Goal: Task Accomplishment & Management: Complete application form

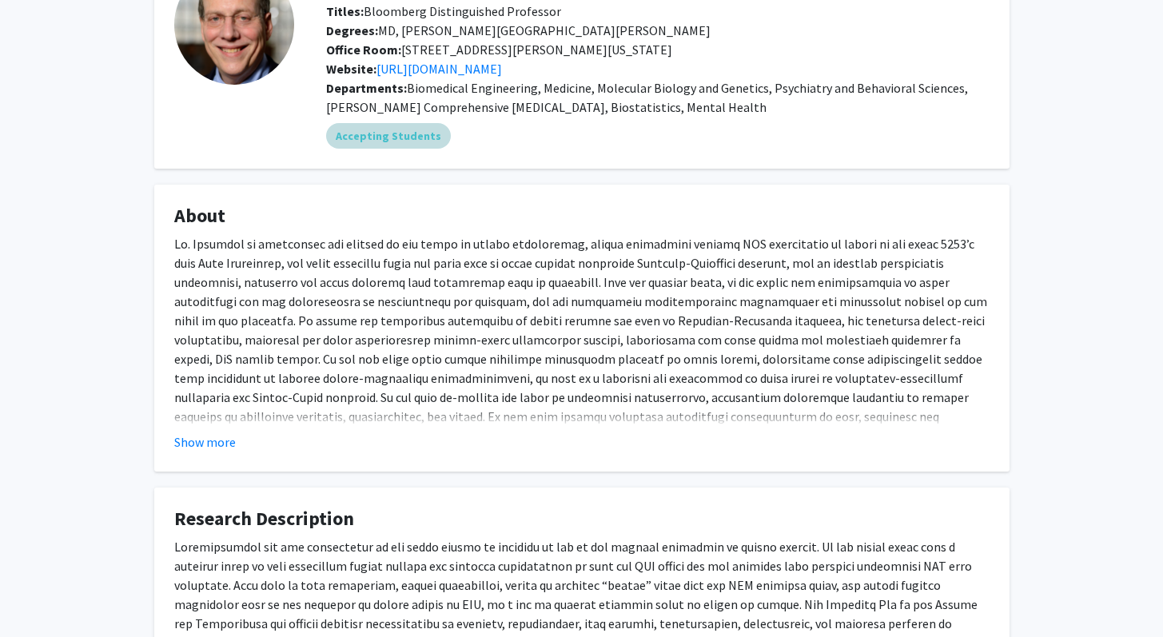
scroll to position [128, 0]
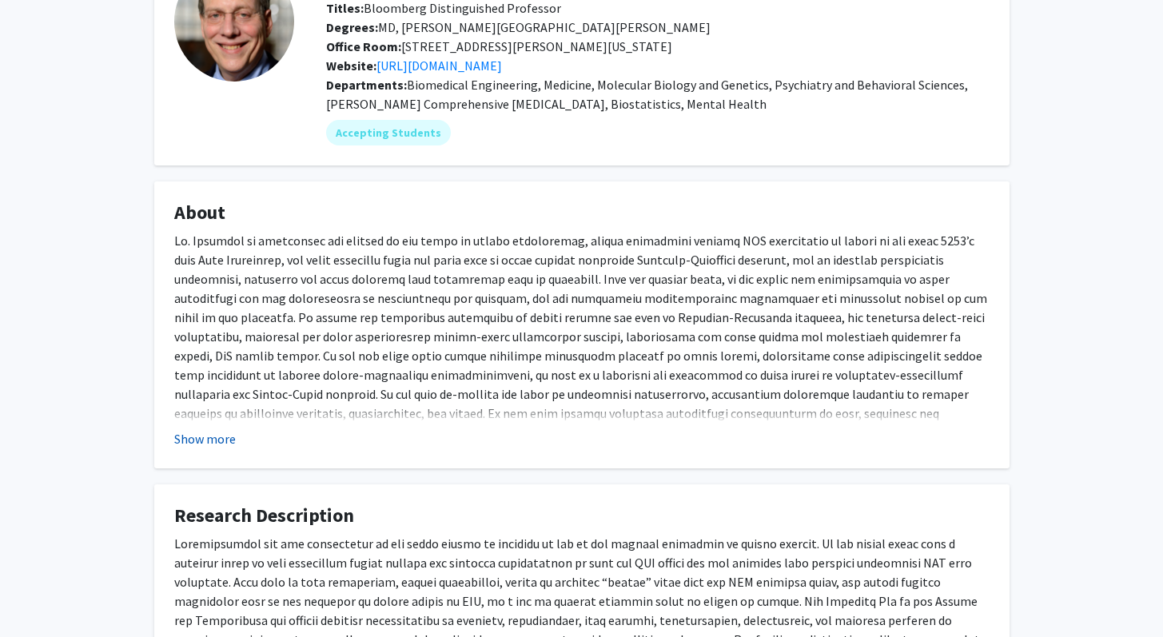
click at [189, 438] on button "Show more" at bounding box center [205, 438] width 62 height 19
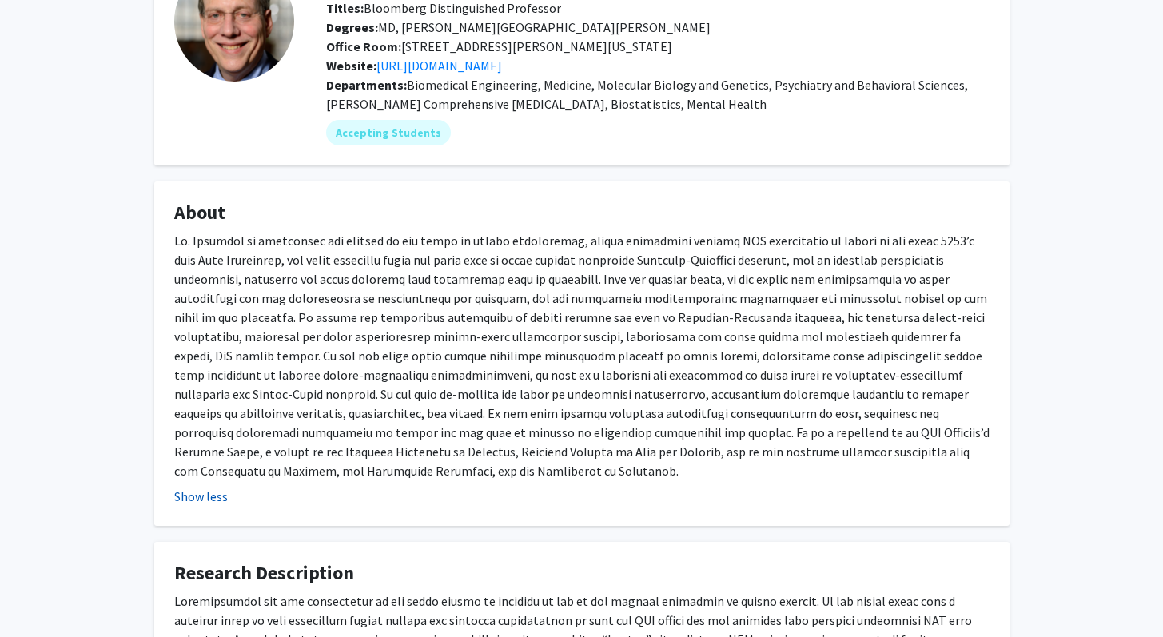
click at [208, 497] on button "Show less" at bounding box center [201, 496] width 54 height 19
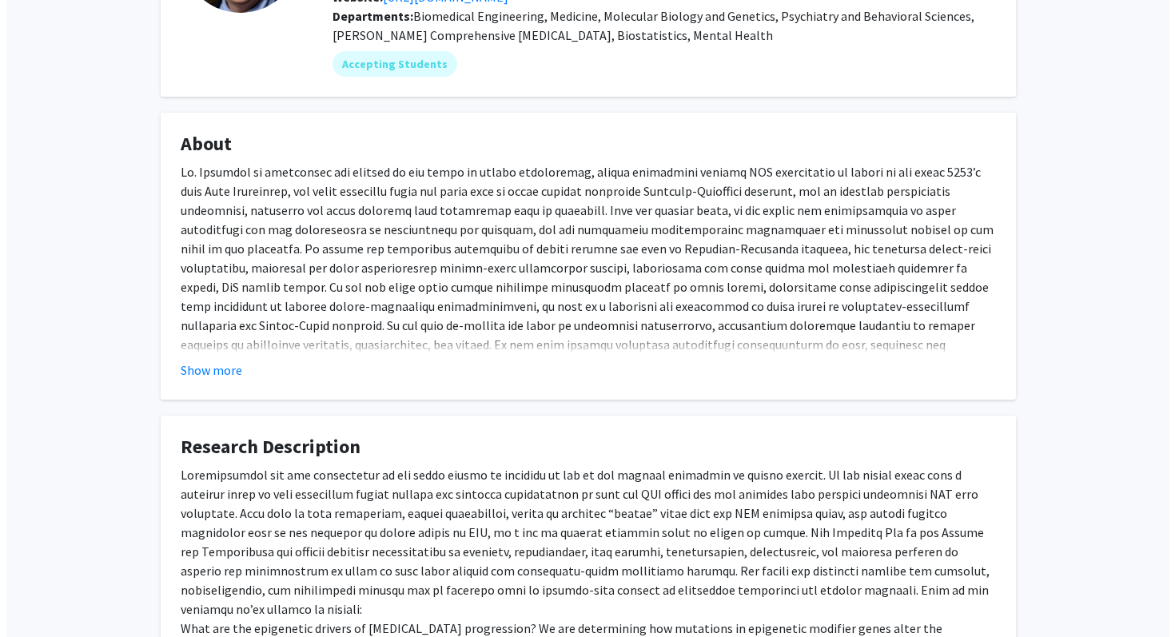
scroll to position [0, 0]
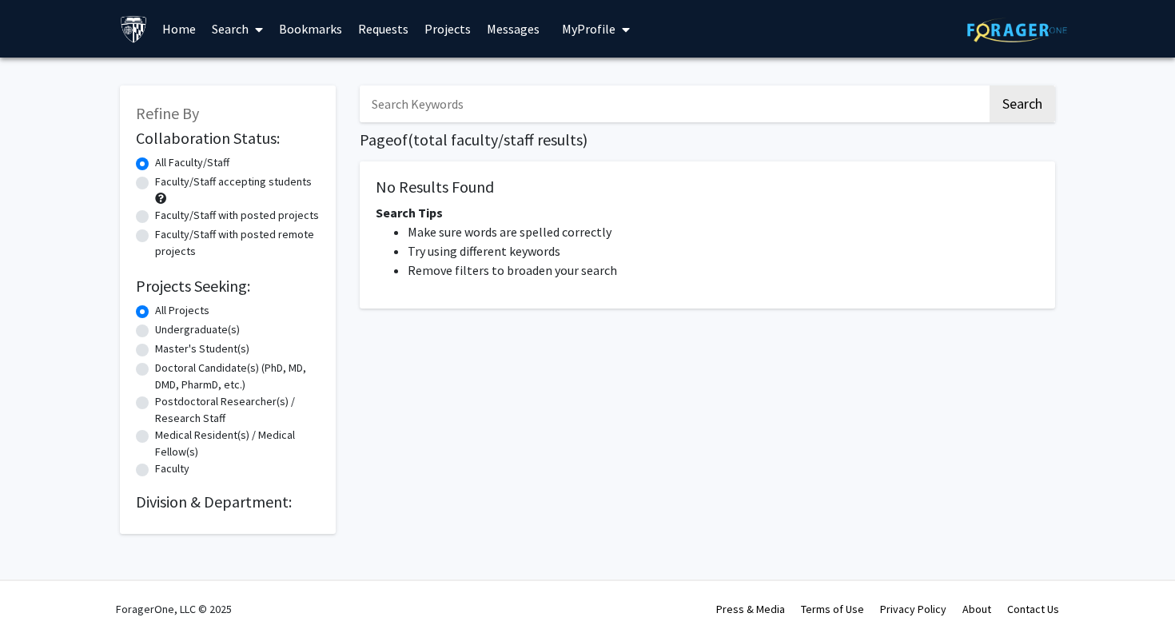
click at [518, 112] on input "Search Keywords" at bounding box center [674, 104] width 628 height 37
type input "x"
click at [990, 86] on button "Search" at bounding box center [1023, 104] width 66 height 37
click at [418, 108] on input "Jefferey Gray" at bounding box center [674, 104] width 628 height 37
type input "JeffereyGray"
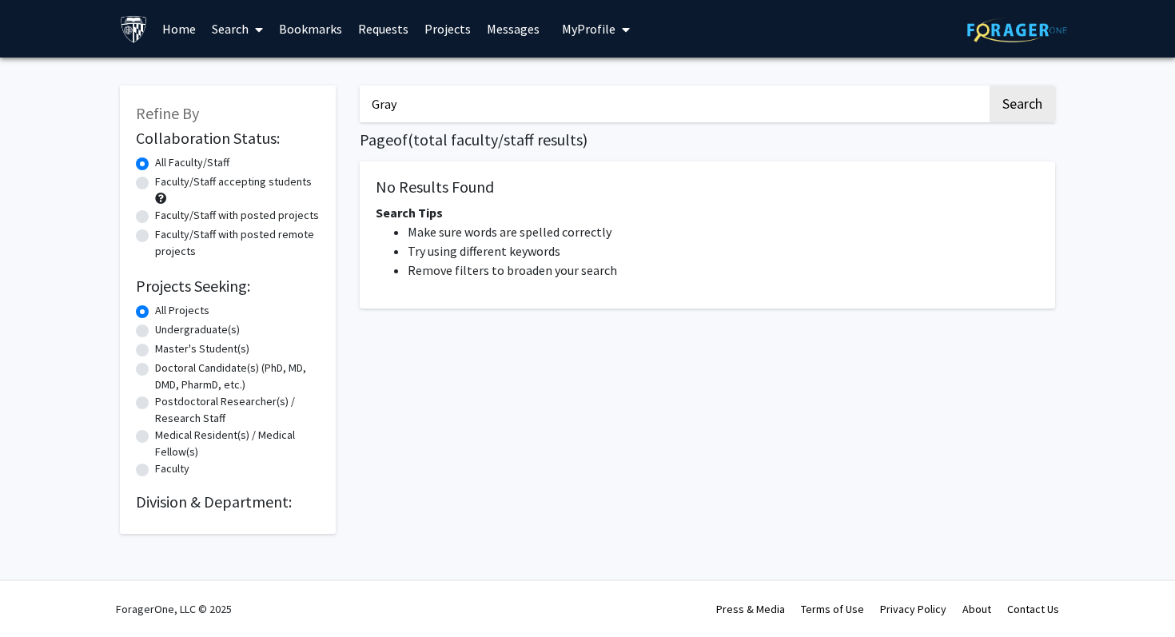
type input "Gray"
click at [990, 86] on button "Search" at bounding box center [1023, 104] width 66 height 37
click at [485, 143] on h1 "Page of ( total faculty/staff results)" at bounding box center [708, 139] width 696 height 19
click at [1038, 114] on button "Search" at bounding box center [1023, 104] width 66 height 37
click at [1019, 111] on button "Search" at bounding box center [1023, 104] width 66 height 37
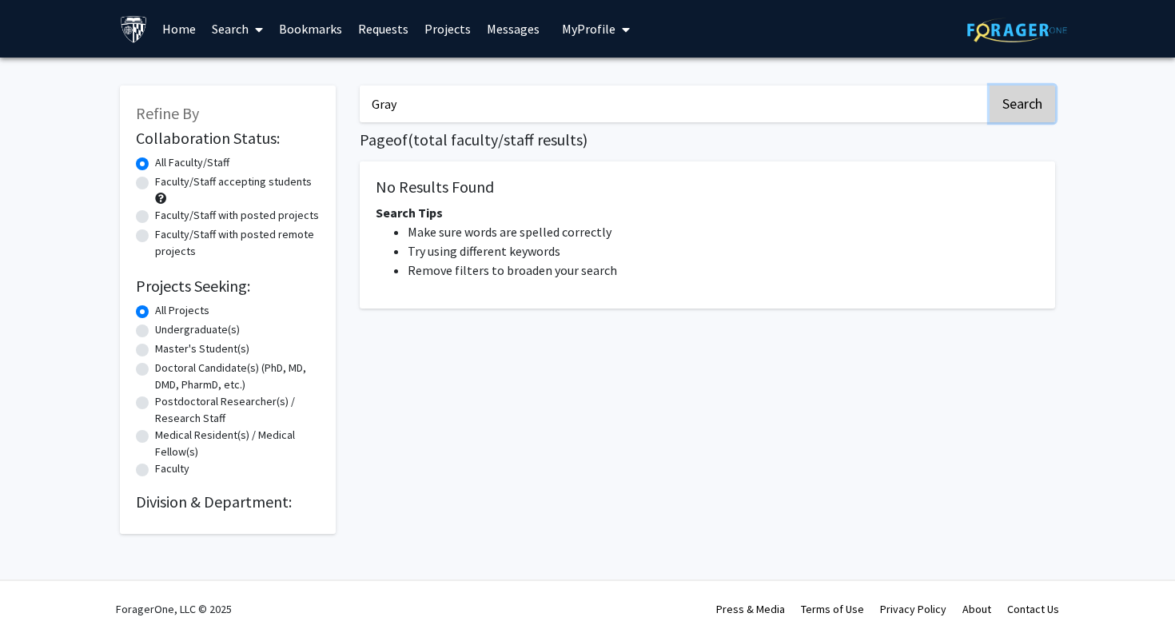
click at [1013, 111] on button "Search" at bounding box center [1023, 104] width 66 height 37
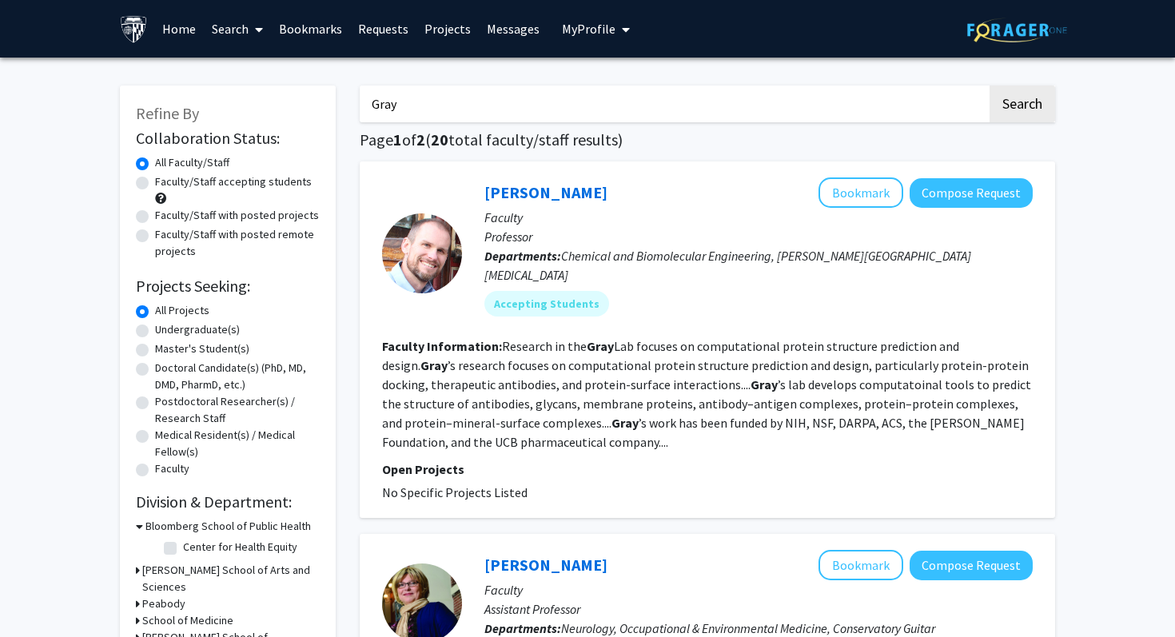
click at [472, 122] on input "Gray" at bounding box center [674, 104] width 628 height 37
click at [543, 175] on div "[PERSON_NAME] Bookmark Compose Request Faculty Professor Departments: Chemical …" at bounding box center [708, 340] width 696 height 357
click at [524, 191] on link "[PERSON_NAME]" at bounding box center [546, 192] width 123 height 20
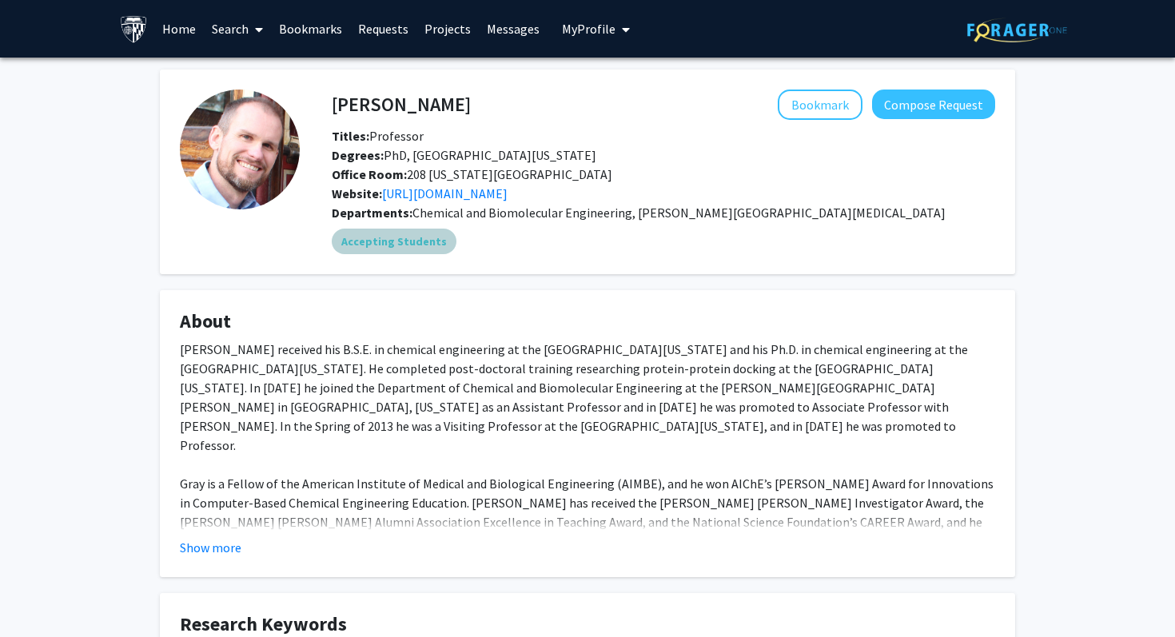
click at [397, 237] on mat-chip "Accepting Students" at bounding box center [394, 242] width 125 height 26
click at [445, 197] on link "[URL][DOMAIN_NAME]" at bounding box center [445, 193] width 126 height 16
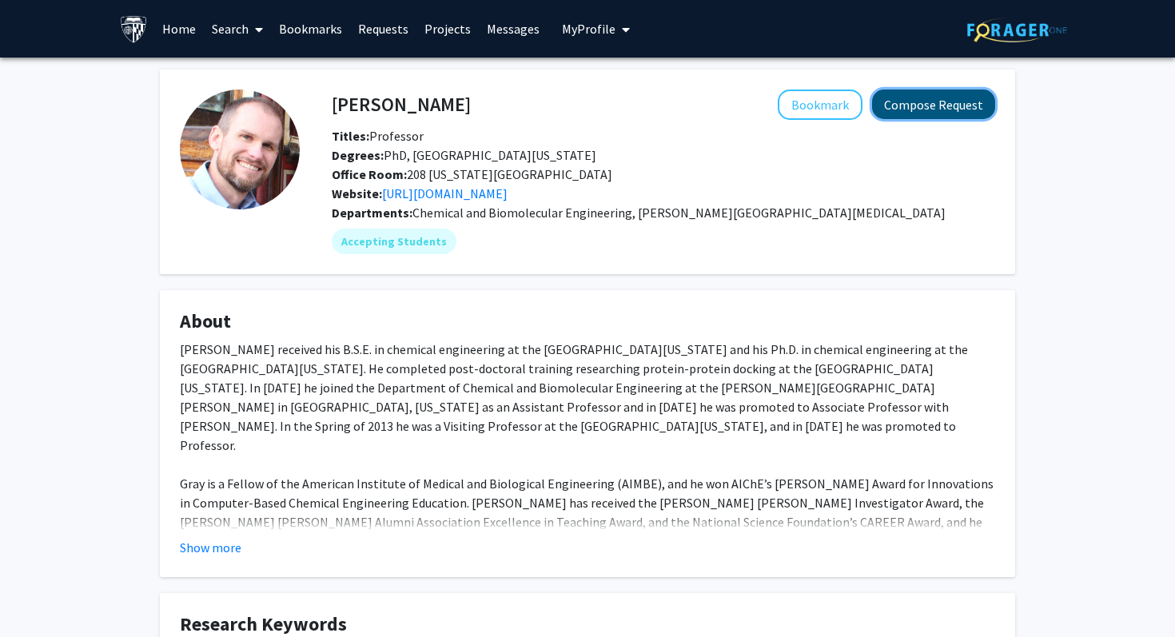
click at [891, 106] on button "Compose Request" at bounding box center [933, 105] width 123 height 30
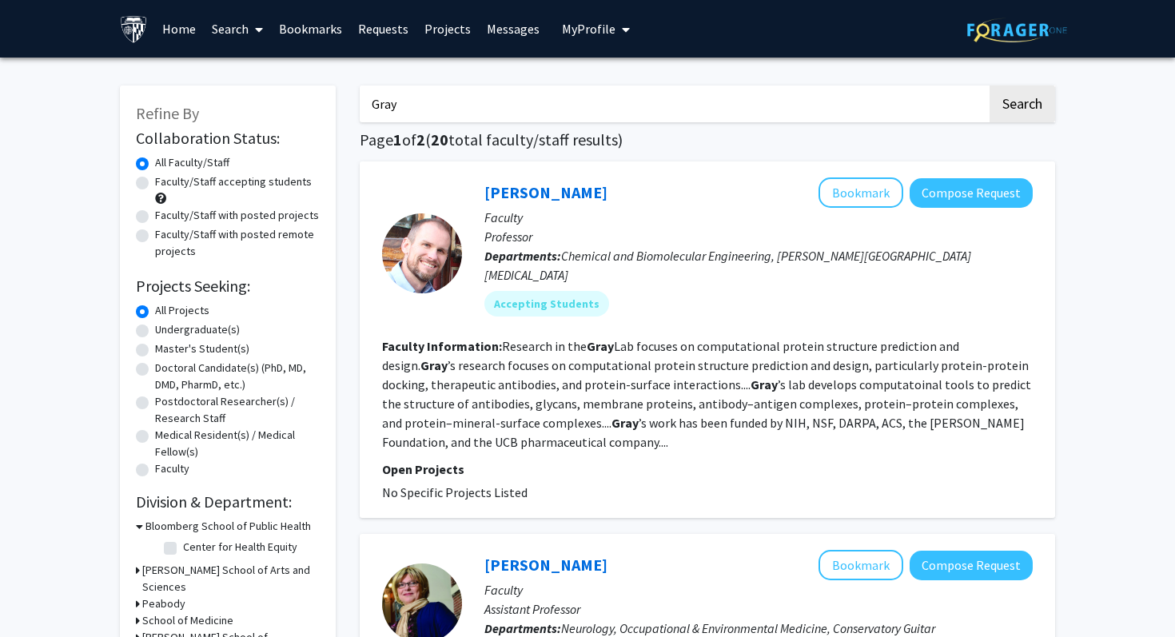
click at [566, 110] on input "Gray" at bounding box center [674, 104] width 628 height 37
type input "[PERSON_NAME]"
click at [990, 86] on button "Search" at bounding box center [1023, 104] width 66 height 37
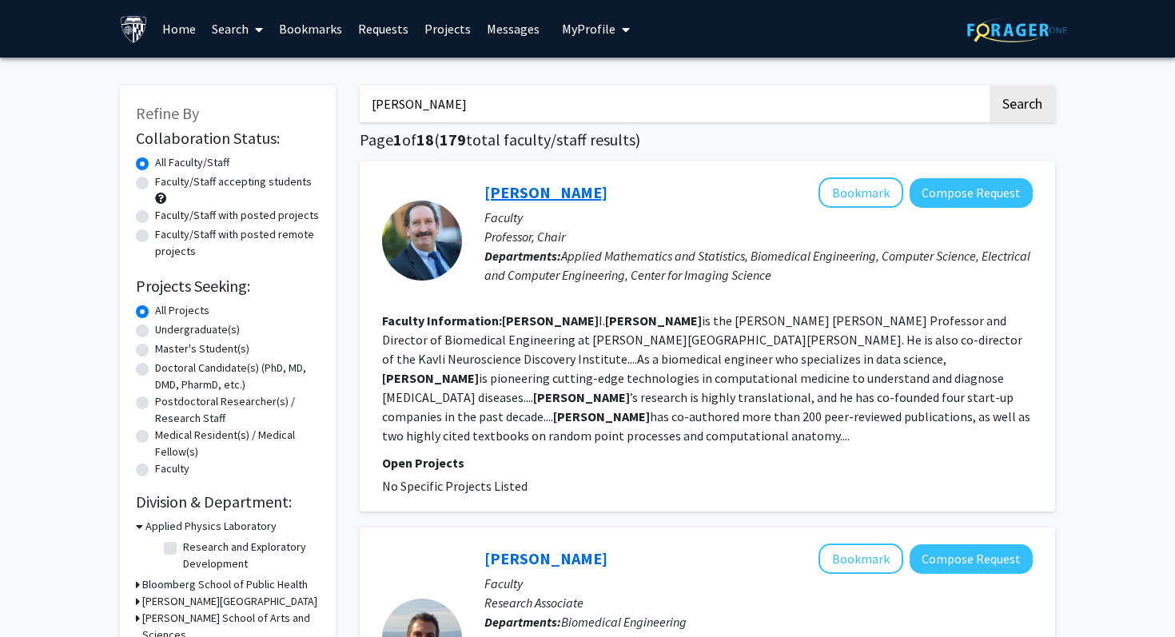
click at [536, 193] on link "[PERSON_NAME]" at bounding box center [546, 192] width 123 height 20
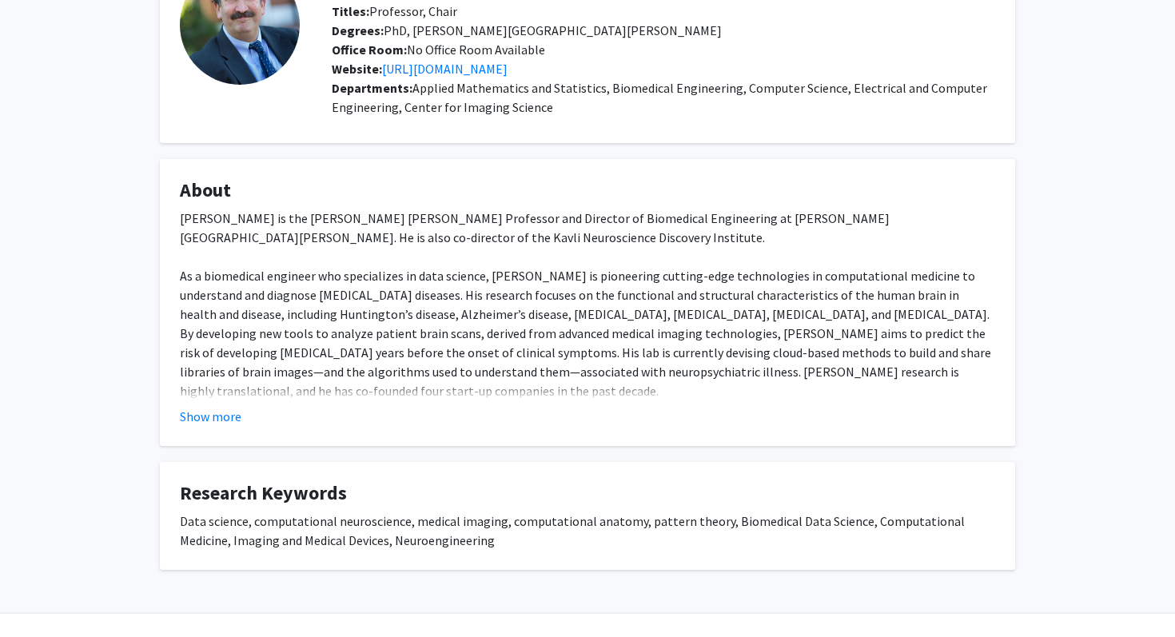
scroll to position [157, 0]
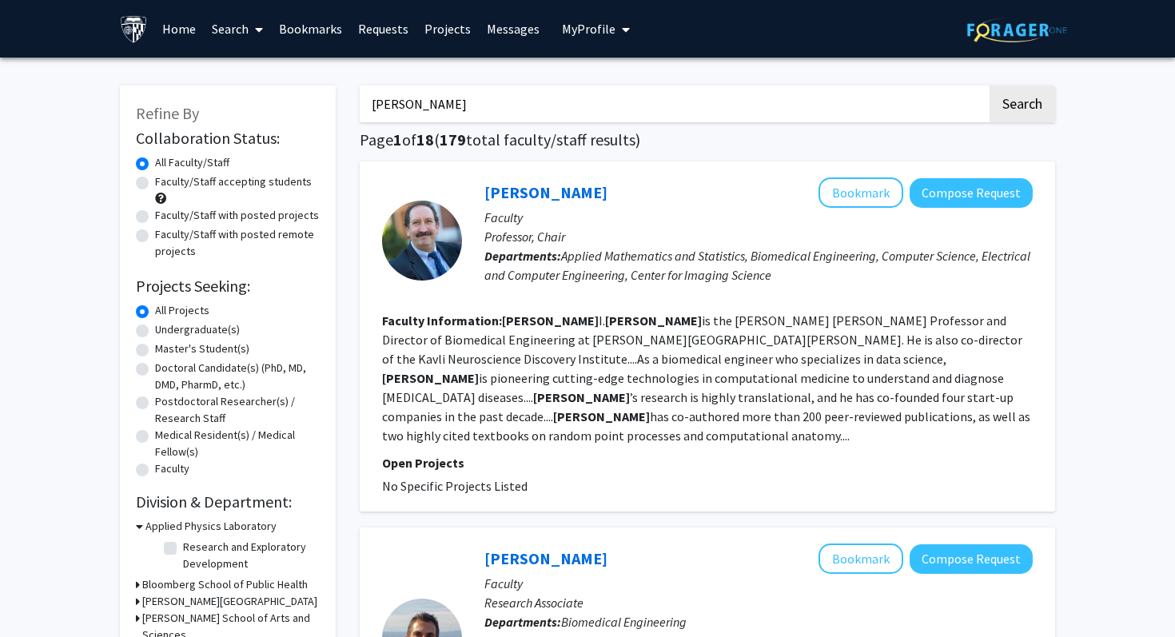
click at [277, 166] on div "All Faculty/Staff" at bounding box center [228, 163] width 184 height 19
click at [730, 105] on input "[PERSON_NAME]" at bounding box center [674, 104] width 628 height 37
type input "[PERSON_NAME]"
click at [728, 108] on input "[PERSON_NAME]" at bounding box center [674, 104] width 628 height 37
type input "[PERSON_NAME]"
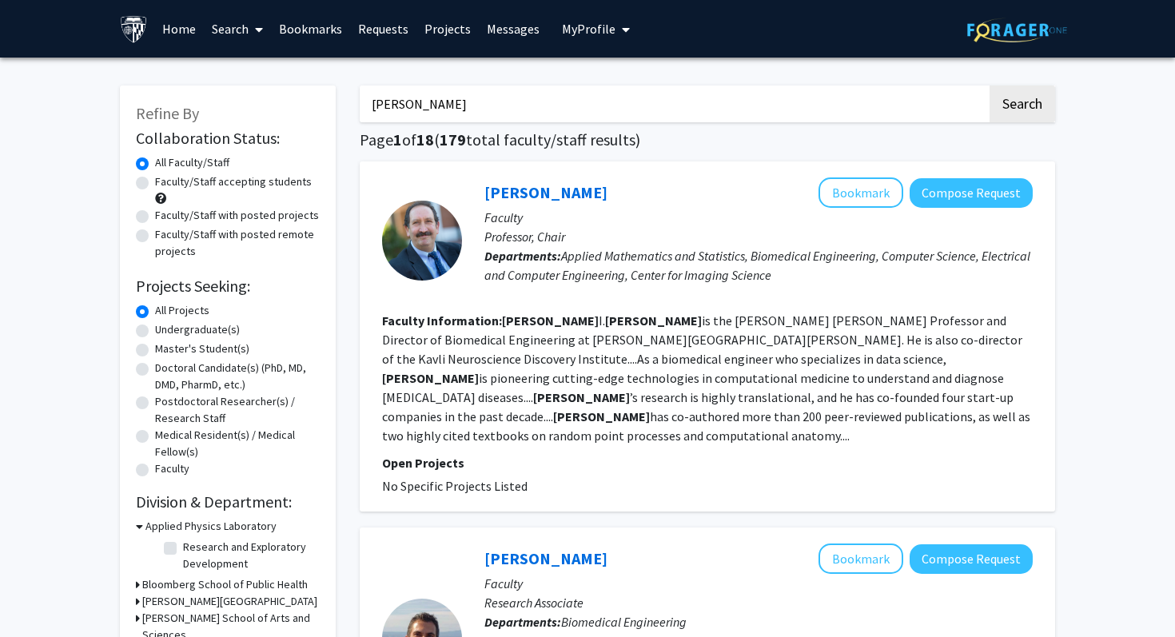
click at [990, 86] on button "Search" at bounding box center [1023, 104] width 66 height 37
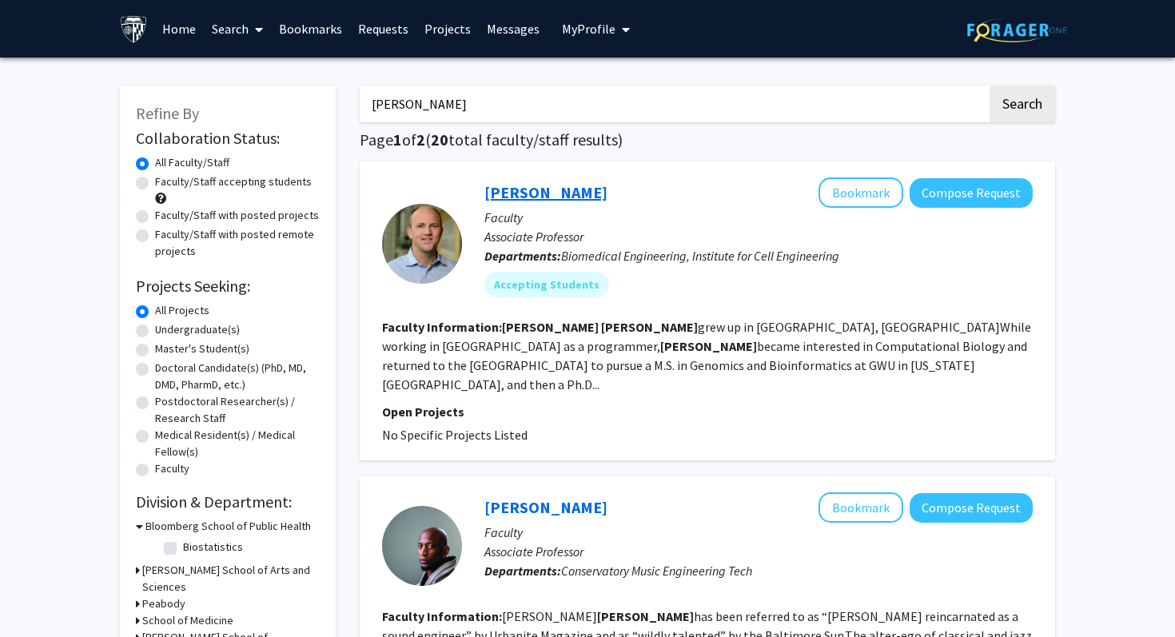
click at [529, 184] on link "[PERSON_NAME]" at bounding box center [546, 192] width 123 height 20
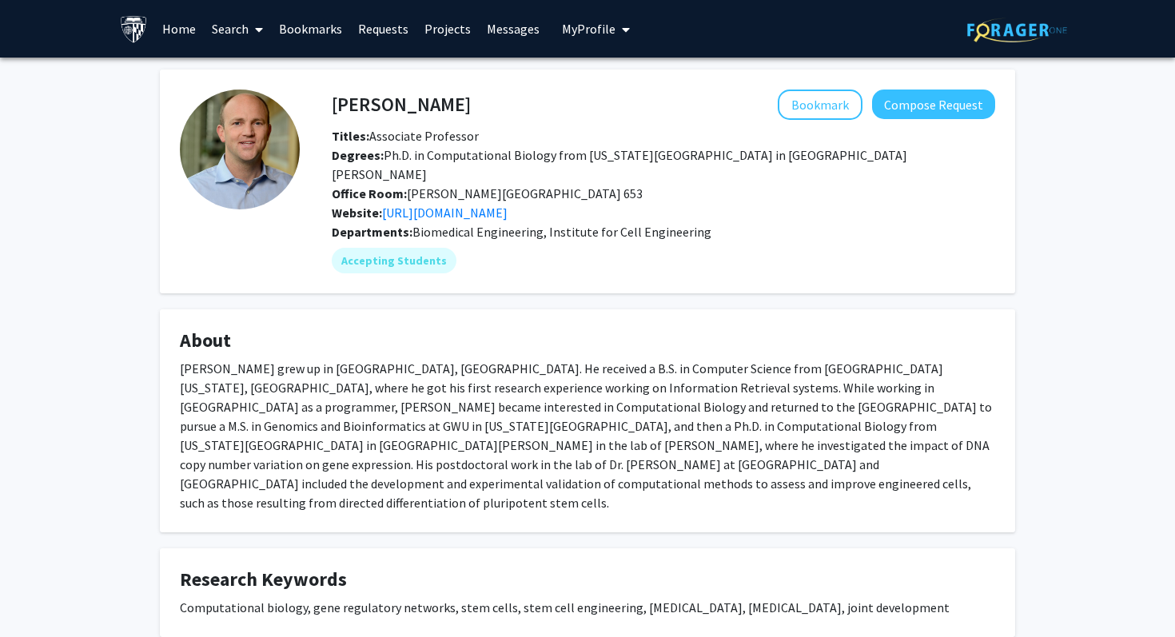
click at [496, 185] on span "Office Room: [PERSON_NAME][GEOGRAPHIC_DATA] 653" at bounding box center [487, 193] width 311 height 16
click at [496, 205] on link "[URL][DOMAIN_NAME]" at bounding box center [445, 213] width 126 height 16
click at [897, 108] on button "Compose Request" at bounding box center [933, 105] width 123 height 30
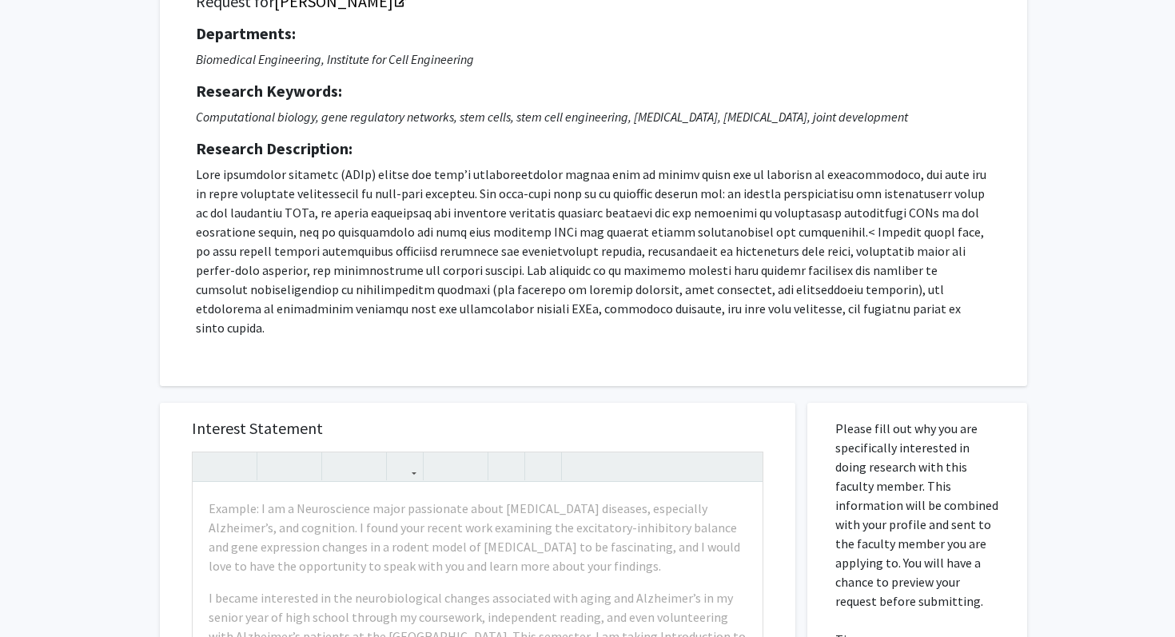
scroll to position [168, 0]
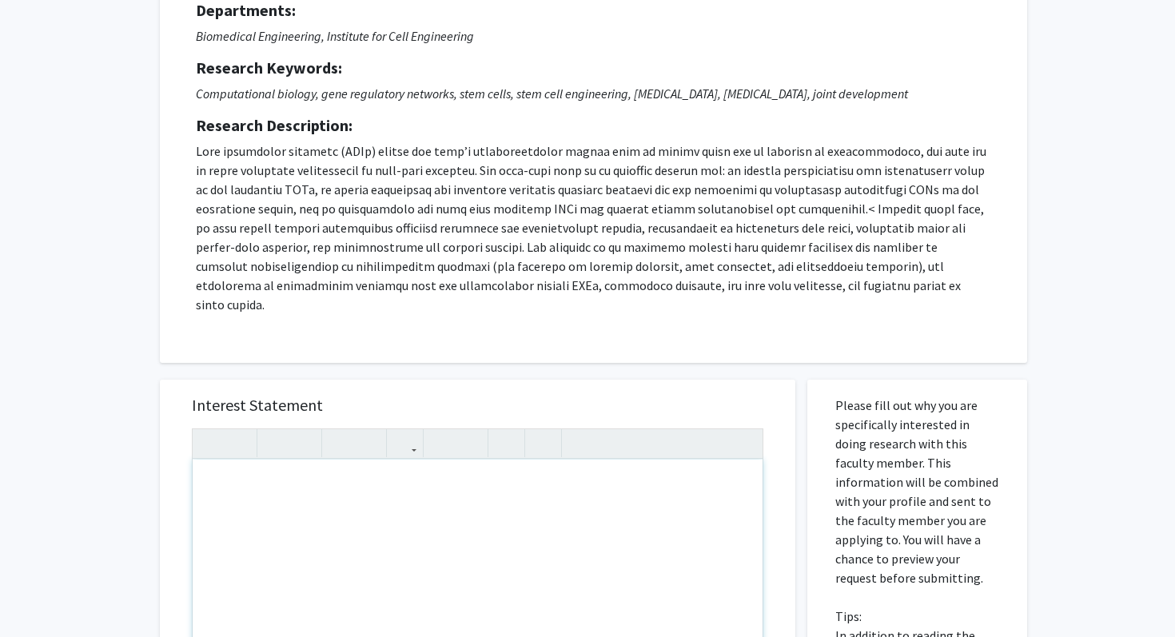
click at [349, 491] on div "Note to users with screen readers: Please press Alt+0 or Option+0 to deactivate…" at bounding box center [478, 643] width 570 height 366
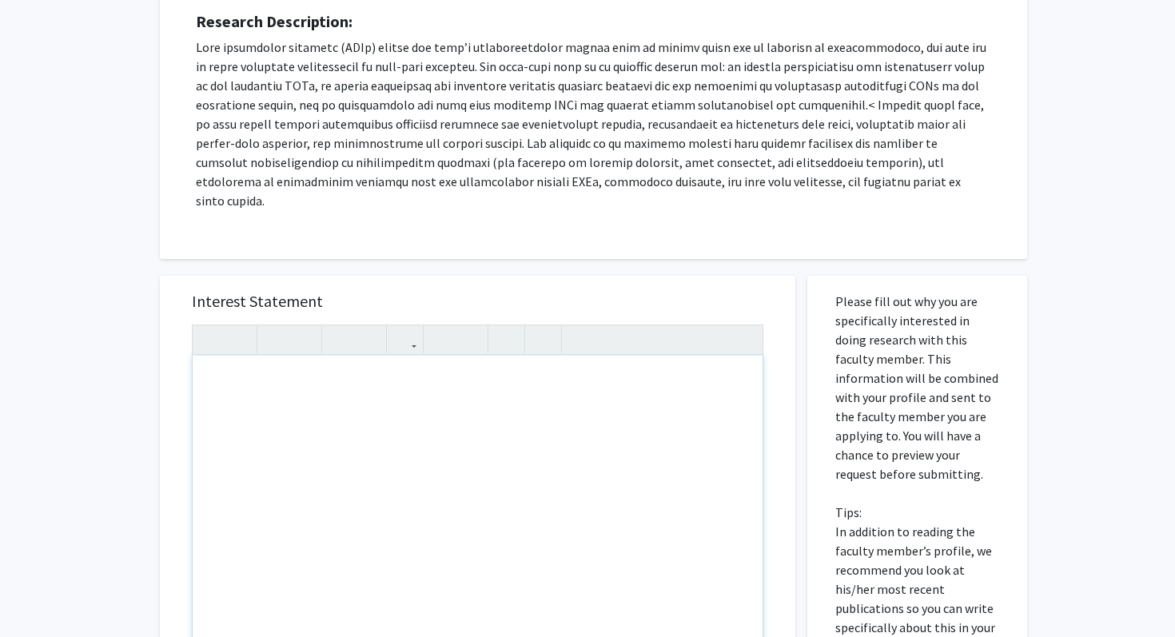
scroll to position [277, 0]
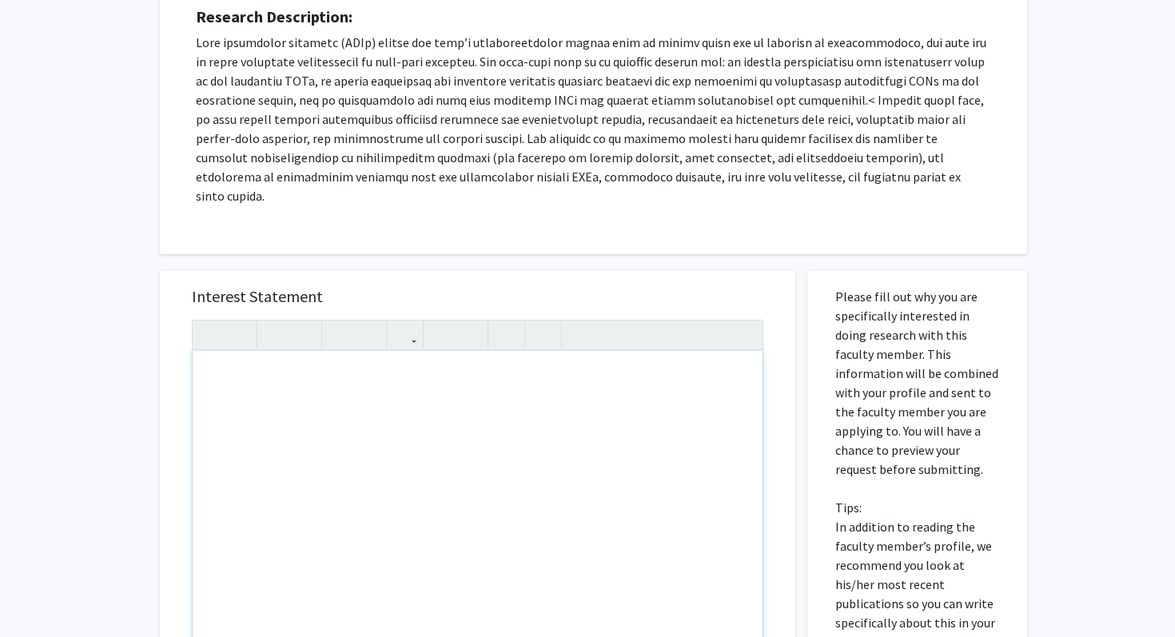
paste div "Note to users with screen readers: Please press Alt+0 or Option+0 to deactivate…"
type textarea "<p>I have experience in molecular biology techniques, including DNA/RNA extract…"
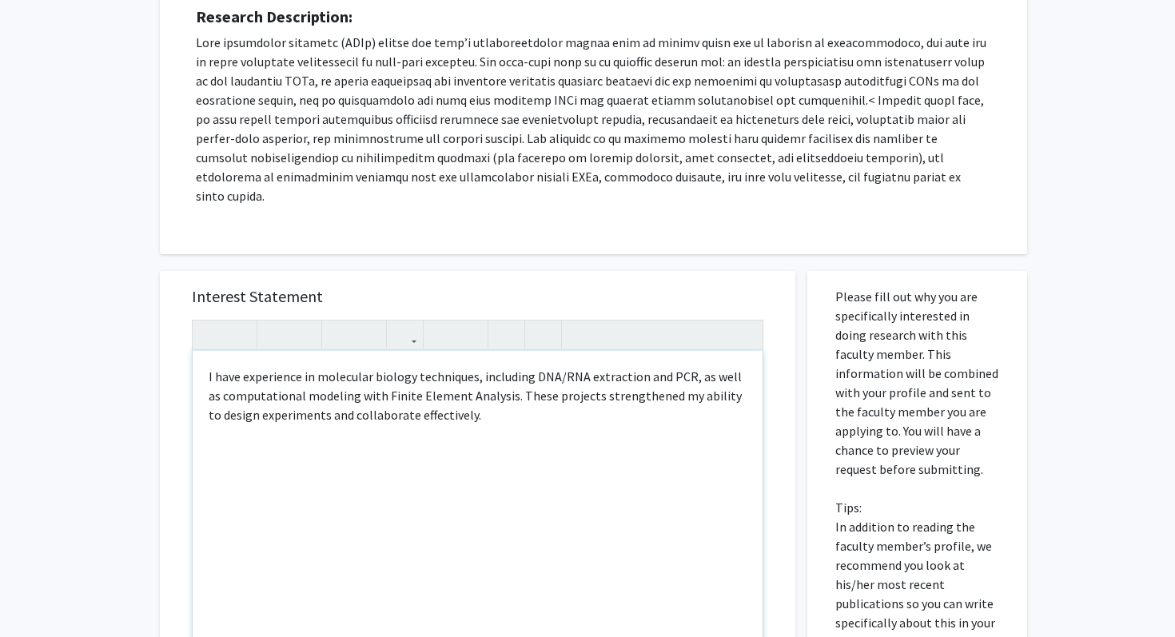
click at [206, 357] on div "I have experience in molecular biology techniques, including DNA/RNA extraction…" at bounding box center [478, 534] width 570 height 366
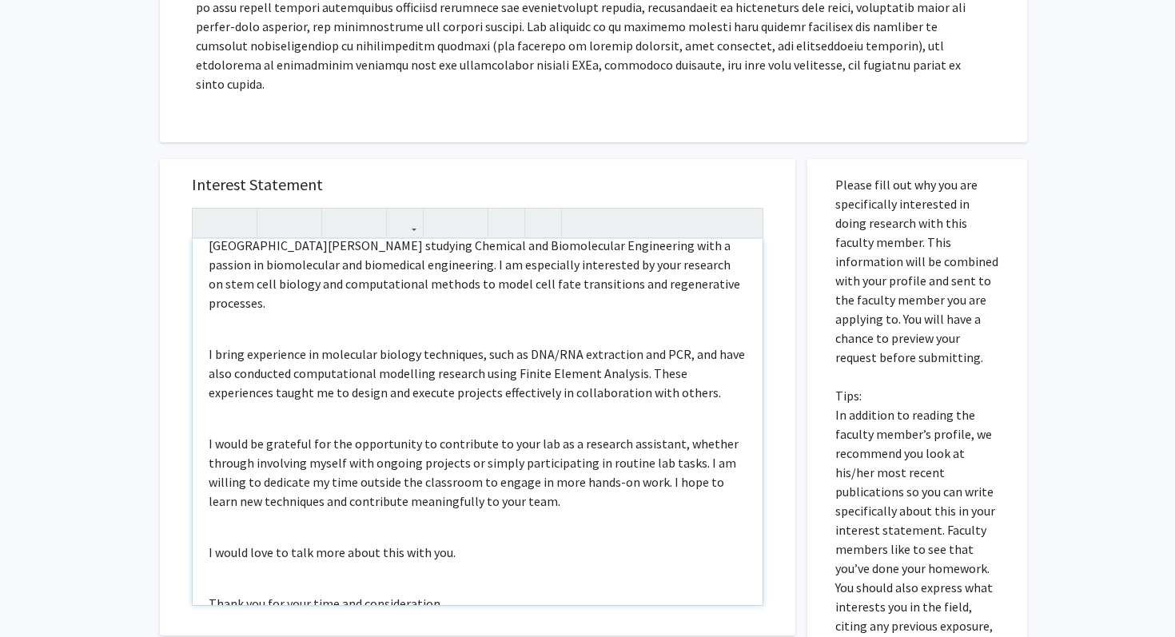
scroll to position [73, 0]
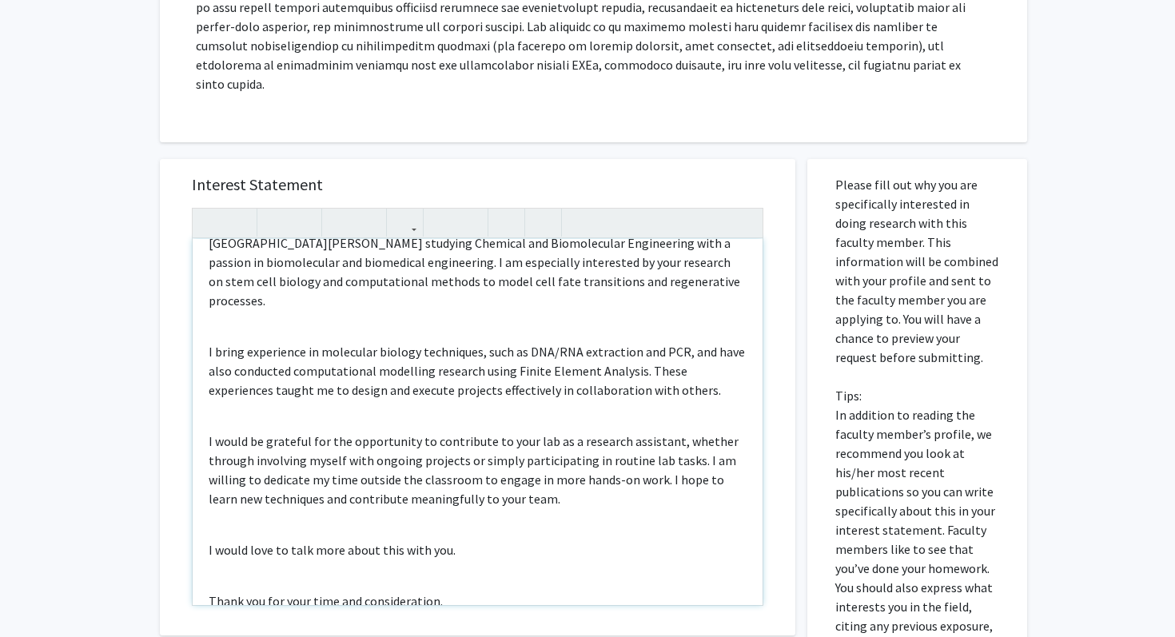
drag, startPoint x: 668, startPoint y: 362, endPoint x: 180, endPoint y: 319, distance: 490.4
click at [180, 319] on div "Interest Statement Dear [PERSON_NAME], My name is [PERSON_NAME], and I am a fre…" at bounding box center [478, 397] width 604 height 477
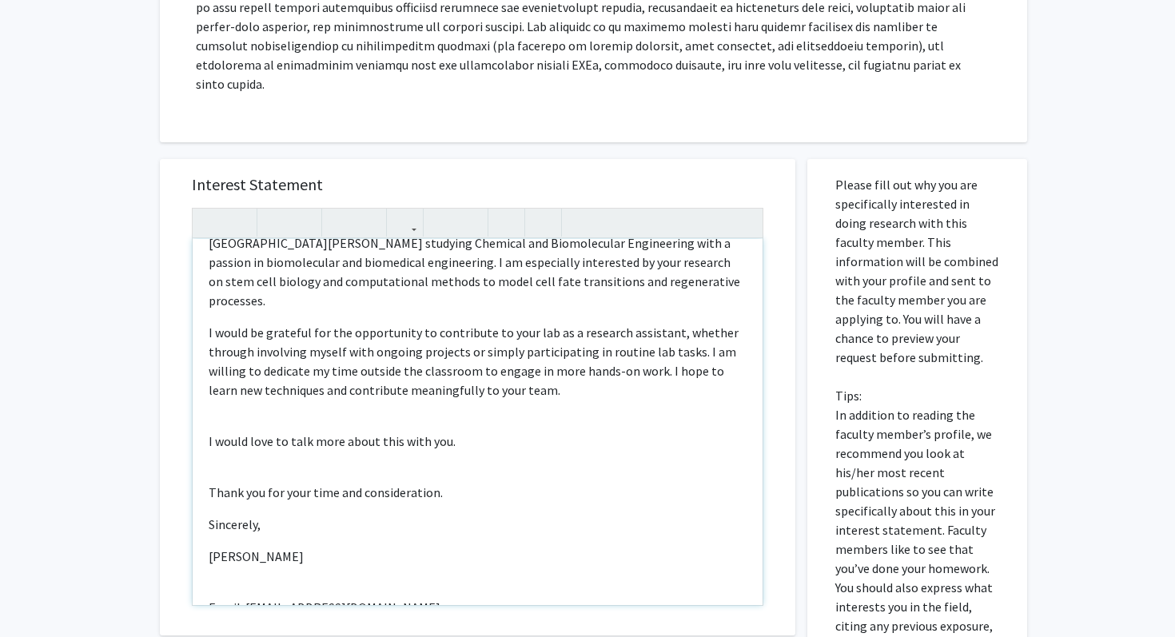
click at [571, 272] on div "Dear [PERSON_NAME], My name is [PERSON_NAME], and I am a freshman undergraduate…" at bounding box center [478, 422] width 570 height 366
click at [571, 269] on p "My name is [PERSON_NAME], and I am a freshman undergraduate student at [PERSON_…" at bounding box center [478, 262] width 538 height 96
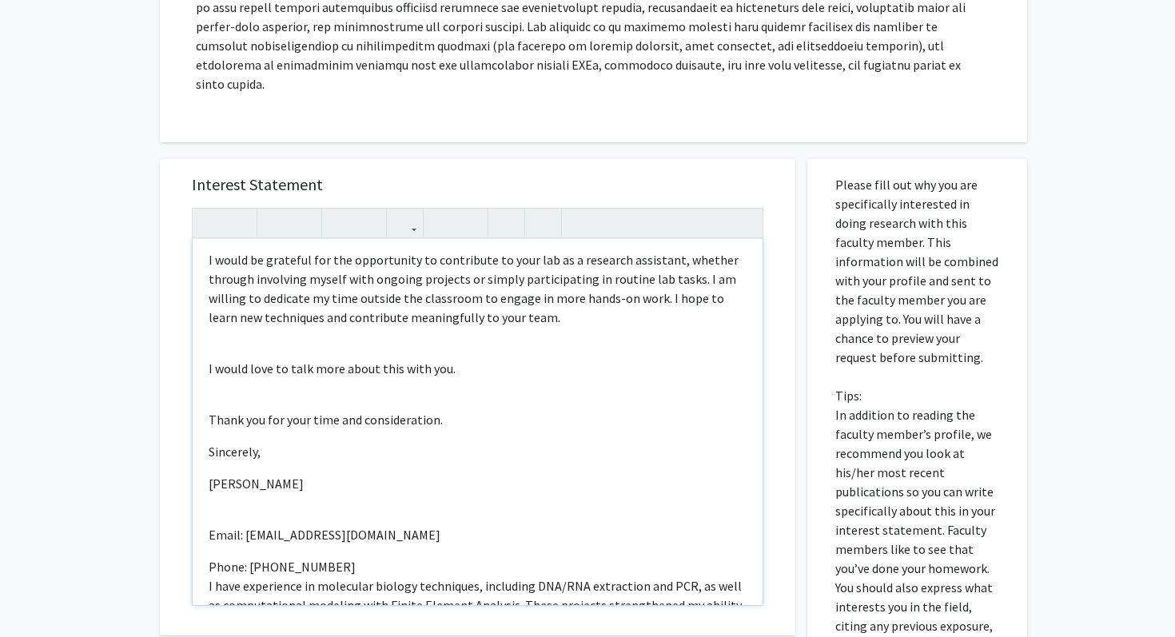
scroll to position [216, 0]
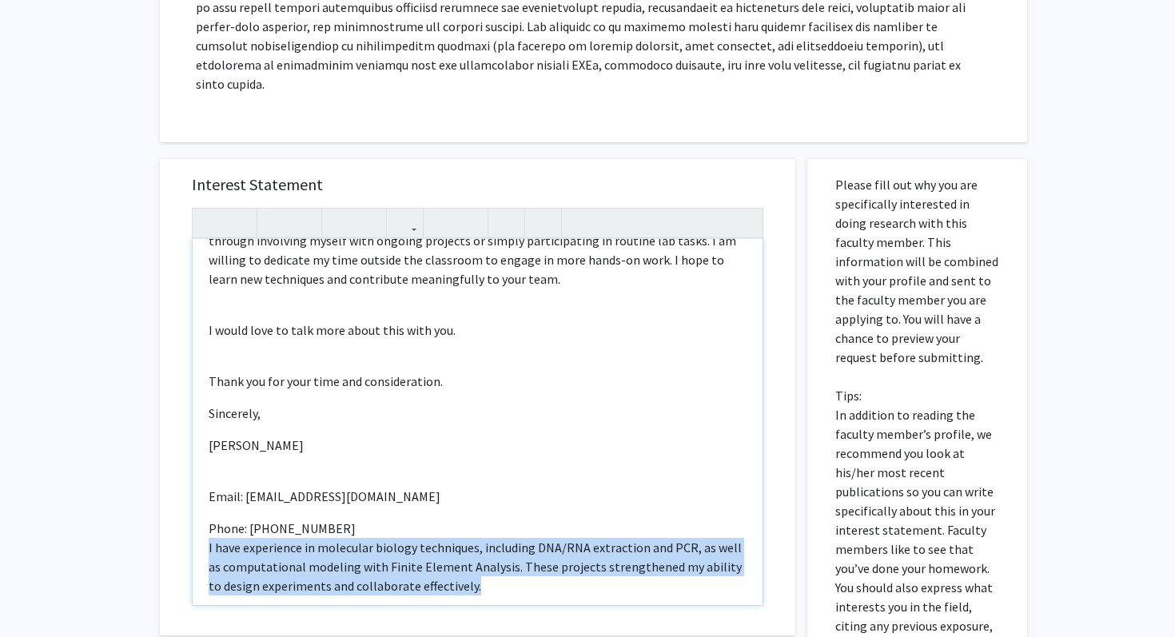
drag, startPoint x: 469, startPoint y: 557, endPoint x: 181, endPoint y: 503, distance: 292.9
click at [181, 503] on div "Interest Statement Dear [PERSON_NAME], My name is [PERSON_NAME], and I am a fre…" at bounding box center [478, 397] width 604 height 477
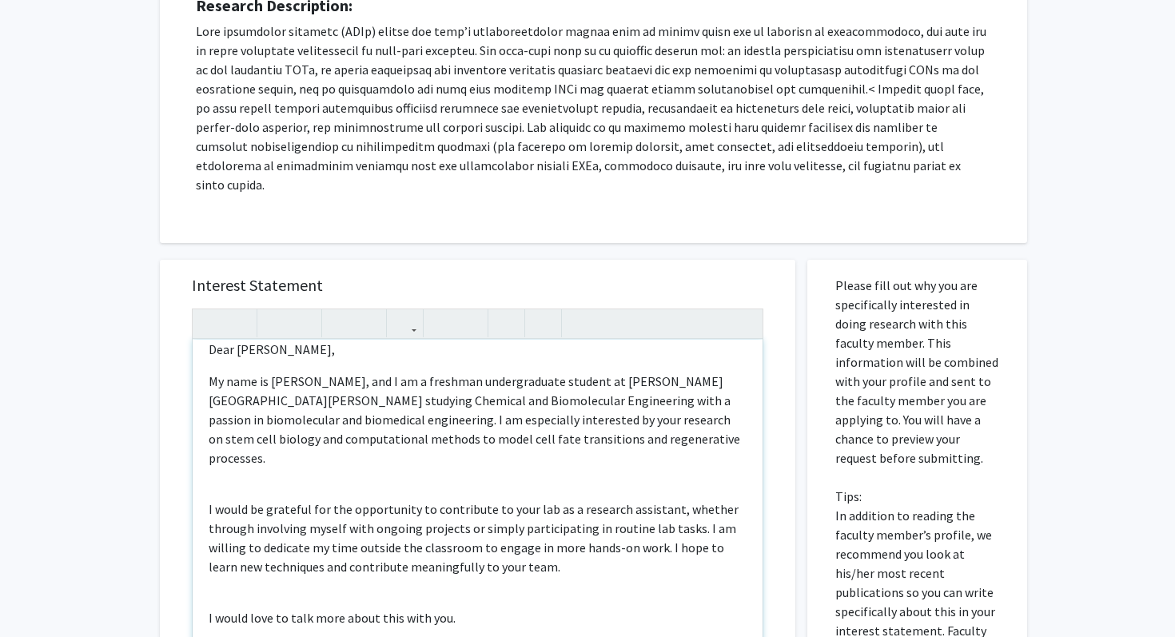
scroll to position [0, 0]
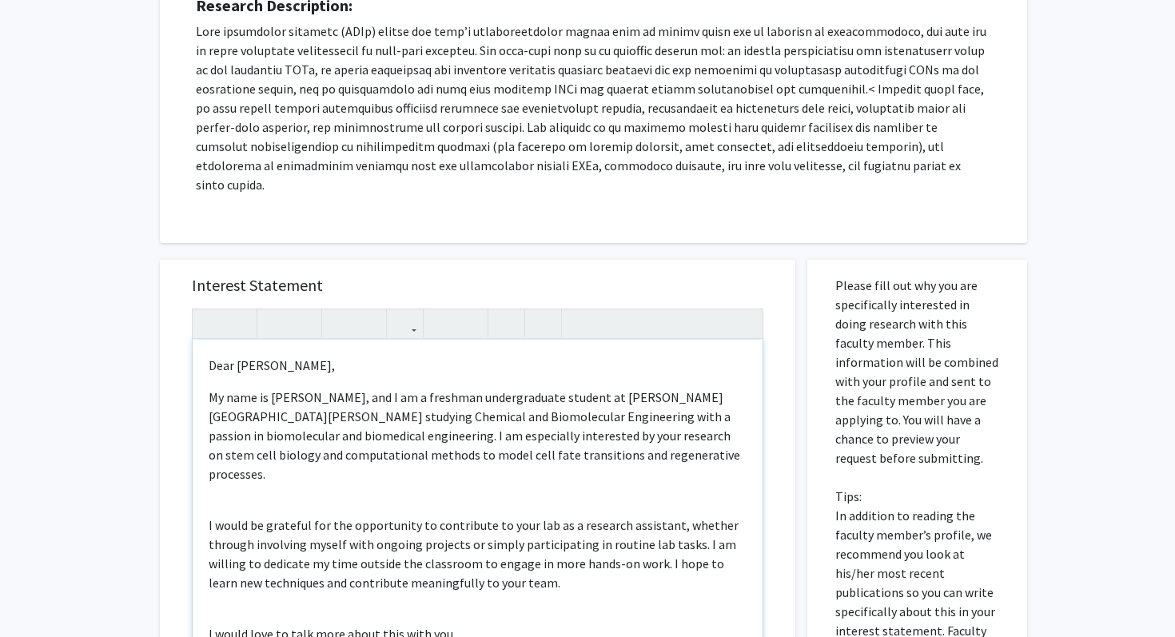
click at [301, 443] on p "My name is [PERSON_NAME], and I am a freshman undergraduate student at [PERSON_…" at bounding box center [478, 436] width 538 height 96
click at [301, 457] on div "Dear [PERSON_NAME], My name is [PERSON_NAME], and I am a freshman undergraduate…" at bounding box center [478, 523] width 570 height 366
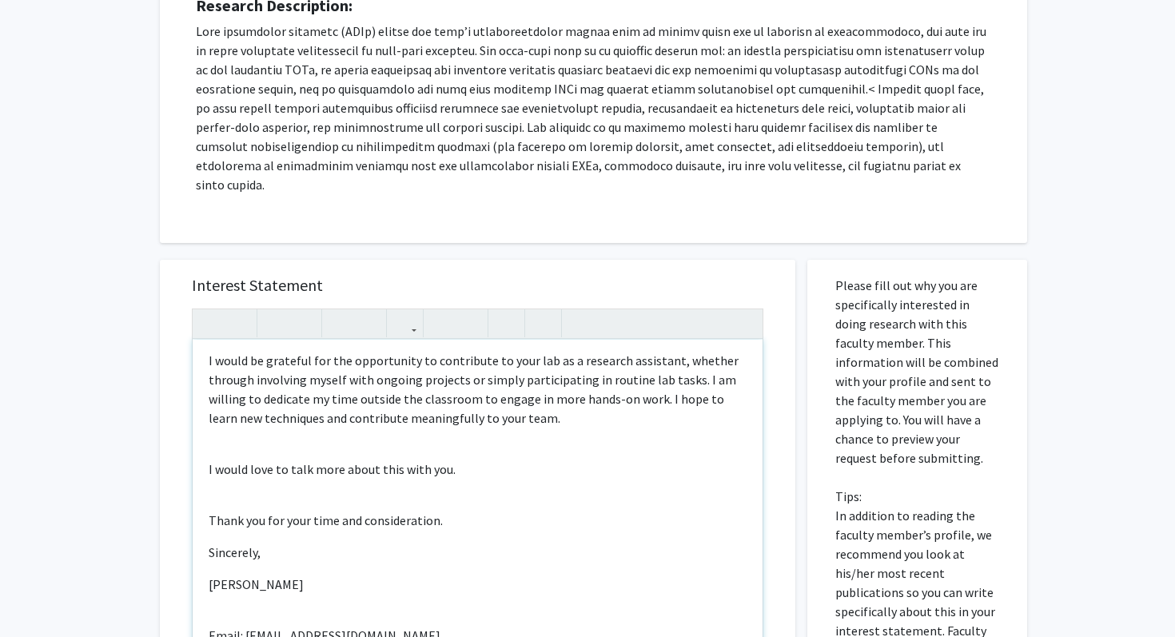
scroll to position [208, 0]
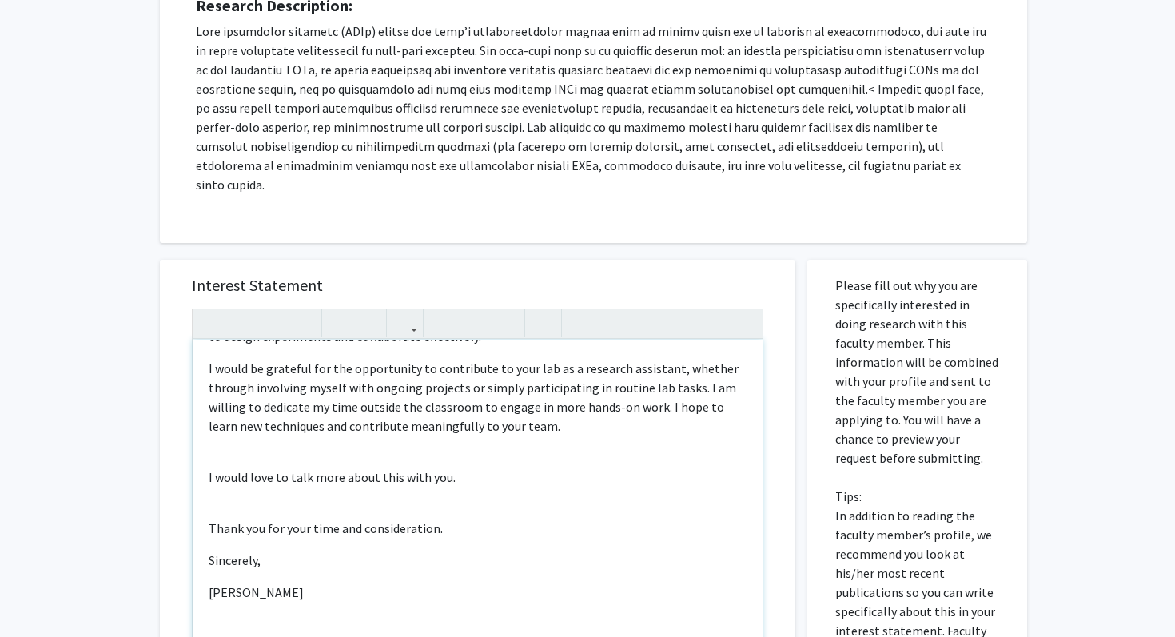
click at [323, 417] on div "Dear [PERSON_NAME], My name is [PERSON_NAME], and I am a freshman undergraduate…" at bounding box center [478, 523] width 570 height 366
click at [373, 466] on div "Dear [PERSON_NAME], My name is [PERSON_NAME], and I am a freshman undergraduate…" at bounding box center [478, 523] width 570 height 366
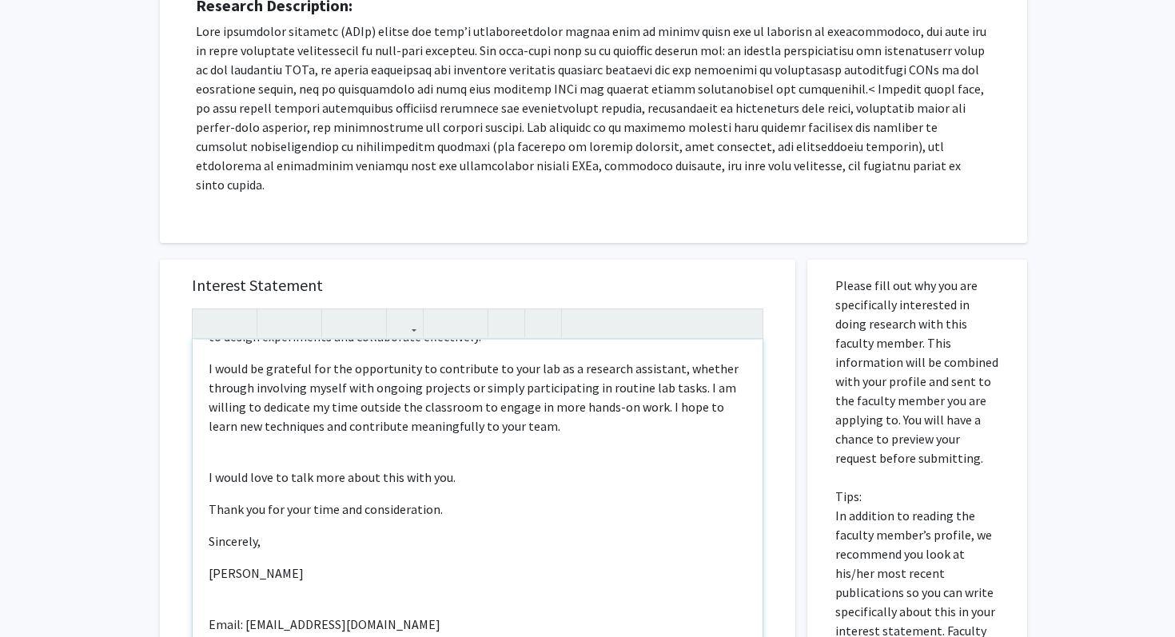
scroll to position [299, 0]
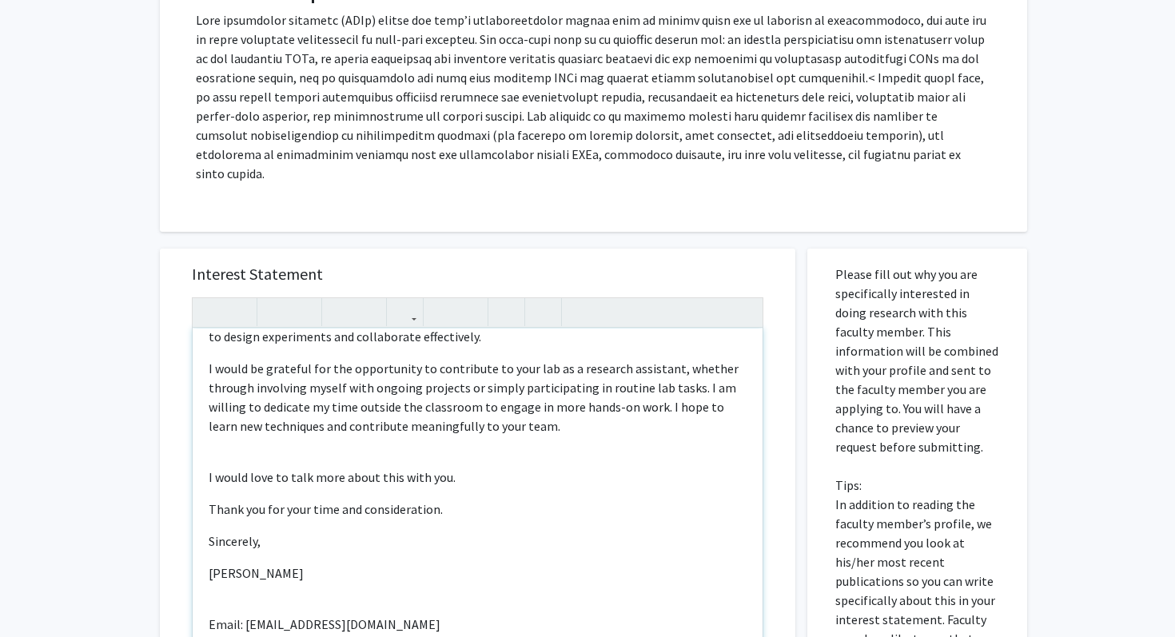
click at [290, 554] on div "Dear [PERSON_NAME], My name is [PERSON_NAME], and I am a freshman undergraduate…" at bounding box center [478, 512] width 570 height 366
drag, startPoint x: 373, startPoint y: 630, endPoint x: 368, endPoint y: 622, distance: 9.8
drag, startPoint x: 393, startPoint y: 582, endPoint x: 79, endPoint y: 552, distance: 315.7
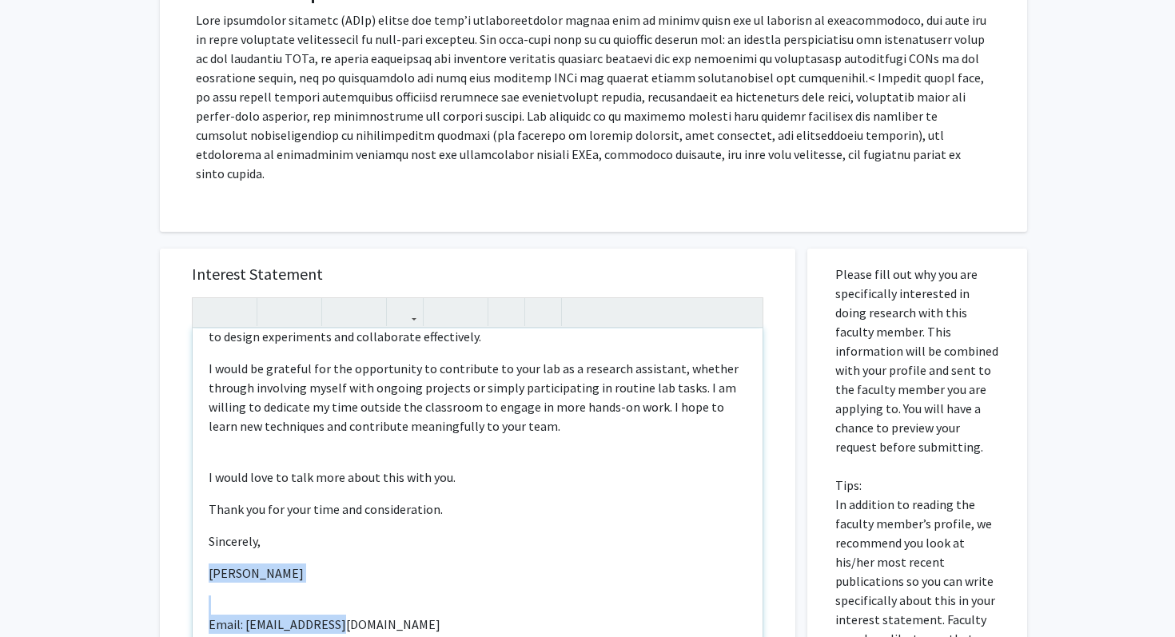
click at [79, 552] on div "All Requests Request for [PERSON_NAME] Request for [PERSON_NAME] Departments: B…" at bounding box center [587, 388] width 1175 height 1259
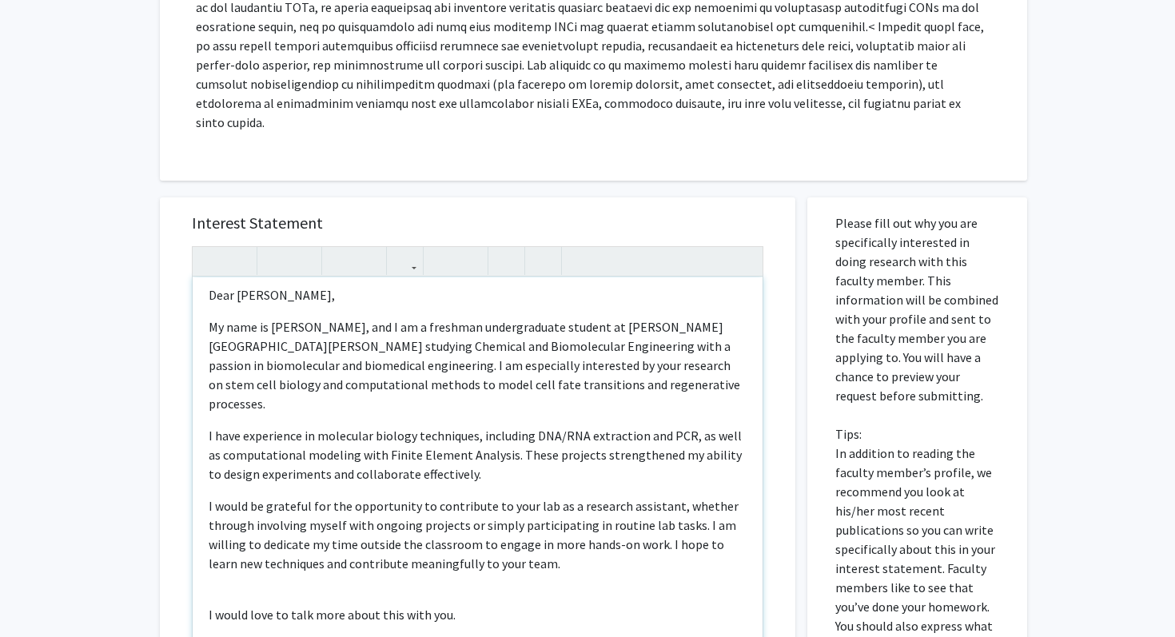
scroll to position [0, 0]
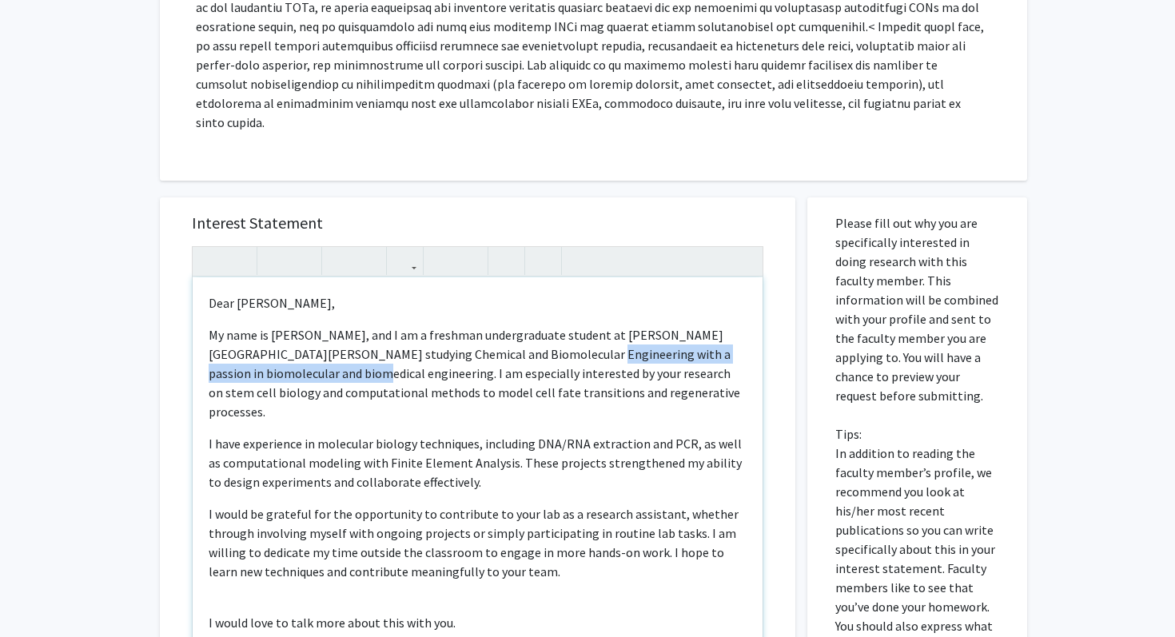
drag, startPoint x: 274, startPoint y: 357, endPoint x: 508, endPoint y: 336, distance: 234.5
click at [508, 336] on p "My name is [PERSON_NAME], and I am a freshman undergraduate student at [PERSON_…" at bounding box center [478, 373] width 538 height 96
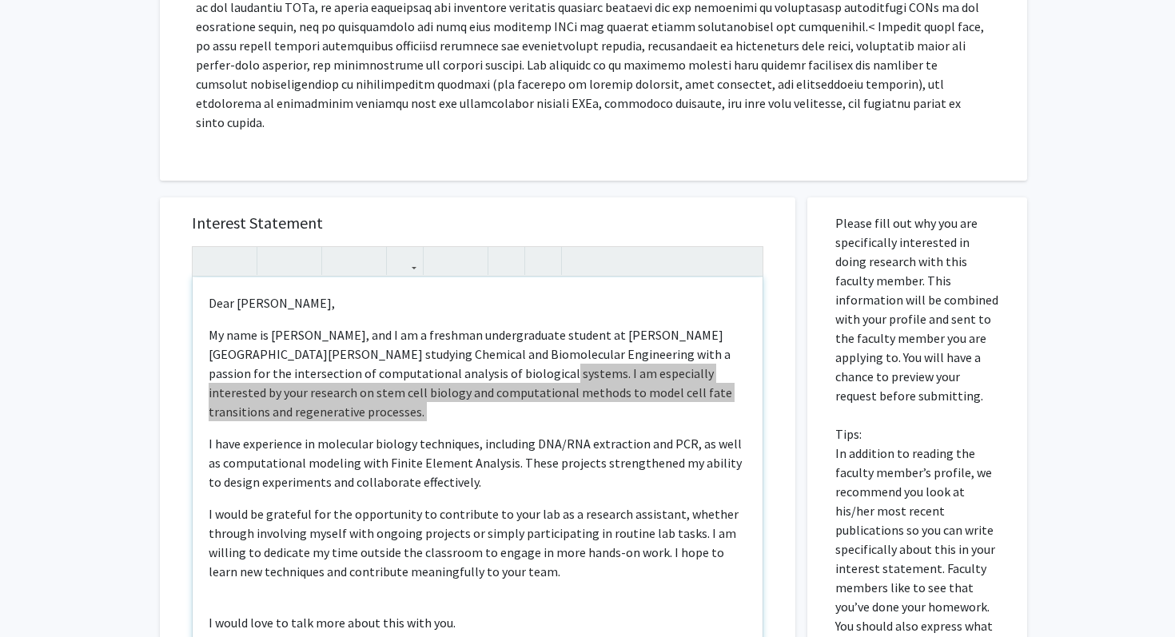
drag, startPoint x: 720, startPoint y: 390, endPoint x: 500, endPoint y: 346, distance: 224.2
click at [500, 346] on div "Dear [PERSON_NAME], My name is [PERSON_NAME], and I am a freshman undergraduate…" at bounding box center [478, 460] width 570 height 366
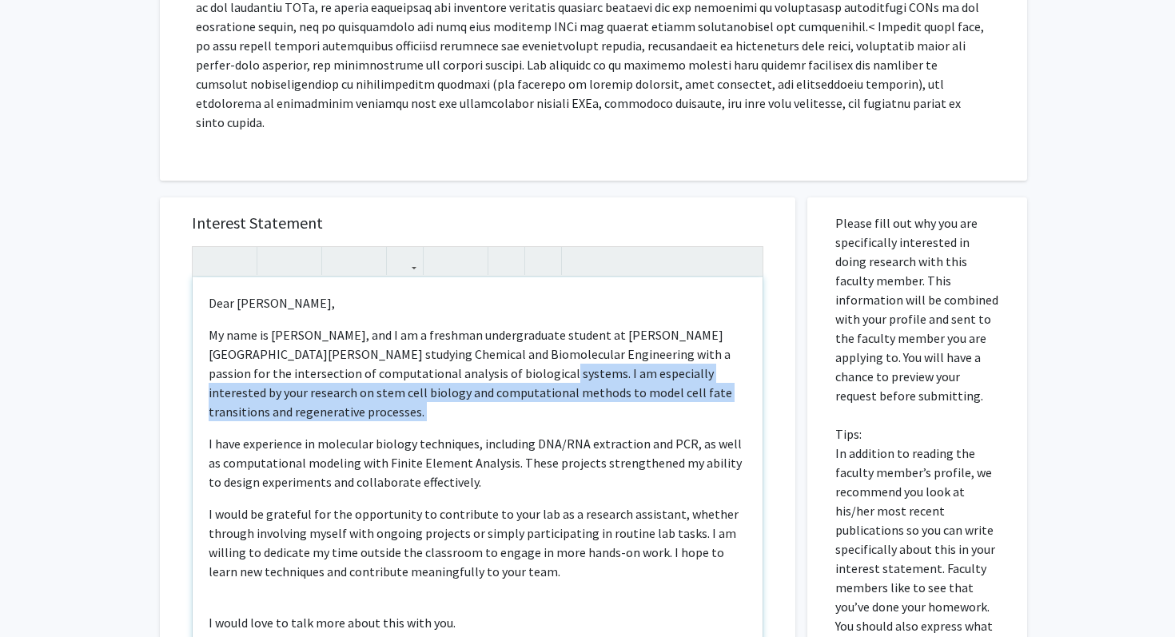
click at [500, 346] on p "My name is [PERSON_NAME], and I am a freshman undergraduate student at [PERSON_…" at bounding box center [478, 373] width 538 height 96
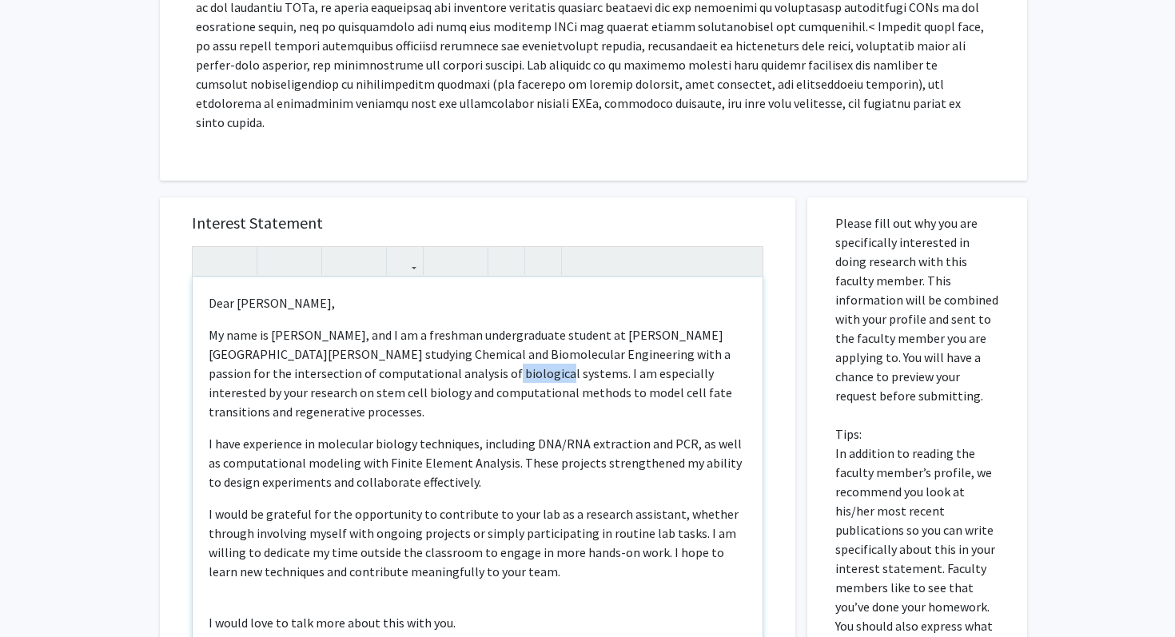
drag, startPoint x: 447, startPoint y: 350, endPoint x: 492, endPoint y: 353, distance: 44.9
click at [492, 353] on p "My name is [PERSON_NAME], and I am a freshman undergraduate student at [PERSON_…" at bounding box center [478, 373] width 538 height 96
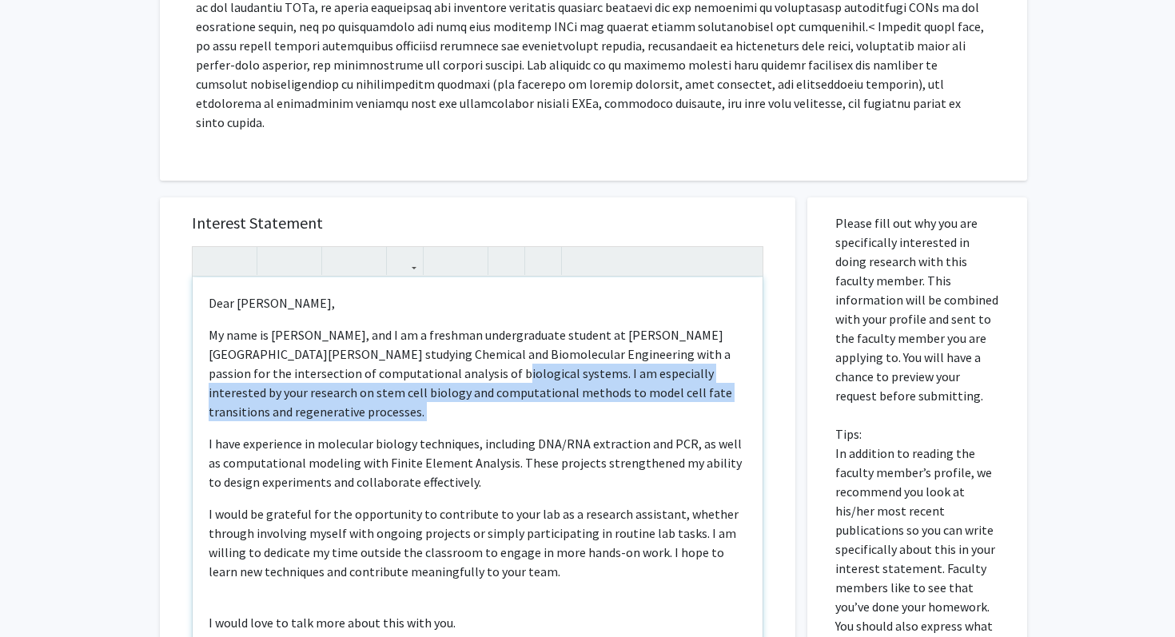
drag, startPoint x: 453, startPoint y: 353, endPoint x: 698, endPoint y: 389, distance: 248.1
click at [698, 389] on div "Dear [PERSON_NAME], My name is [PERSON_NAME], and I am a freshman undergraduate…" at bounding box center [478, 460] width 570 height 366
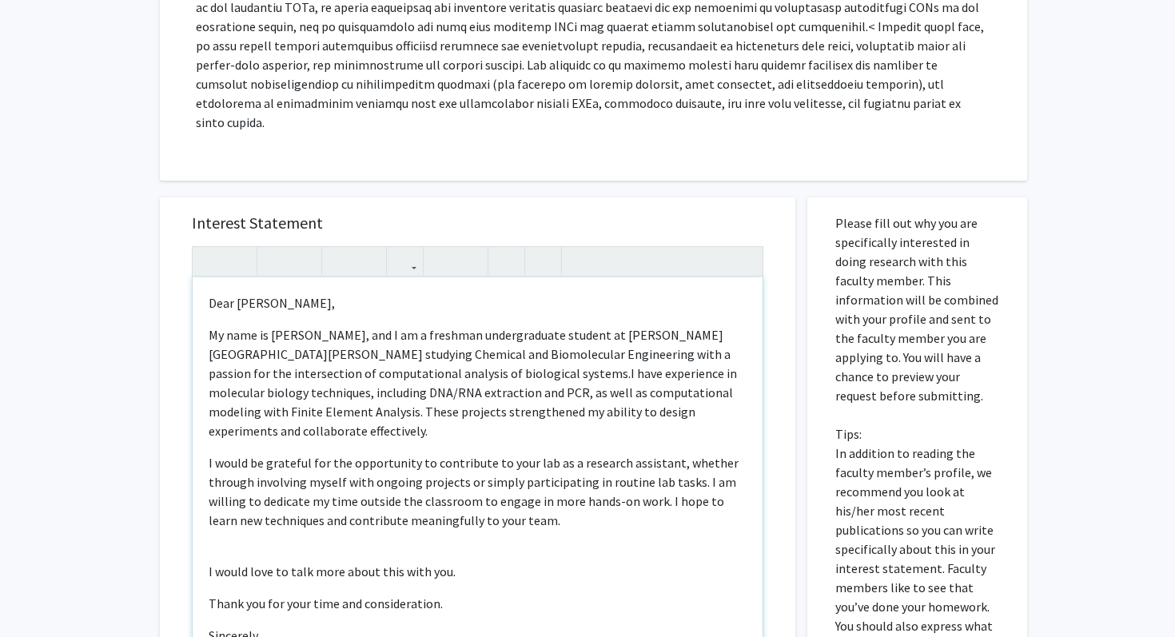
click at [736, 382] on p "My name is [PERSON_NAME], and I am a freshman undergraduate student at [PERSON_…" at bounding box center [478, 382] width 538 height 115
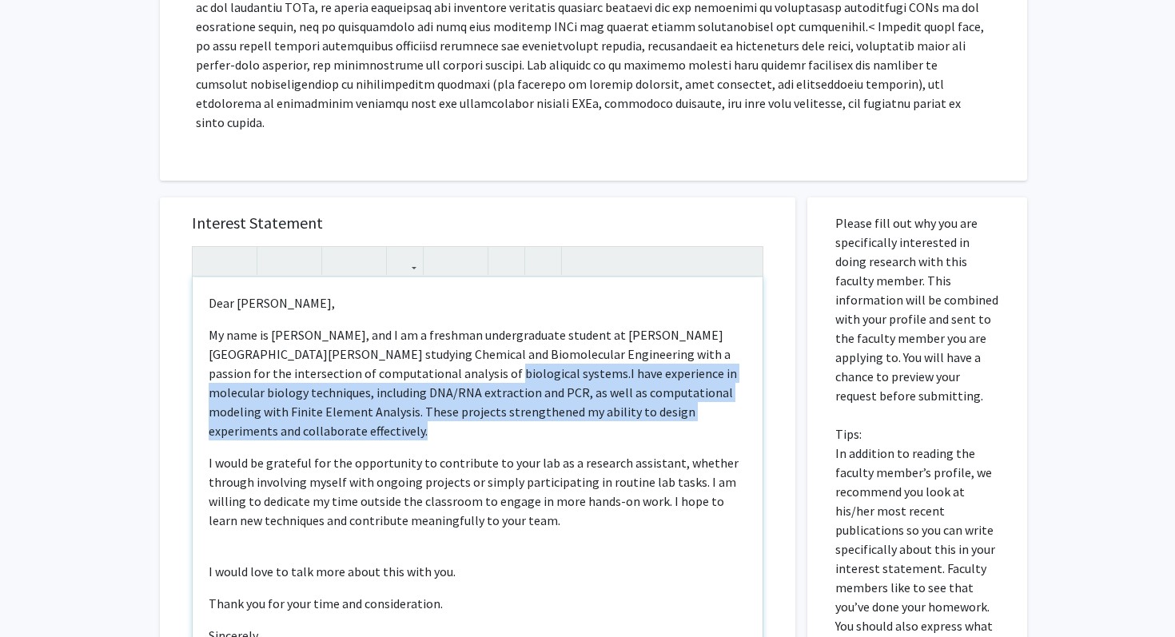
drag, startPoint x: 736, startPoint y: 388, endPoint x: 450, endPoint y: 350, distance: 287.9
click at [450, 350] on p "My name is [PERSON_NAME], and I am a freshman undergraduate student at [PERSON_…" at bounding box center [478, 382] width 538 height 115
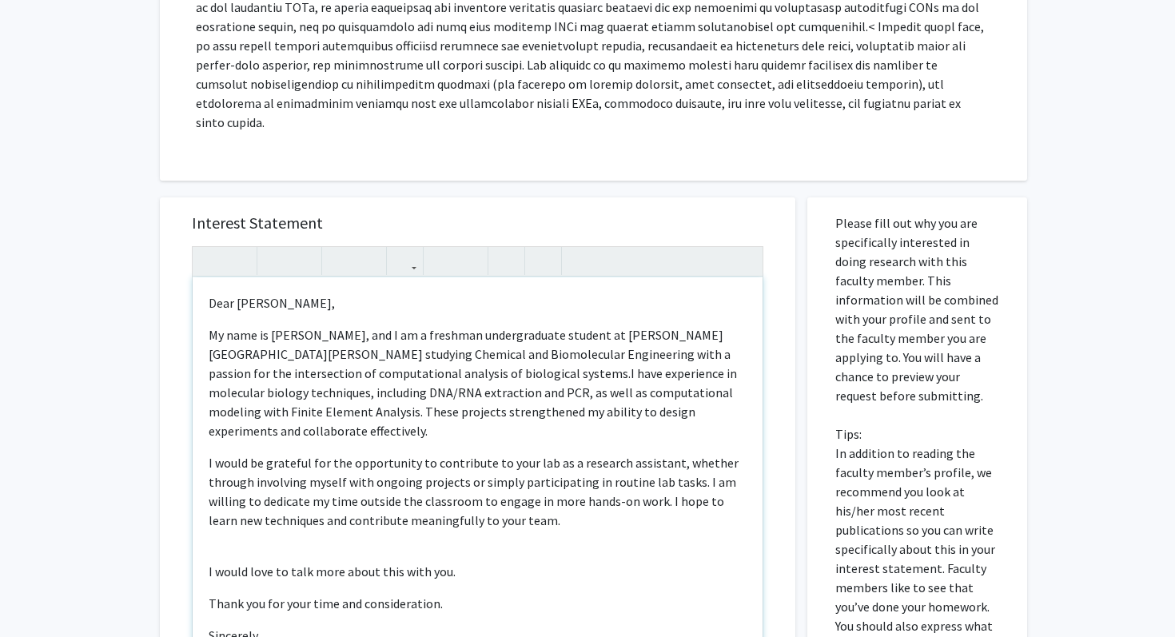
type textarea "<p>Dear [PERSON_NAME],</p><p>My name is [PERSON_NAME], and I am a freshman unde…"
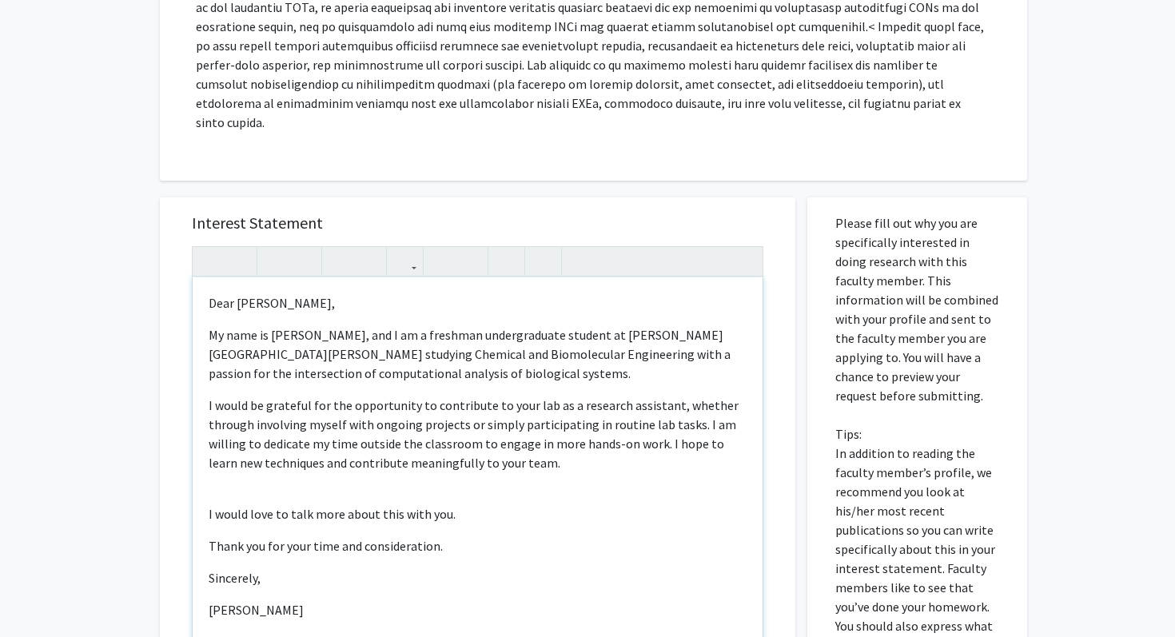
scroll to position [56, 0]
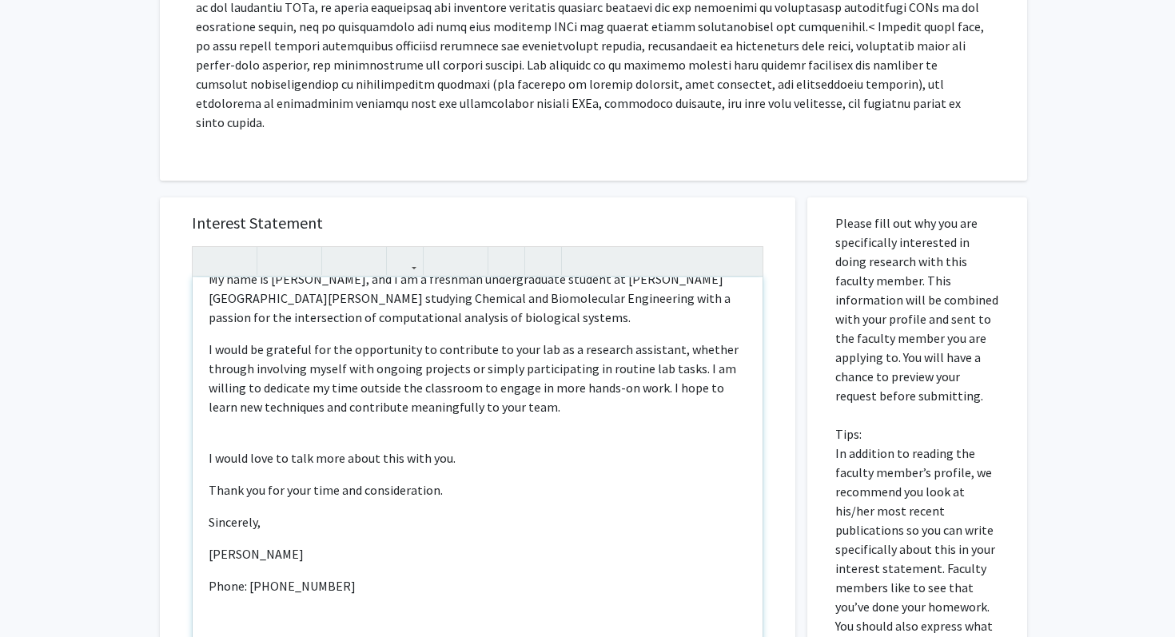
drag, startPoint x: 325, startPoint y: 560, endPoint x: 325, endPoint y: 533, distance: 26.4
click at [325, 576] on p "Phone: [PHONE_NUMBER]" at bounding box center [478, 595] width 538 height 38
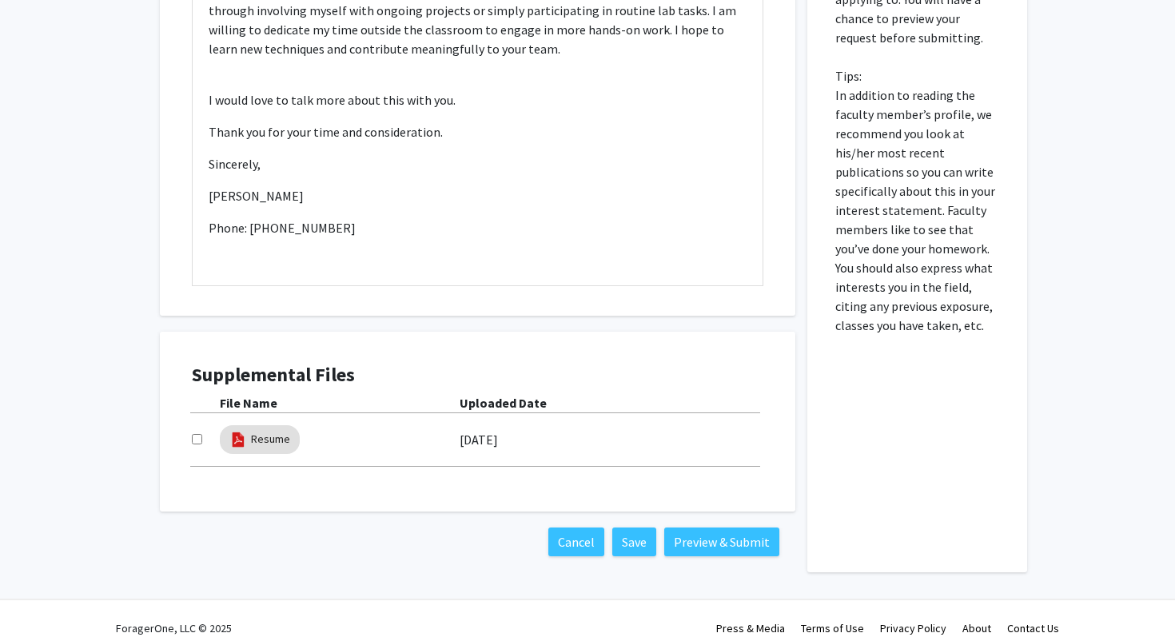
click at [259, 398] on div "File Name Uploaded Date Resume [DATE]" at bounding box center [478, 430] width 572 height 74
click at [259, 425] on mat-chip "Resume" at bounding box center [260, 439] width 80 height 29
click at [282, 431] on link "Resume" at bounding box center [270, 439] width 39 height 17
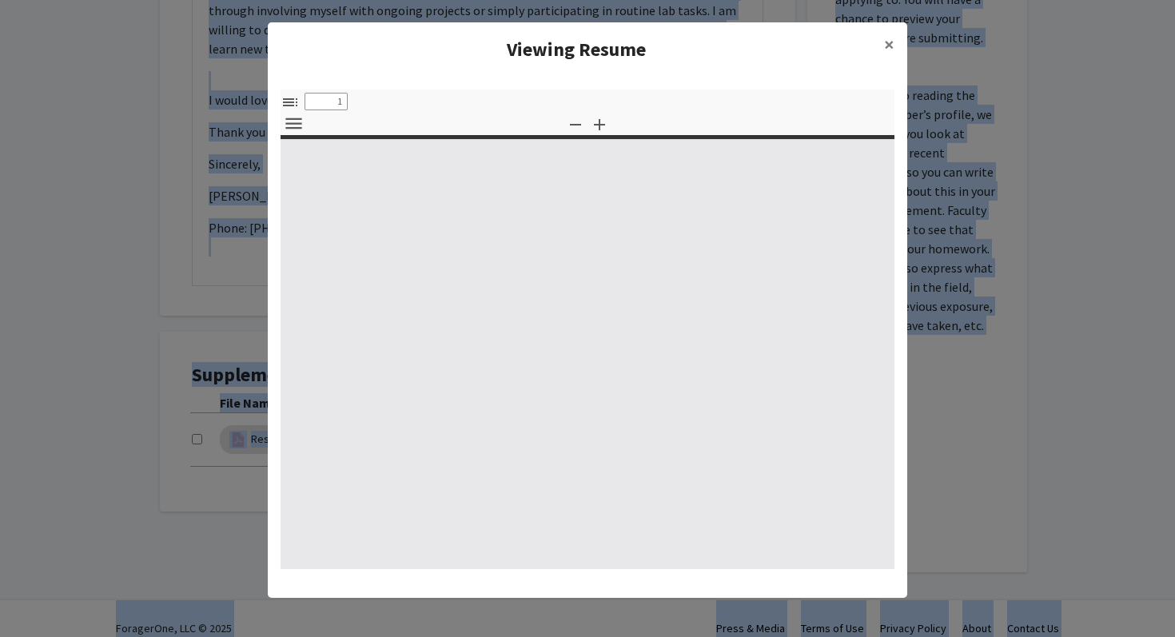
select select "custom"
type input "0"
select select "custom"
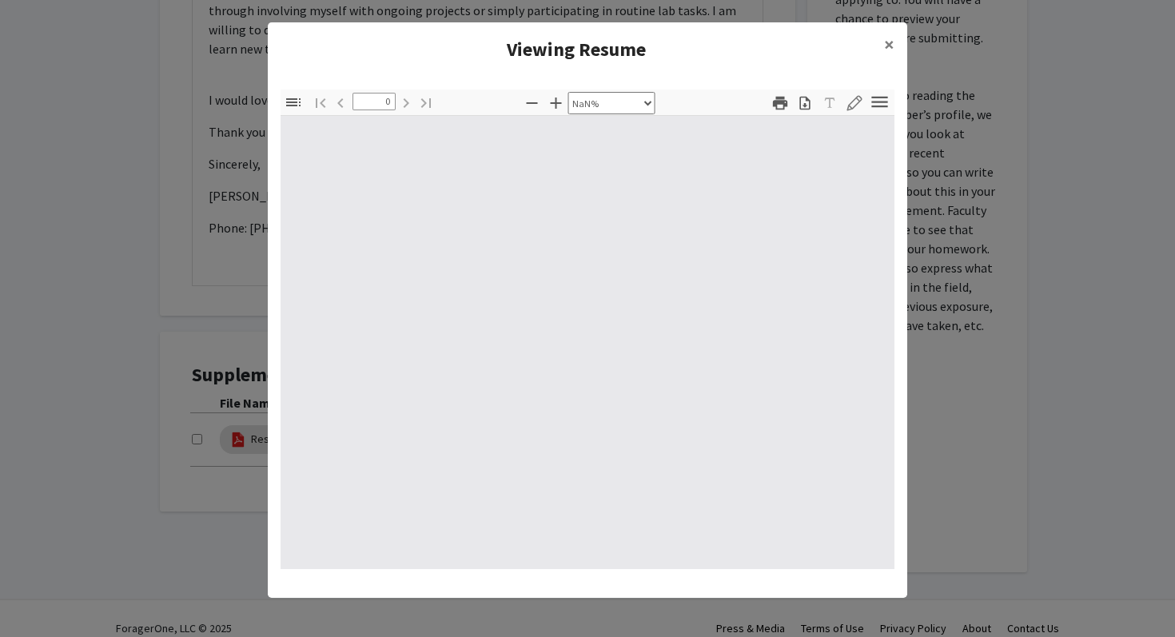
type input "1"
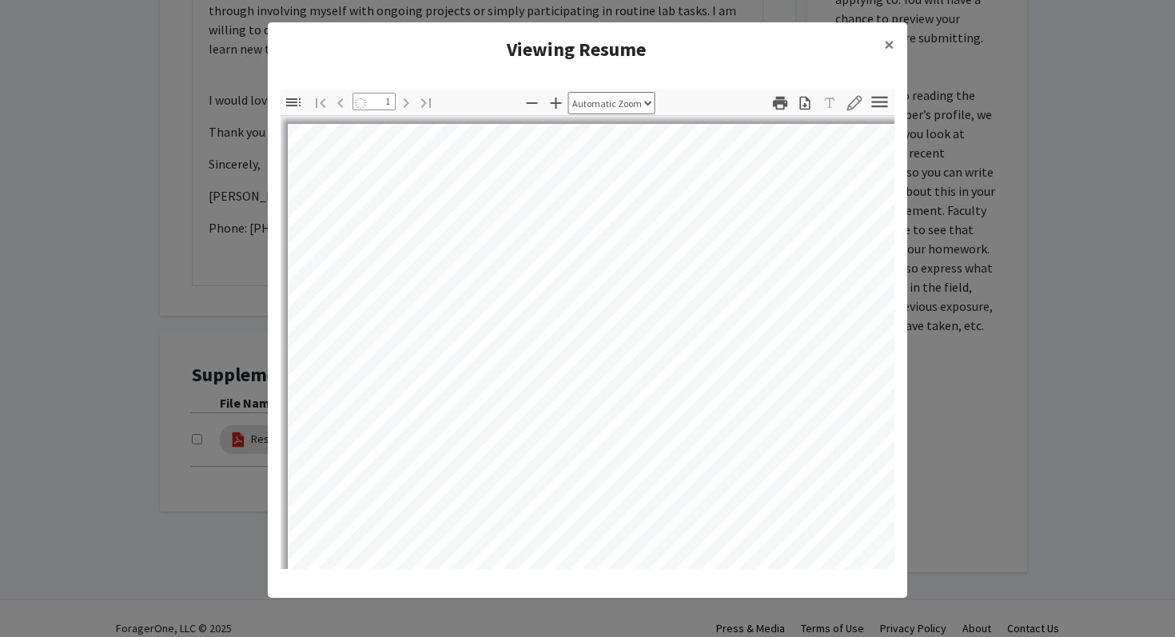
select select "auto"
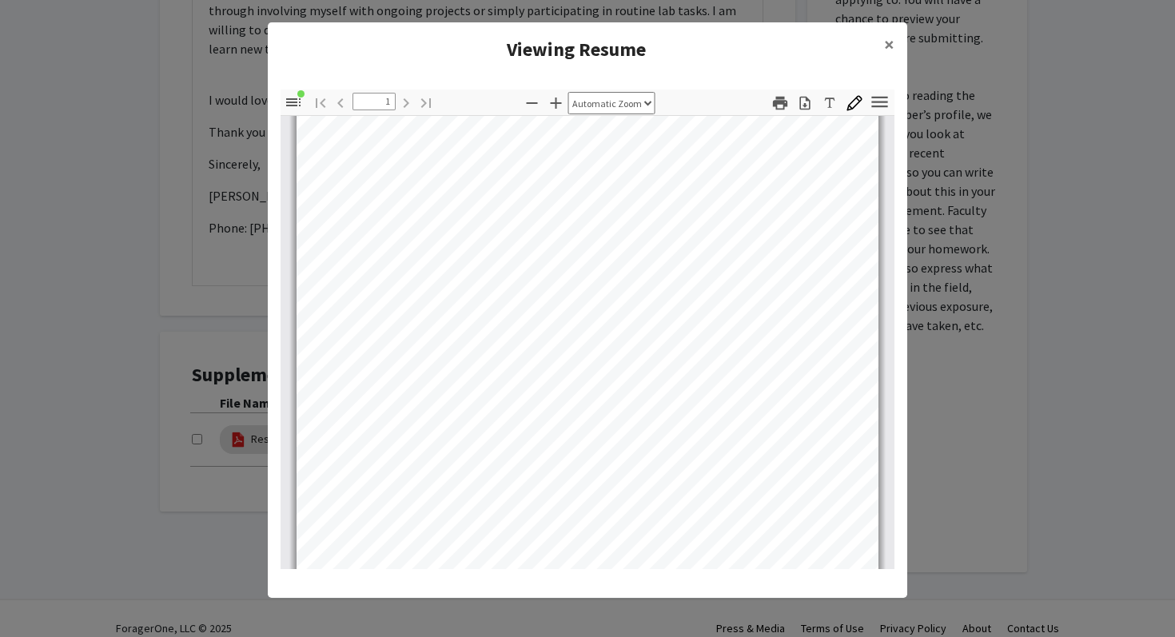
scroll to position [314, 0]
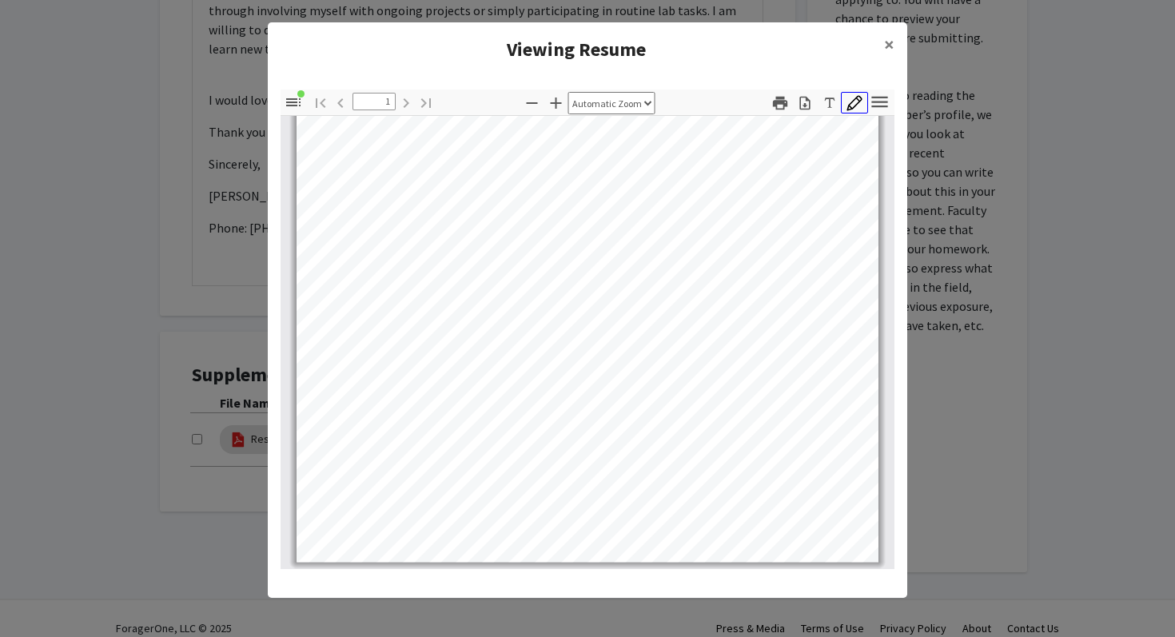
click at [852, 103] on icon "button" at bounding box center [855, 103] width 16 height 16
click at [776, 226] on div "Toggle Sidebar Find Go to First Page Previous 1 of 1 Next Go to Last Page Zoom …" at bounding box center [588, 330] width 614 height 480
drag, startPoint x: 764, startPoint y: 156, endPoint x: 810, endPoint y: 156, distance: 45.6
click at [810, 156] on div "Thickness" at bounding box center [768, 164] width 176 height 21
type input "1"
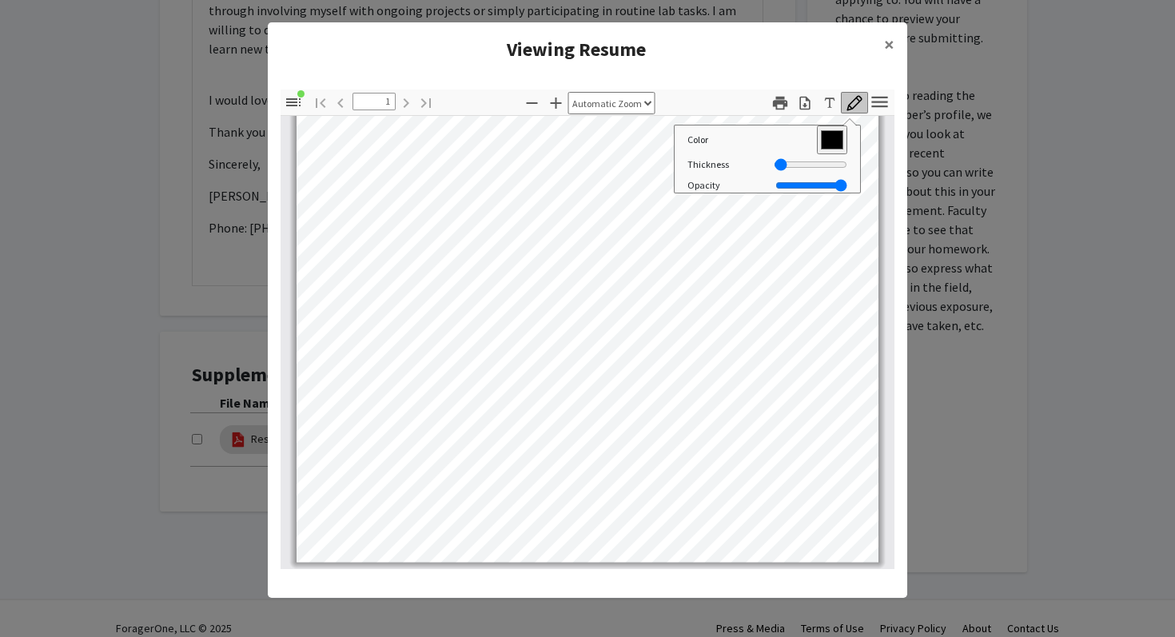
drag, startPoint x: 788, startPoint y: 161, endPoint x: 710, endPoint y: 178, distance: 80.3
click at [710, 178] on div "Color #000000 Thickness Opacity" at bounding box center [768, 161] width 176 height 70
click at [729, 86] on div "Thumbnails Document Outline Attachments Layers Current Outline Item EDUCATION W…" at bounding box center [588, 329] width 640 height 505
click at [823, 101] on icon "button" at bounding box center [830, 103] width 16 height 16
click at [737, 505] on div "Page 1" at bounding box center [588, 186] width 582 height 752
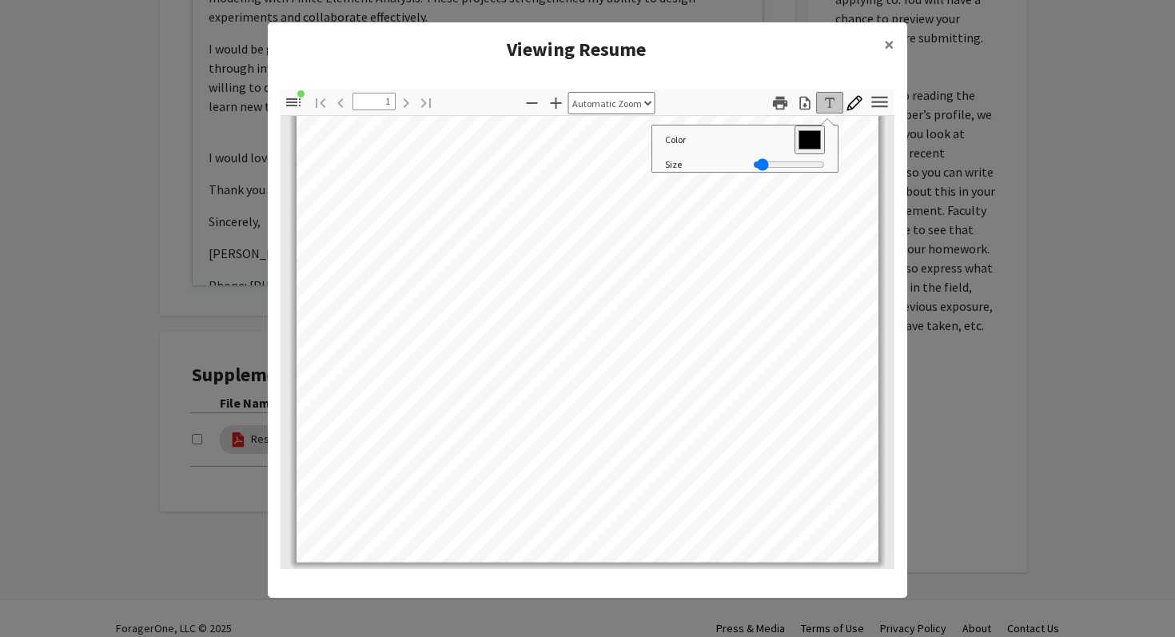
type textarea "<p>Dear [PERSON_NAME],</p><p>My name is [PERSON_NAME], and I am a freshman unde…"
click at [792, 503] on div "Page 1" at bounding box center [588, 186] width 582 height 752
click at [776, 540] on div "Matlab" at bounding box center [588, 186] width 582 height 752
click at [772, 476] on div "Matlab" at bounding box center [588, 186] width 582 height 752
click at [894, 52] on button "×" at bounding box center [889, 44] width 36 height 45
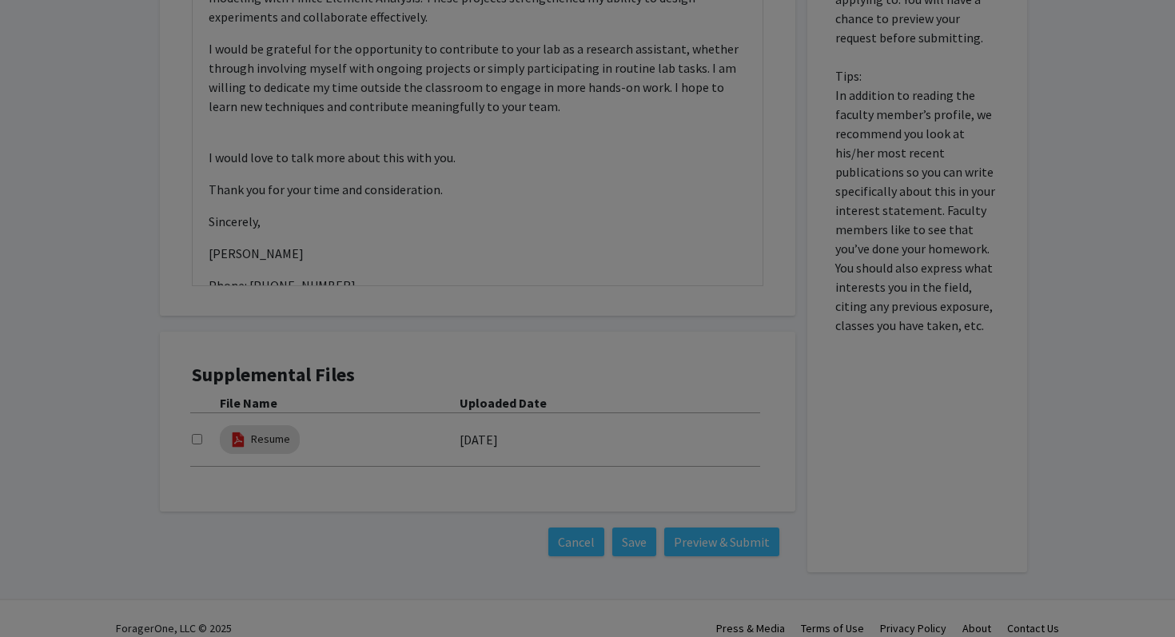
click at [893, 49] on div "Matlab" at bounding box center [588, 42] width 614 height 767
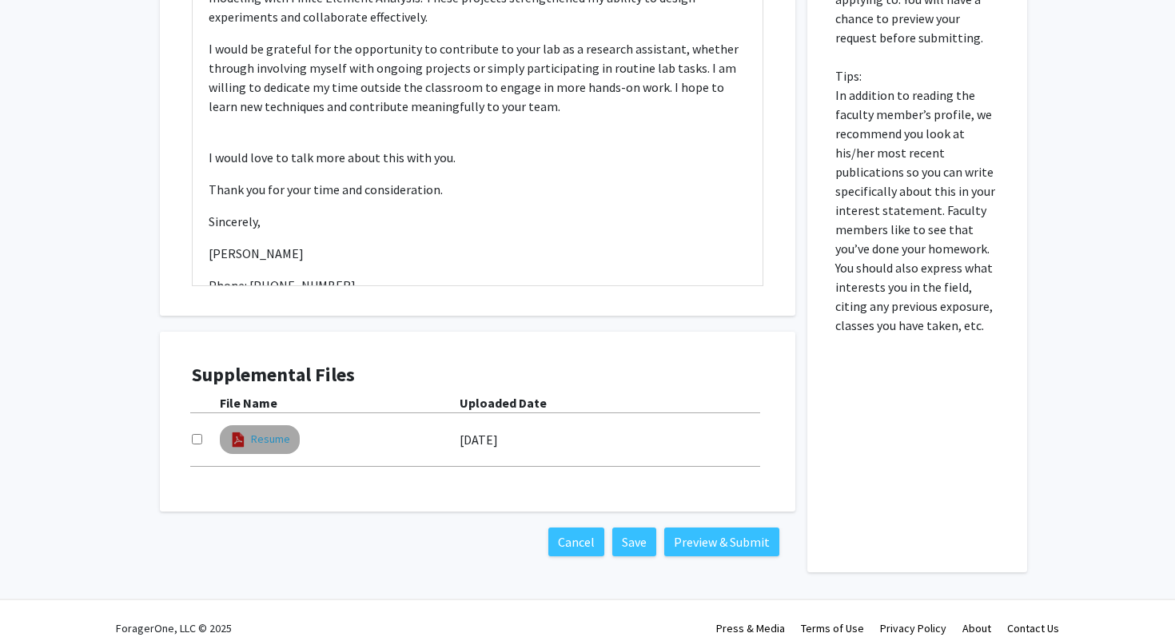
click at [269, 431] on link "Resume" at bounding box center [270, 439] width 39 height 17
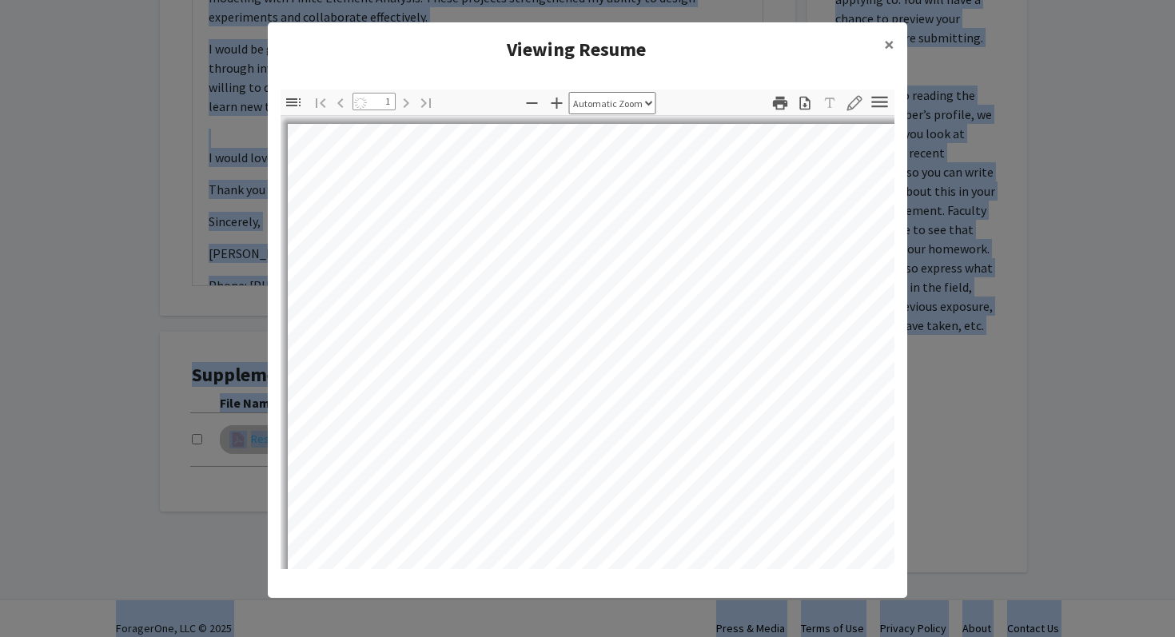
select select "auto"
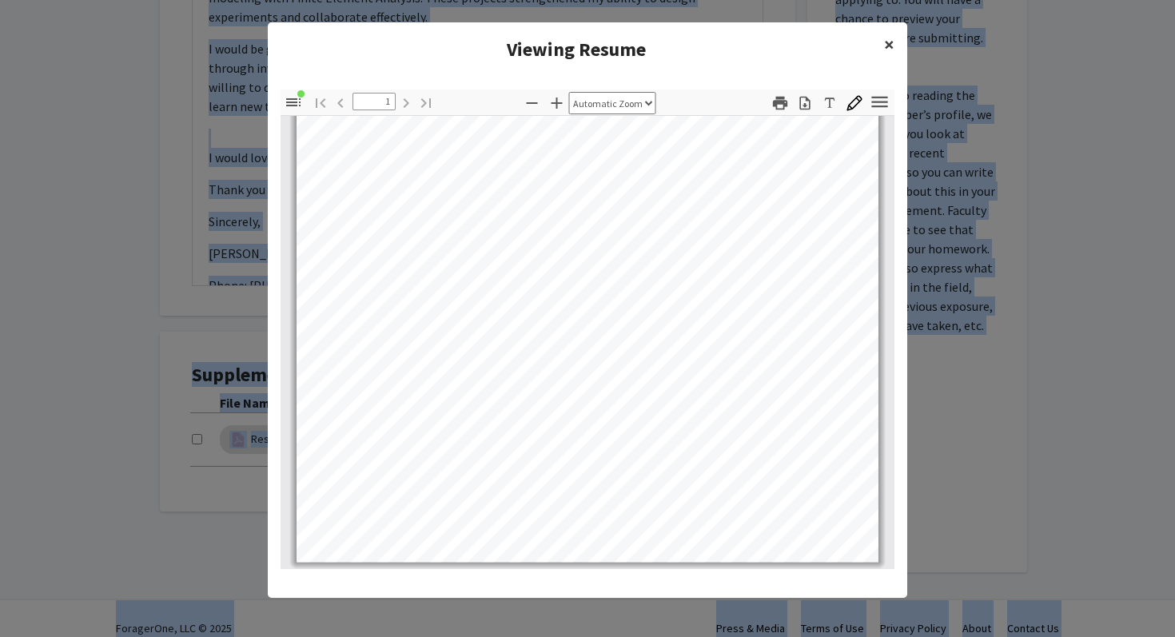
click at [890, 53] on span "×" at bounding box center [889, 44] width 10 height 25
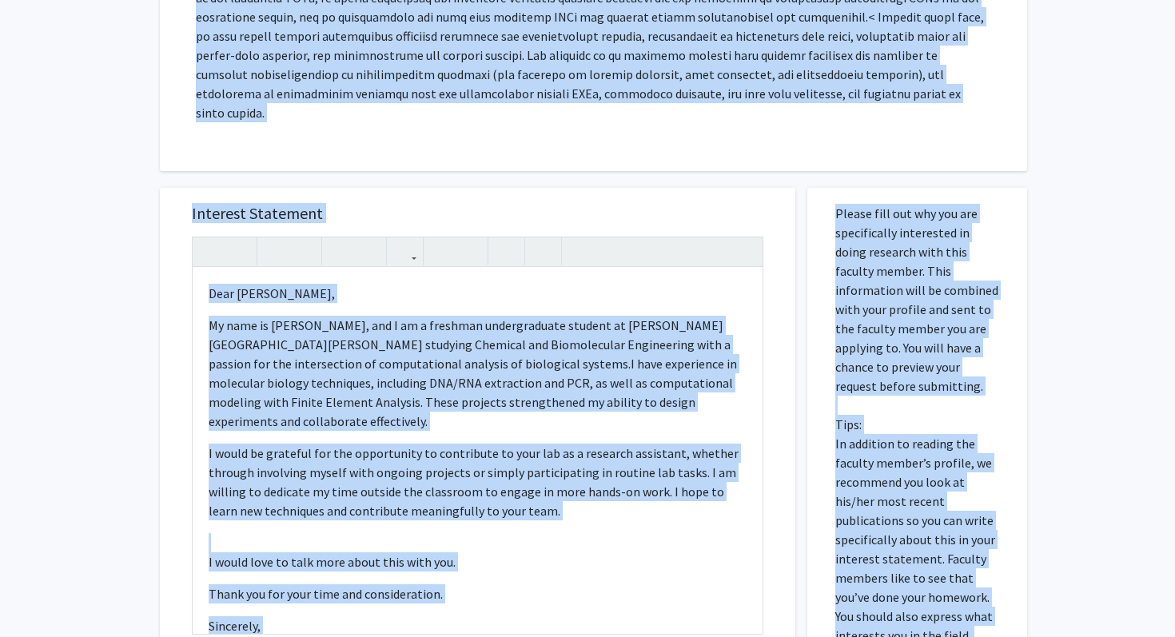
scroll to position [1, 0]
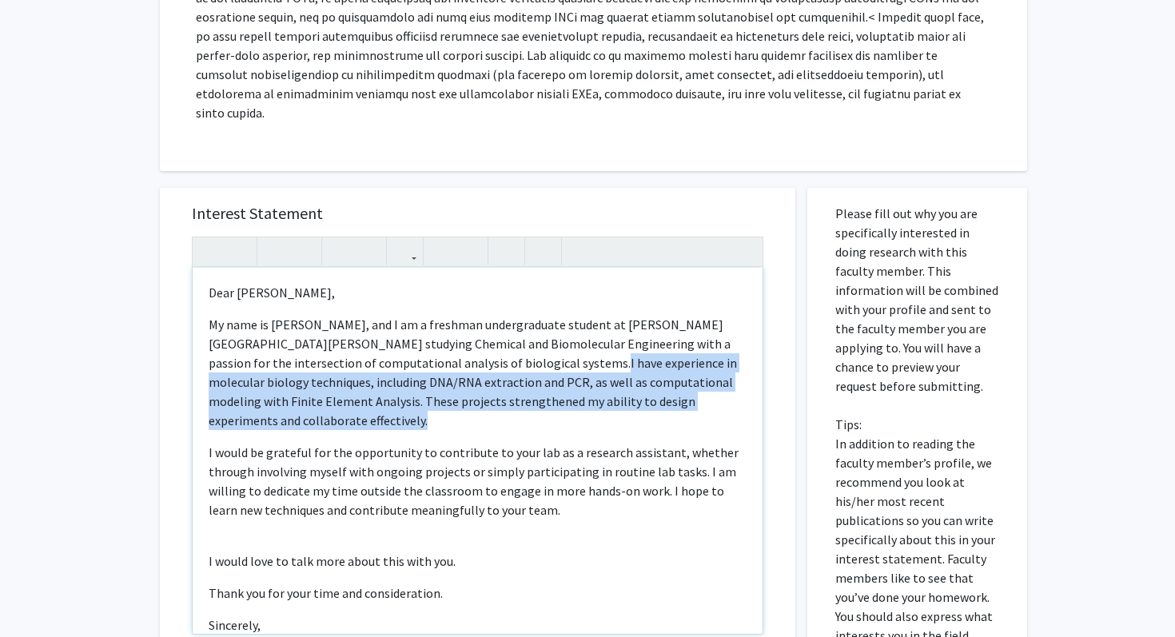
drag, startPoint x: 744, startPoint y: 389, endPoint x: 453, endPoint y: 349, distance: 294.6
click at [453, 349] on p "My name is [PERSON_NAME], and I am a freshman undergraduate student at [PERSON_…" at bounding box center [478, 372] width 538 height 115
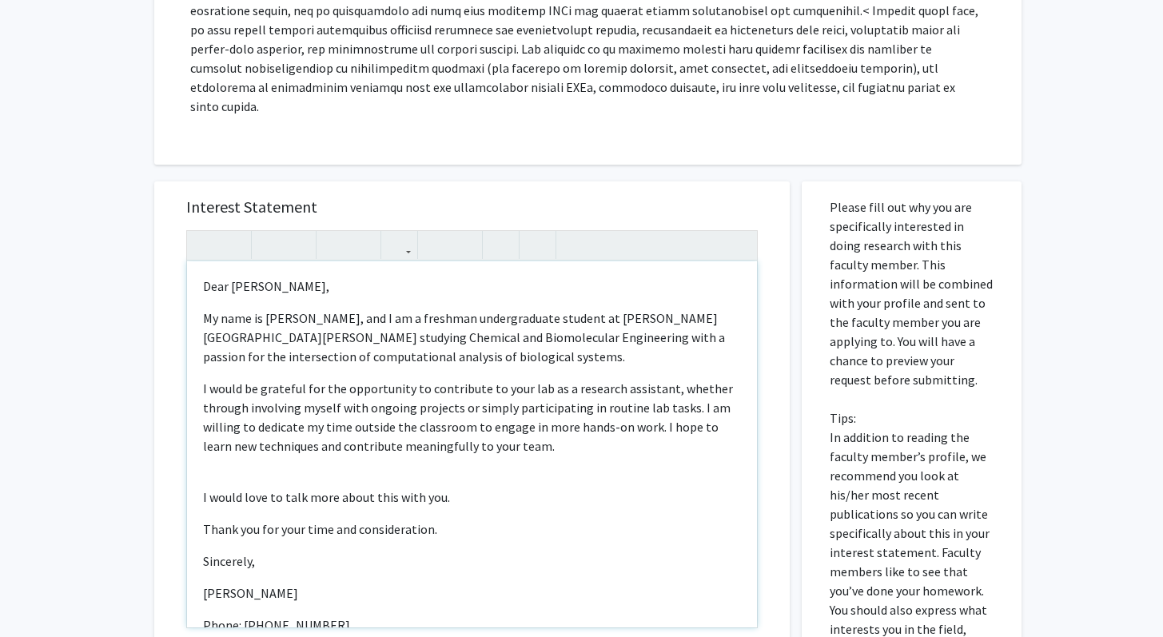
scroll to position [419, 0]
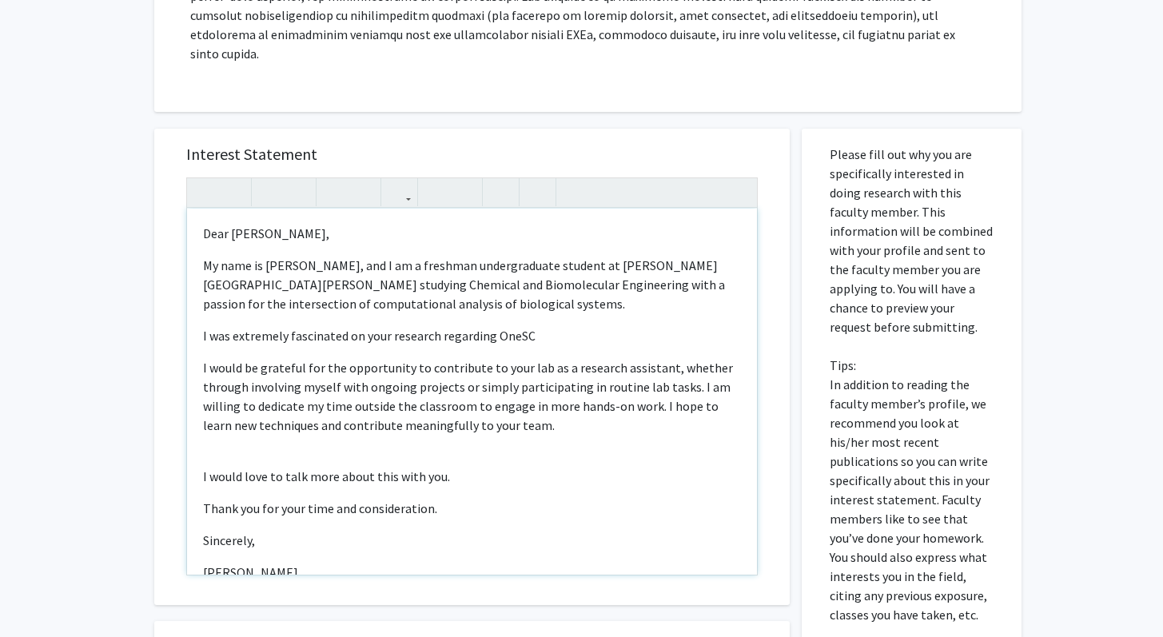
click at [537, 326] on p "I was extremely fascinated on your research regarding OneSC" at bounding box center [472, 335] width 538 height 19
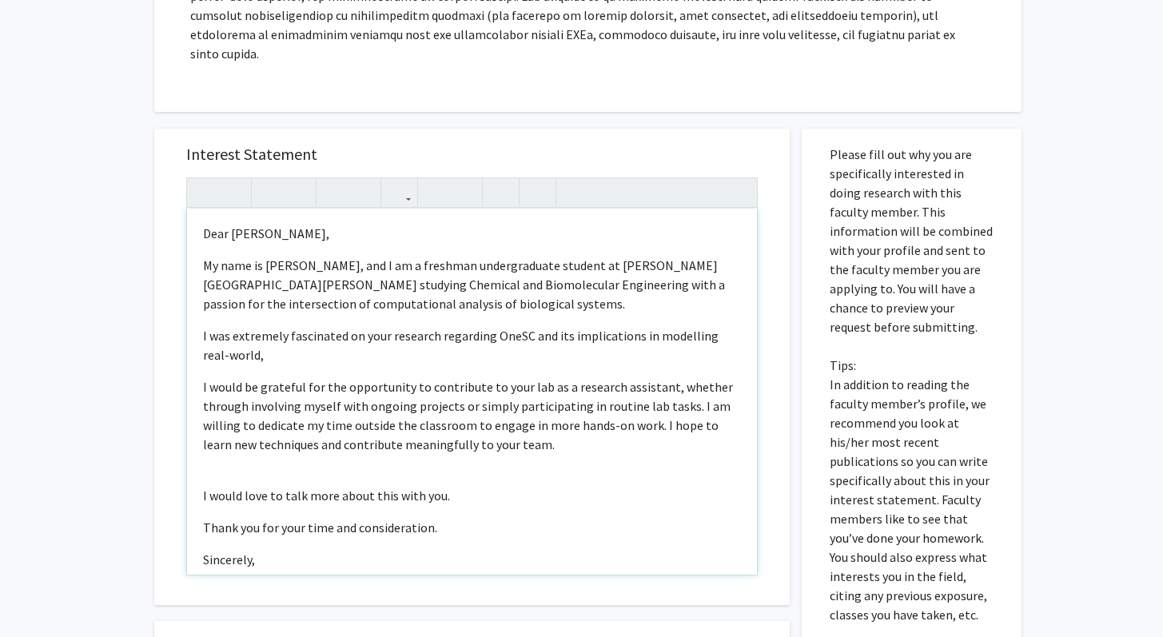
click at [572, 326] on p "I was extremely fascinated on your research regarding OneSC and its implication…" at bounding box center [472, 345] width 538 height 38
click at [629, 326] on p "I was extremely fascinated on your research regarding OneSC and its implication…" at bounding box center [472, 345] width 538 height 38
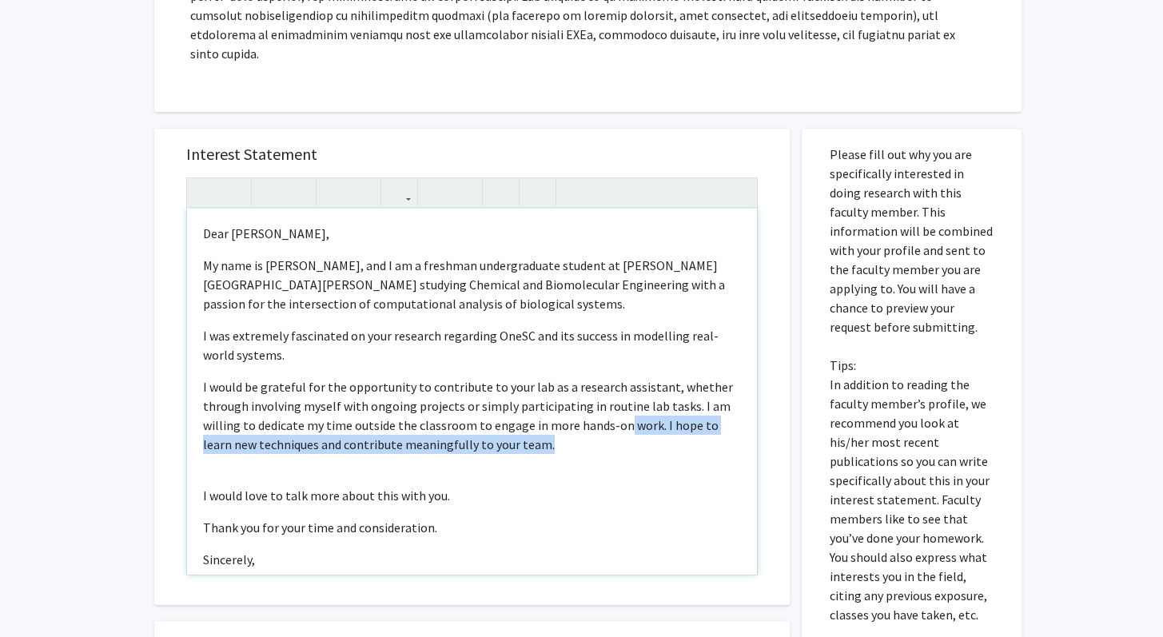
drag, startPoint x: 561, startPoint y: 425, endPoint x: 620, endPoint y: 403, distance: 62.2
click at [620, 403] on p "I would be grateful for the opportunity to contribute to your lab as a research…" at bounding box center [472, 415] width 538 height 77
click at [620, 403] on span "I would be grateful for the opportunity to contribute to your lab as a research…" at bounding box center [468, 416] width 530 height 74
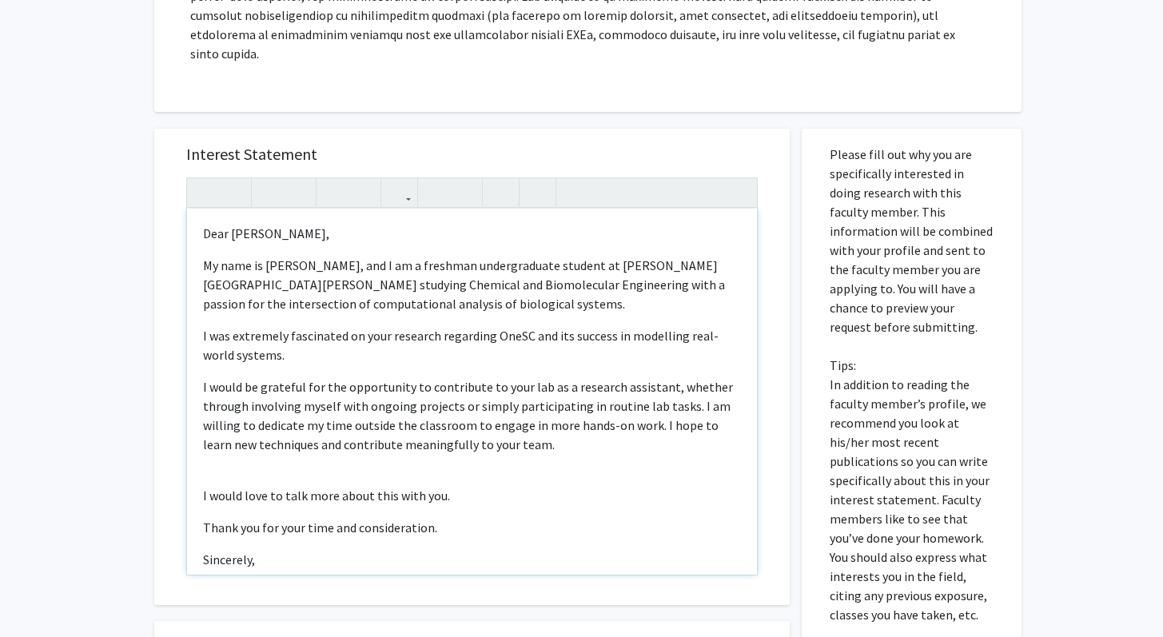
drag, startPoint x: 454, startPoint y: 388, endPoint x: 653, endPoint y: 387, distance: 199.1
click at [653, 387] on span "I would be grateful for the opportunity to contribute to your lab as a research…" at bounding box center [468, 416] width 530 height 74
drag, startPoint x: 684, startPoint y: 388, endPoint x: 453, endPoint y: 393, distance: 231.1
click at [453, 393] on span "I would be grateful for the opportunity to contribute to your lab as a research…" at bounding box center [468, 416] width 530 height 74
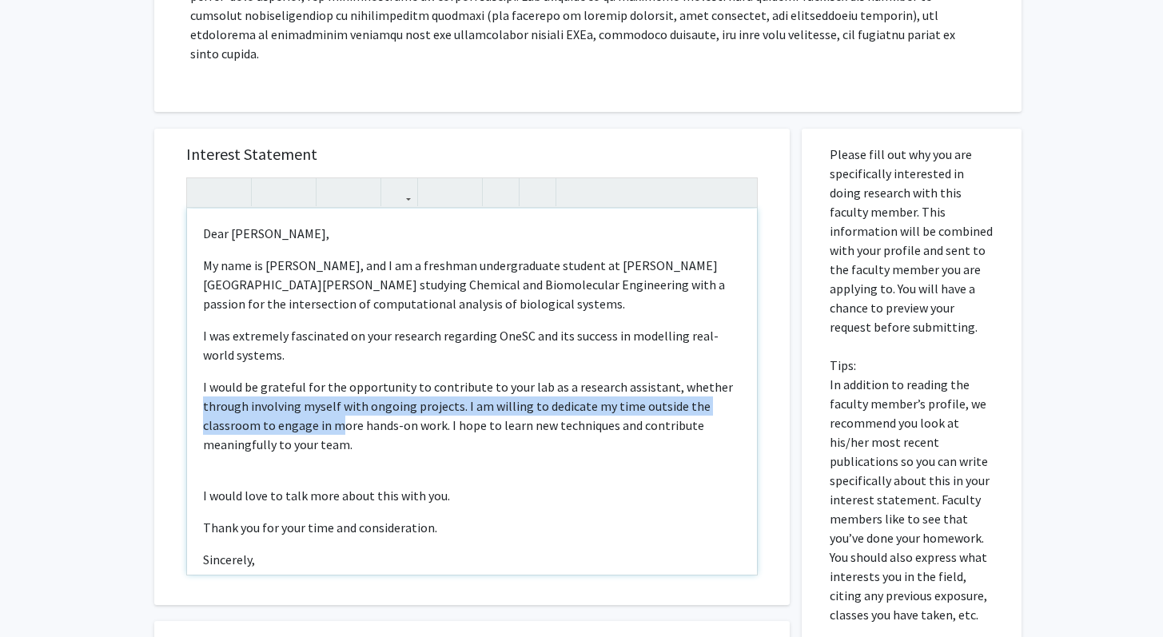
drag, startPoint x: 712, startPoint y: 363, endPoint x: 337, endPoint y: 402, distance: 377.0
click at [337, 402] on p "I would be grateful for the opportunity to contribute to your lab as a research…" at bounding box center [472, 415] width 538 height 77
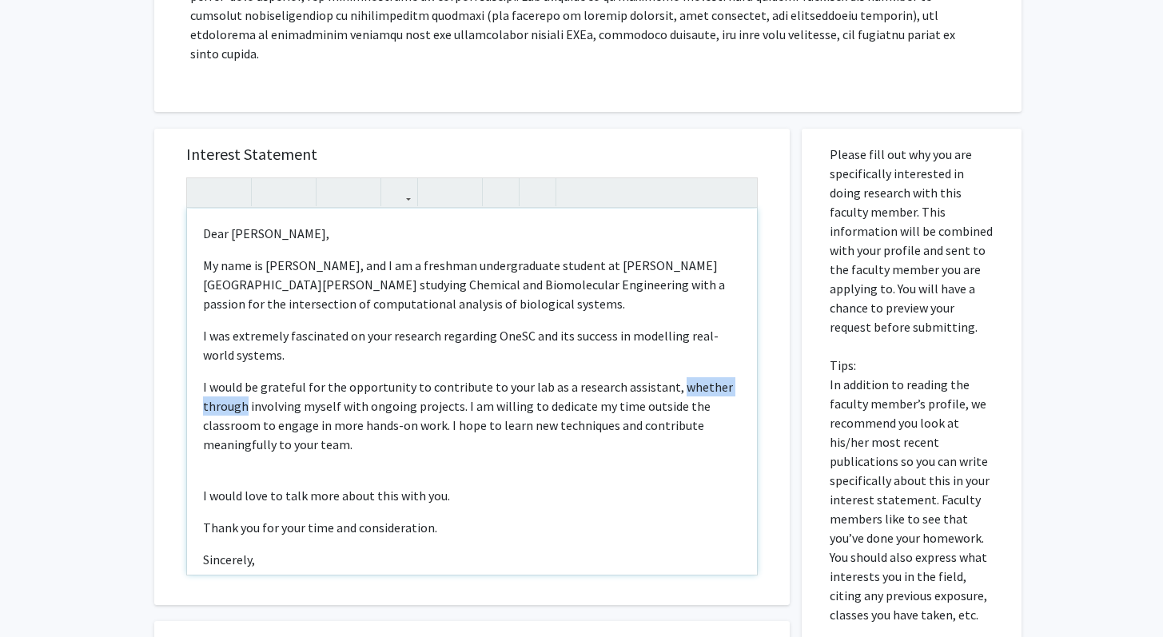
drag, startPoint x: 665, startPoint y: 376, endPoint x: 246, endPoint y: 389, distance: 419.2
click at [246, 389] on p "I would be grateful for the opportunity to contribute to your lab as a research…" at bounding box center [472, 415] width 538 height 77
drag, startPoint x: 173, startPoint y: 386, endPoint x: 197, endPoint y: 389, distance: 24.2
click at [197, 389] on div "Interest Statement <p>Dear [PERSON_NAME],</p><p>My name is [PERSON_NAME], and I…" at bounding box center [472, 367] width 604 height 477
click at [369, 408] on span "I would be grateful for the opportunity to contribute to your lab as a research…" at bounding box center [470, 416] width 535 height 74
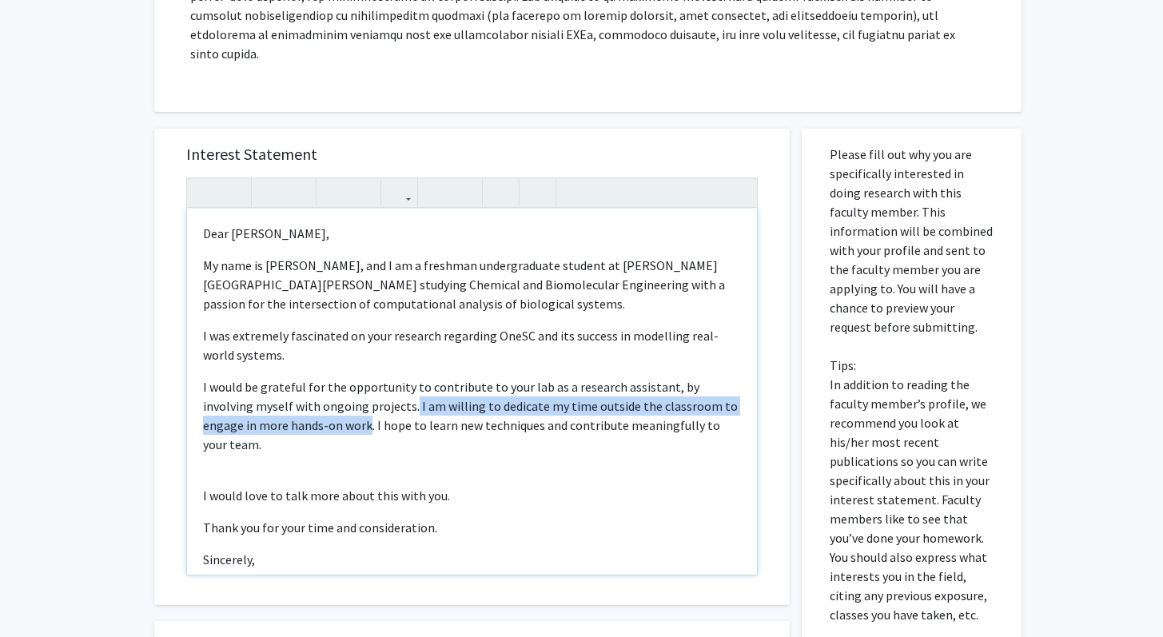
drag, startPoint x: 369, startPoint y: 408, endPoint x: 412, endPoint y: 385, distance: 49.0
click at [412, 385] on span "I would be grateful for the opportunity to contribute to your lab as a research…" at bounding box center [470, 416] width 535 height 74
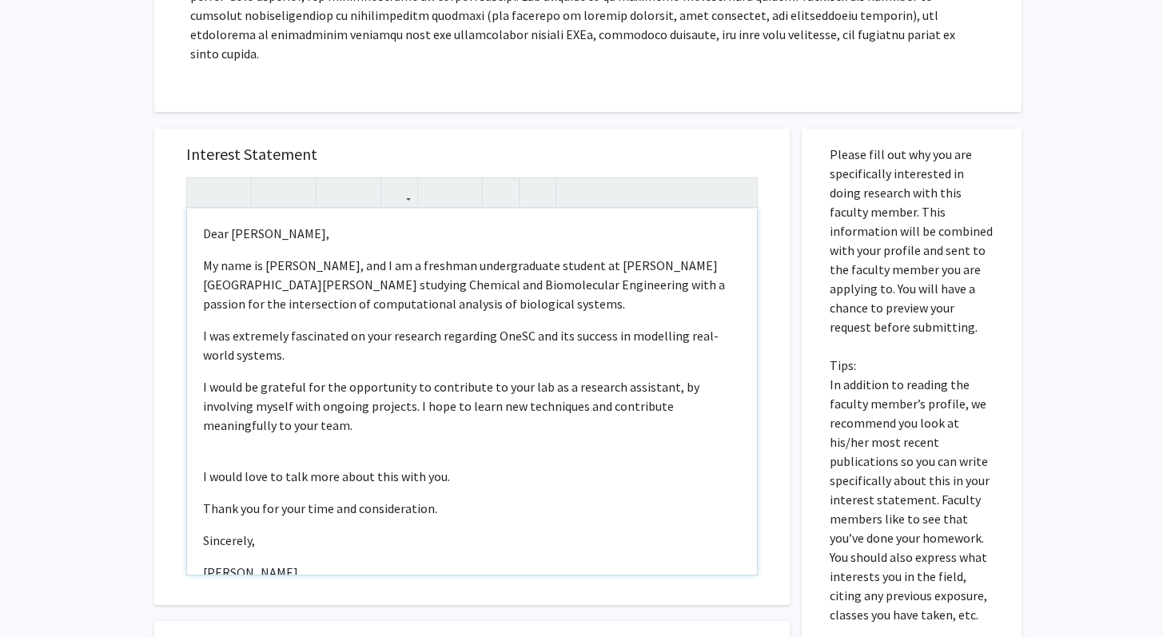
click at [374, 467] on p "I would love to talk more about this with you." at bounding box center [472, 476] width 538 height 19
click at [374, 433] on div "Dear [PERSON_NAME], My name is [PERSON_NAME], and I am a freshman undergraduate…" at bounding box center [472, 392] width 570 height 366
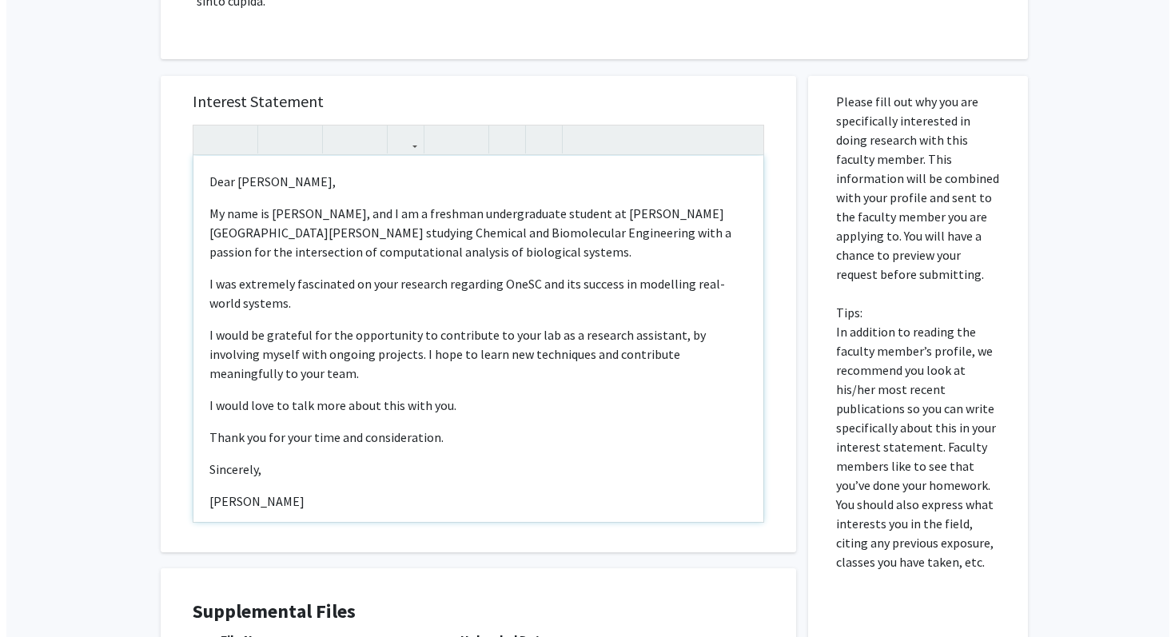
scroll to position [440, 0]
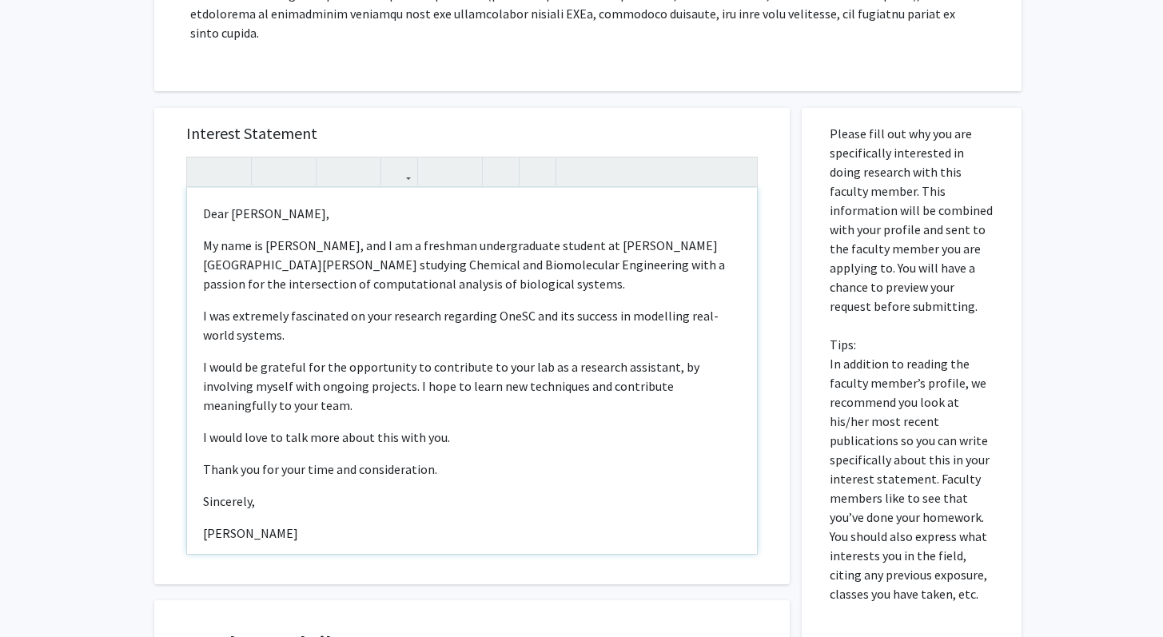
click at [304, 317] on p "I was extremely fascinated on your research regarding OneSC and its success in …" at bounding box center [472, 325] width 538 height 38
click at [246, 316] on p "I was extremely fascinated on your research regarding OneSC and its success in …" at bounding box center [472, 325] width 538 height 38
drag, startPoint x: 201, startPoint y: 297, endPoint x: 331, endPoint y: 324, distance: 133.1
click at [331, 324] on div "Dear [PERSON_NAME], My name is [PERSON_NAME], and I am a freshman undergraduate…" at bounding box center [472, 371] width 570 height 366
copy p "I was extremely fascinated on your research regarding OneSC and its success in …"
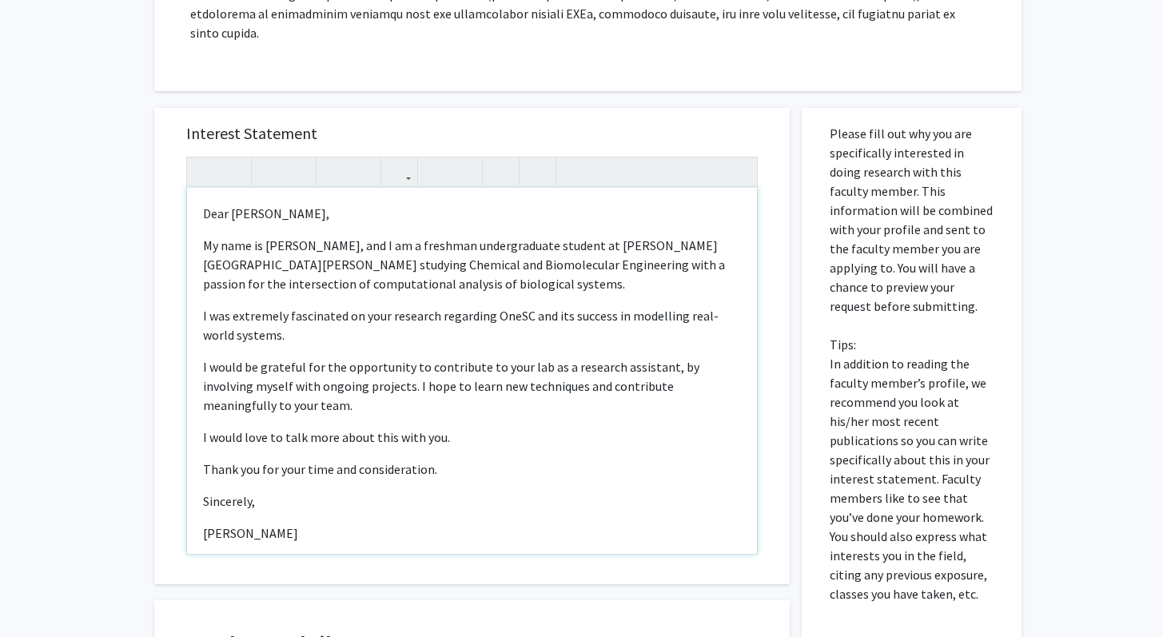
copy div "My name is [PERSON_NAME], and I am a freshman undergraduate student at [PERSON_…"
click at [239, 317] on p "I was extremely fascinated on your research regarding OneSC and its success in …" at bounding box center [472, 325] width 538 height 38
click at [335, 306] on p "I was extremely fascinated on your research regarding OneSC and its success in …" at bounding box center [472, 325] width 538 height 38
click at [342, 312] on p "I was extremely fascinated on your research regarding OneSC and its success in …" at bounding box center [472, 325] width 538 height 38
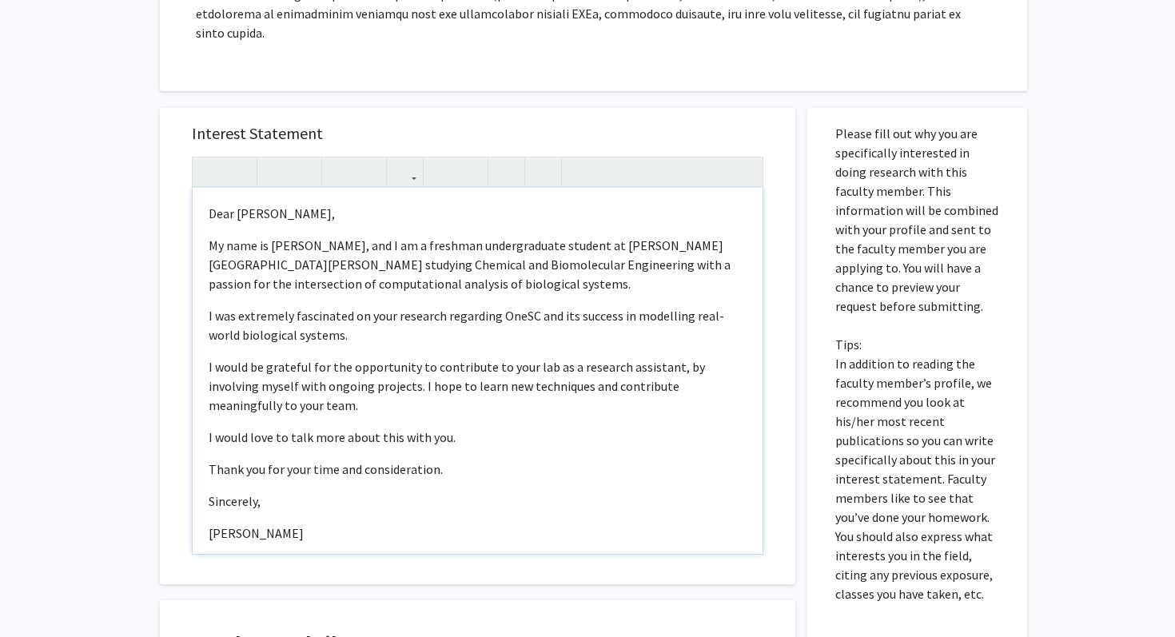
type textarea "<p>Dear [PERSON_NAME],</p><p>My name is [PERSON_NAME], and I am a freshman unde…"
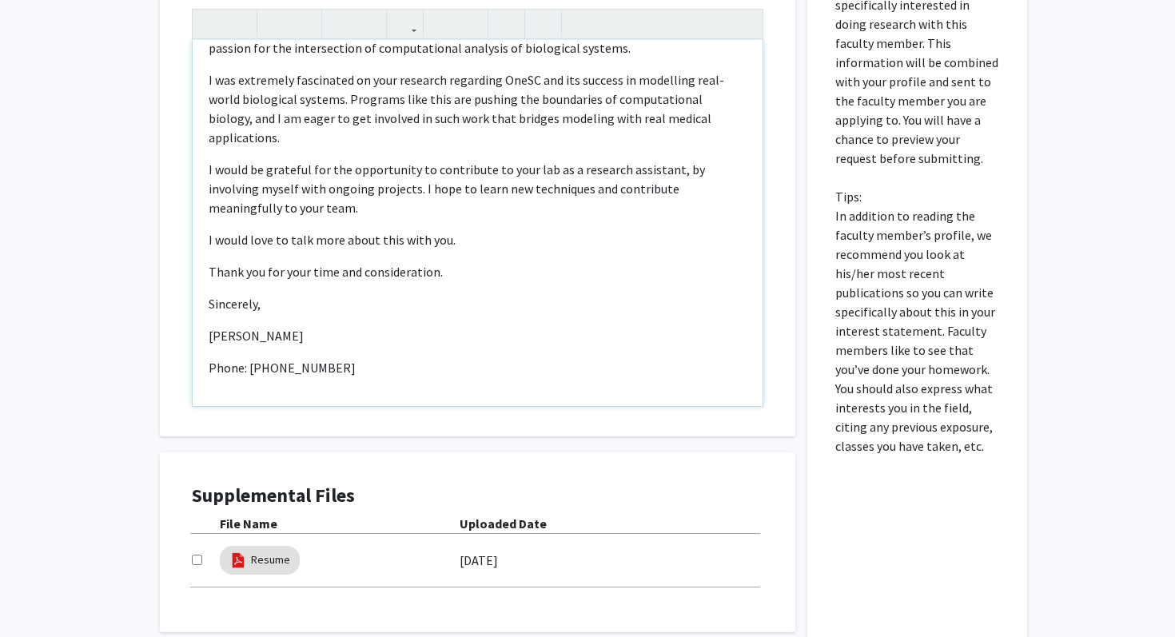
scroll to position [708, 0]
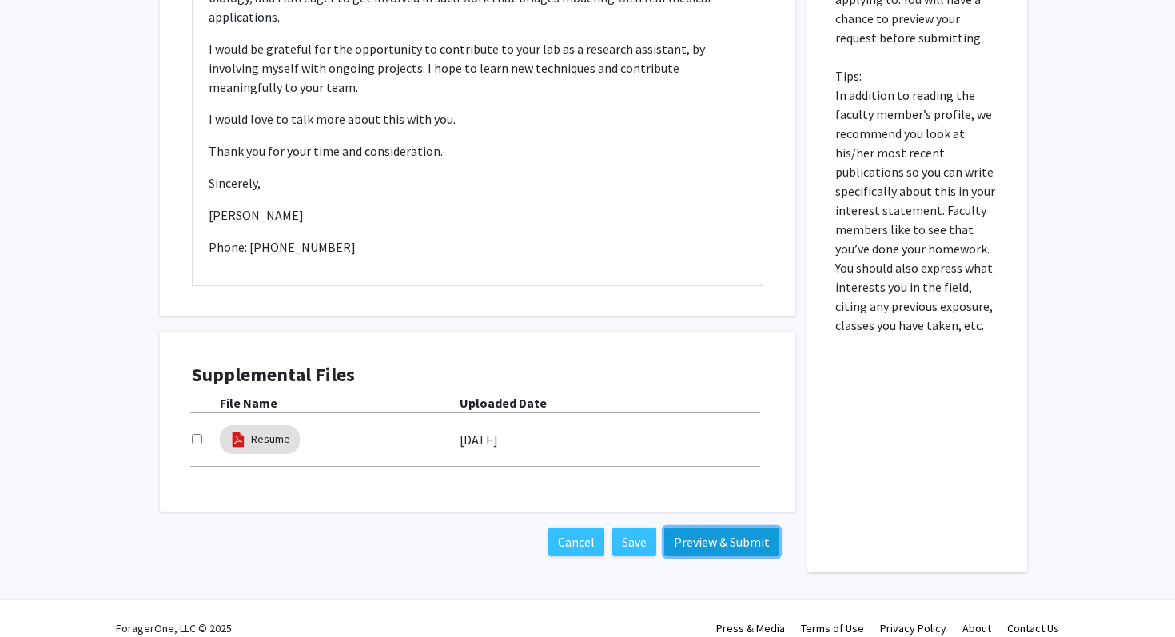
click at [684, 528] on button "Preview & Submit" at bounding box center [721, 542] width 115 height 29
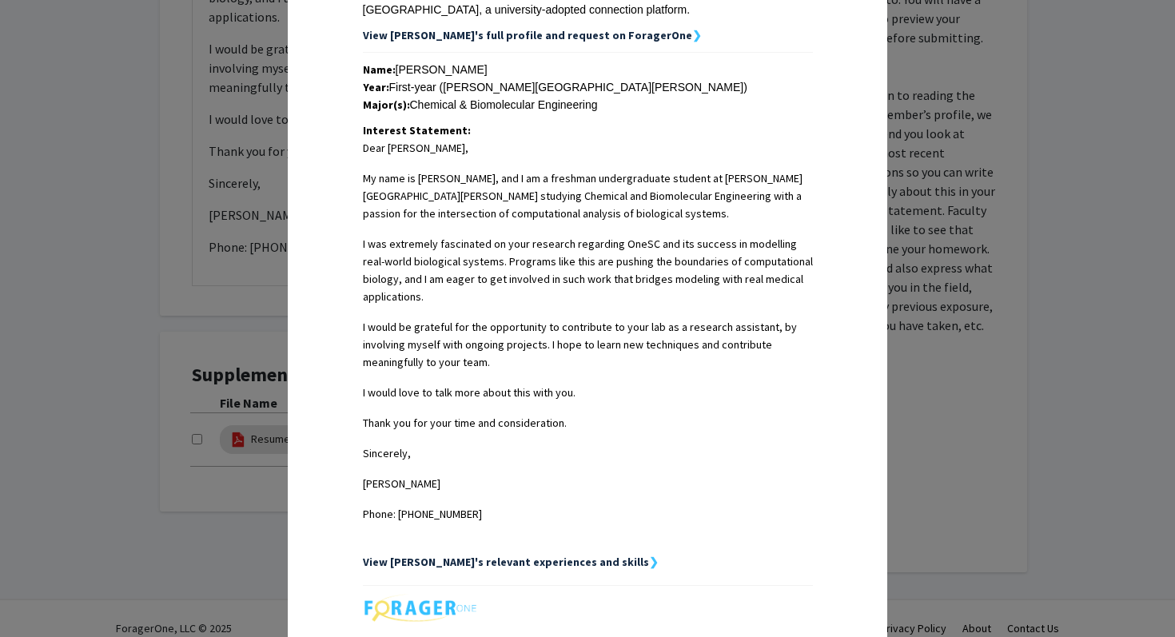
scroll to position [0, 0]
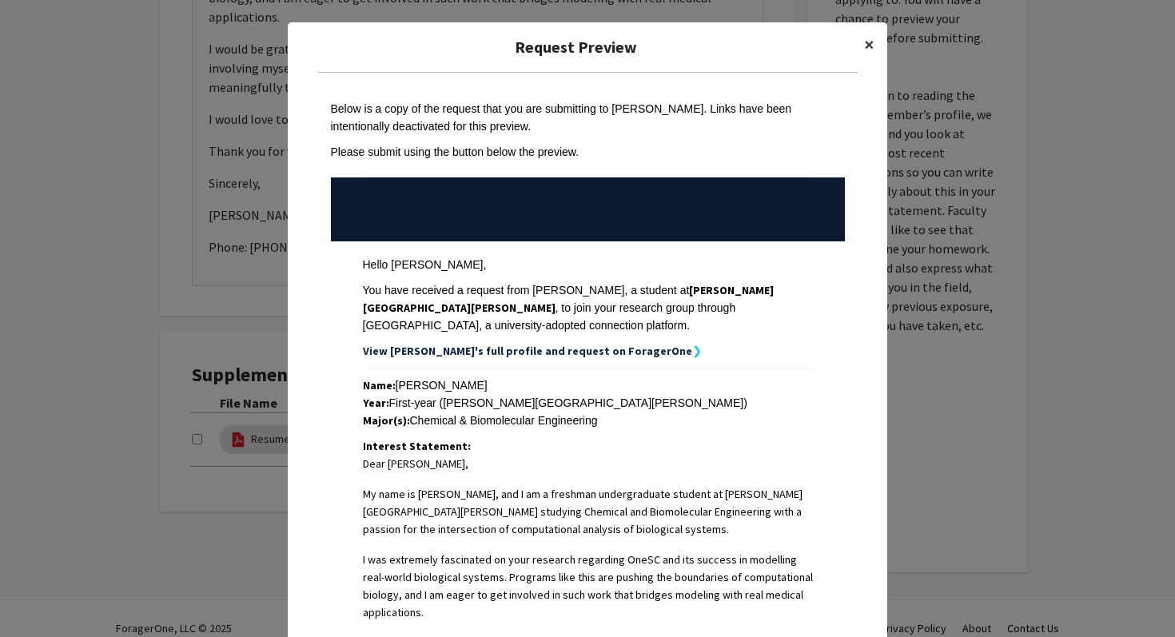
click at [863, 43] on button "×" at bounding box center [870, 44] width 36 height 45
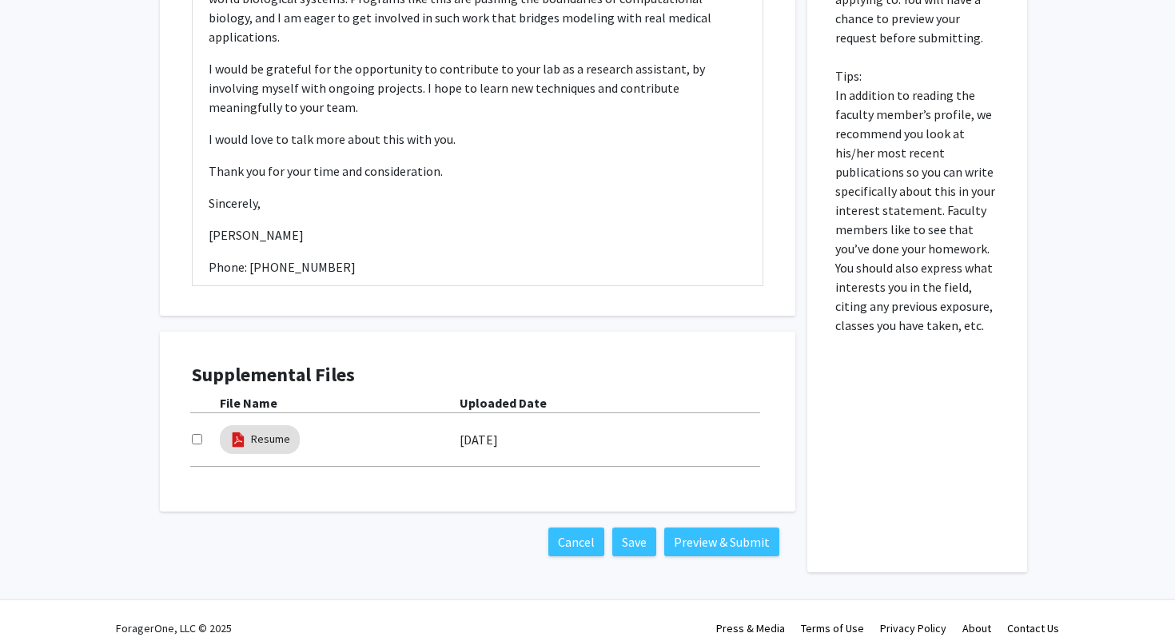
scroll to position [65, 0]
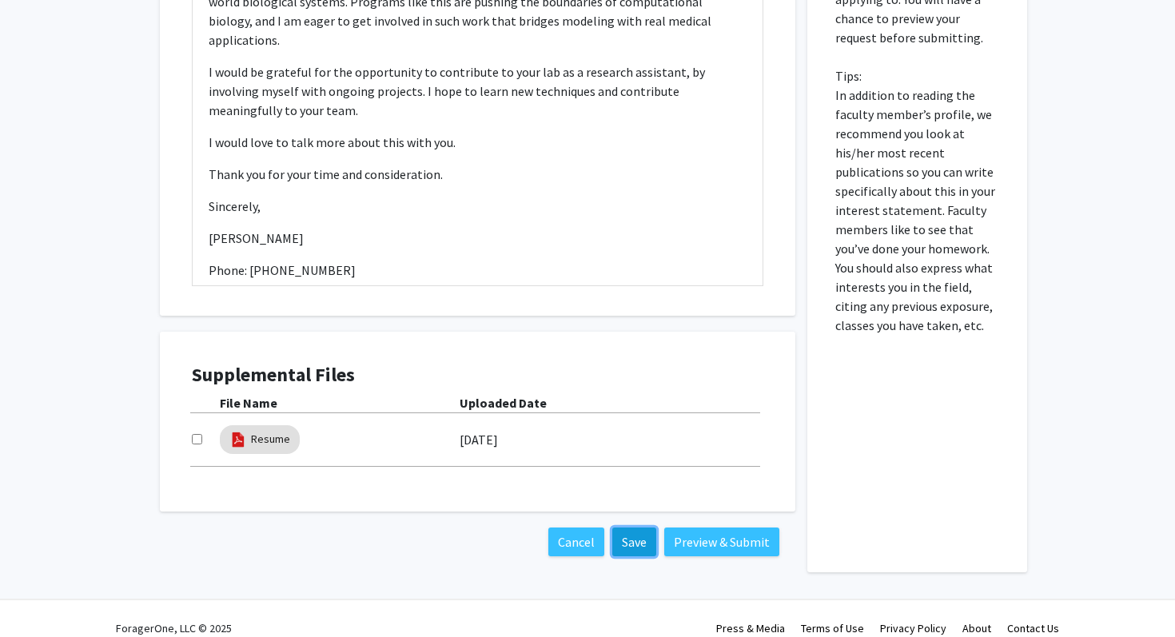
click at [636, 528] on button "Save" at bounding box center [634, 542] width 44 height 29
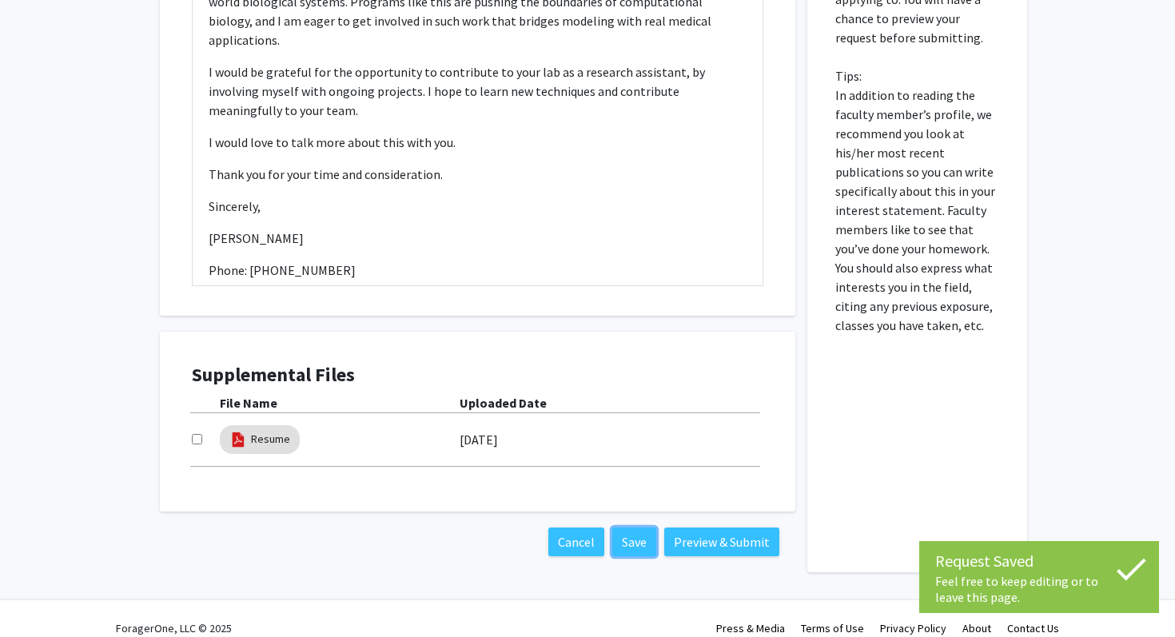
scroll to position [0, 0]
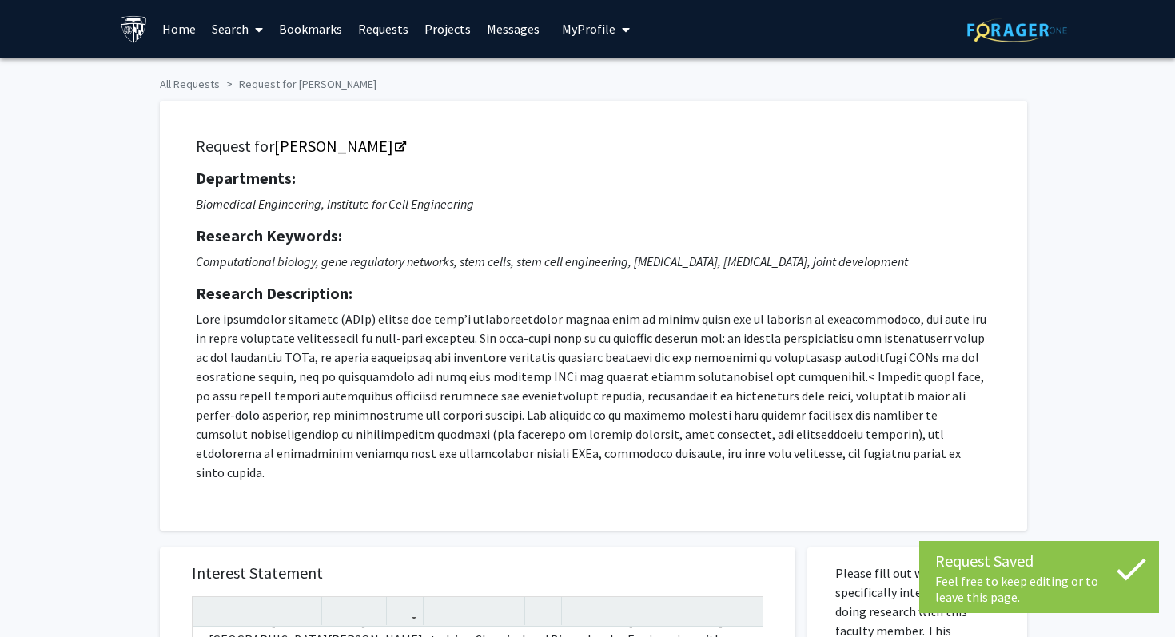
click at [568, 18] on button "My Profile" at bounding box center [596, 29] width 78 height 58
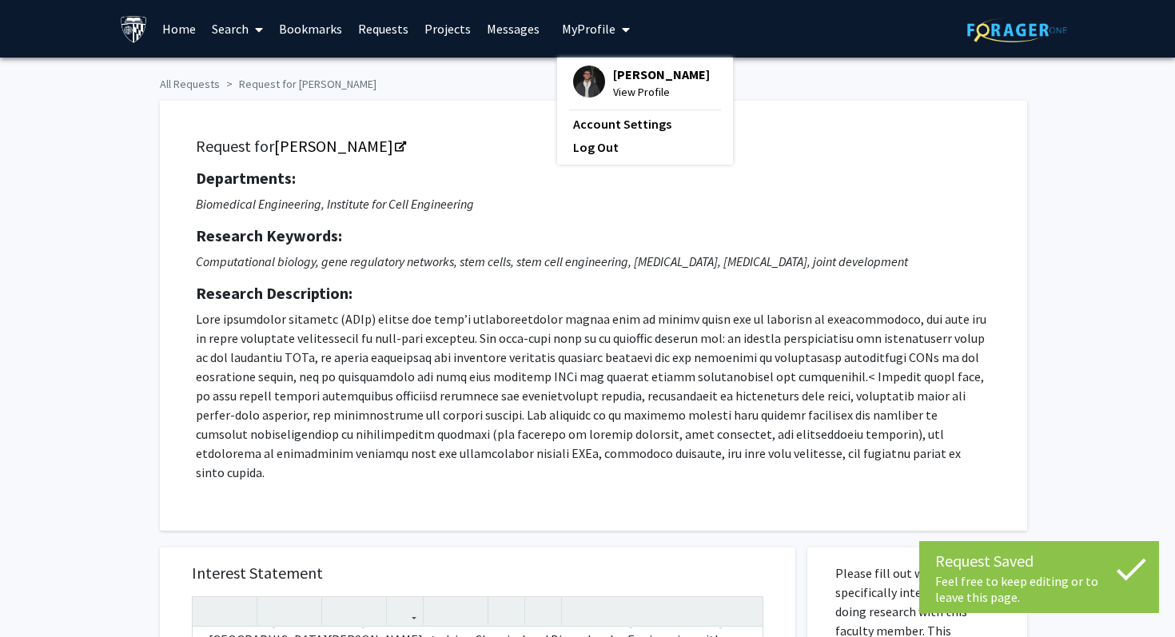
click at [622, 81] on span "[PERSON_NAME]" at bounding box center [661, 75] width 97 height 18
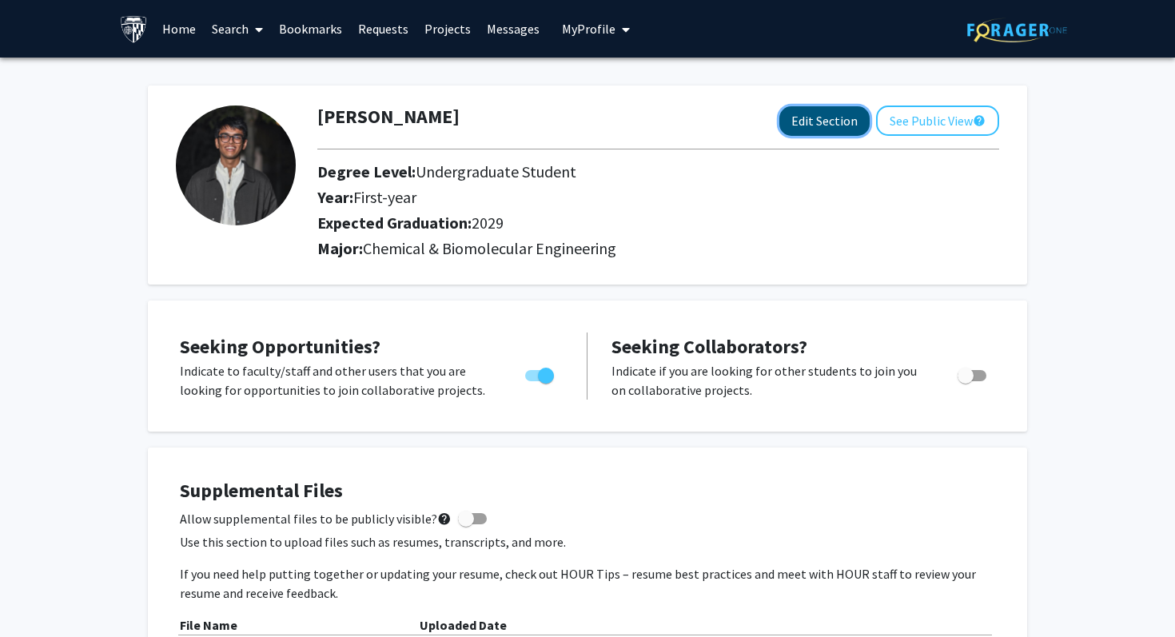
click at [834, 126] on button "Edit Section" at bounding box center [825, 121] width 90 height 30
select select "first-year"
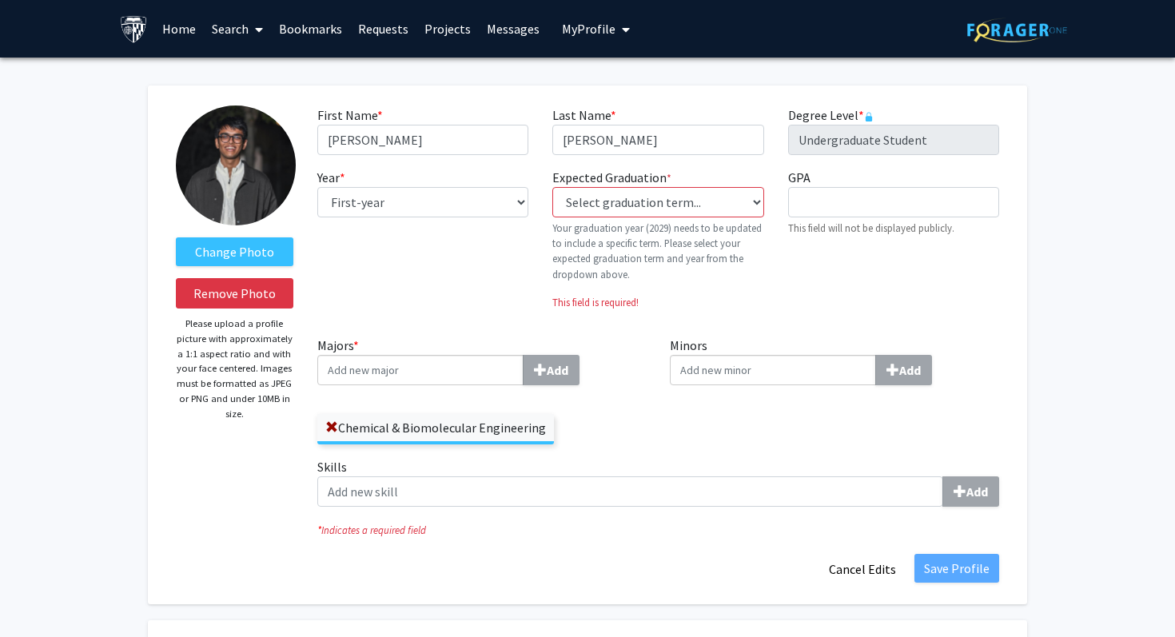
click at [445, 377] on input "Majors * Add" at bounding box center [420, 370] width 206 height 30
click at [616, 530] on icon "* Indicates a required field" at bounding box center [658, 530] width 682 height 15
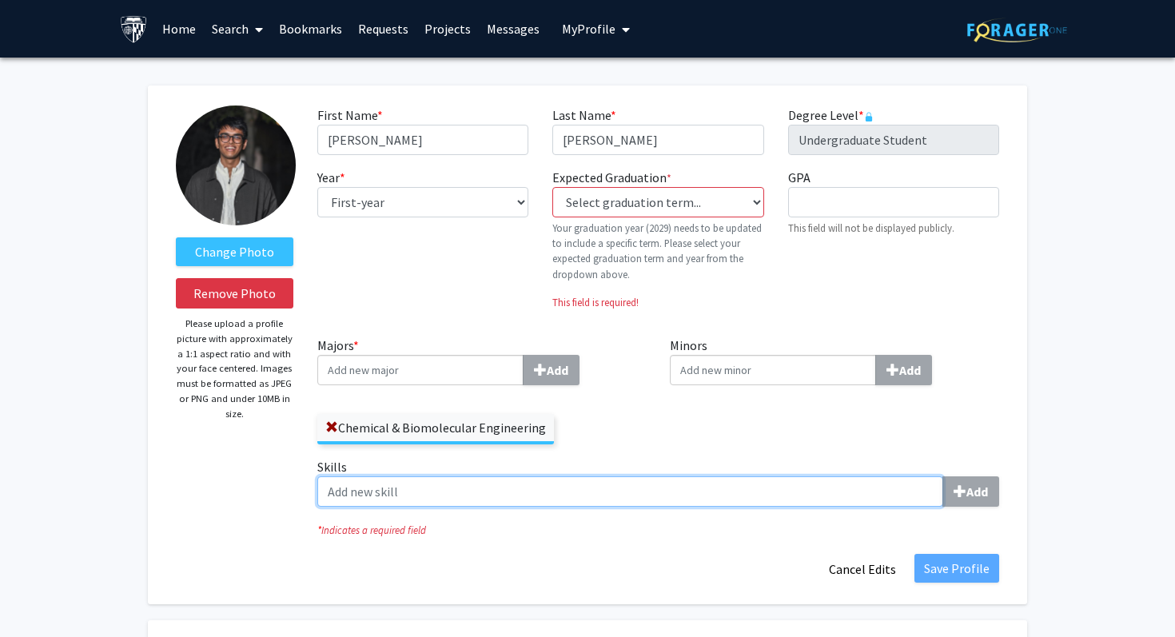
click at [579, 505] on input "Skills Add" at bounding box center [630, 492] width 626 height 30
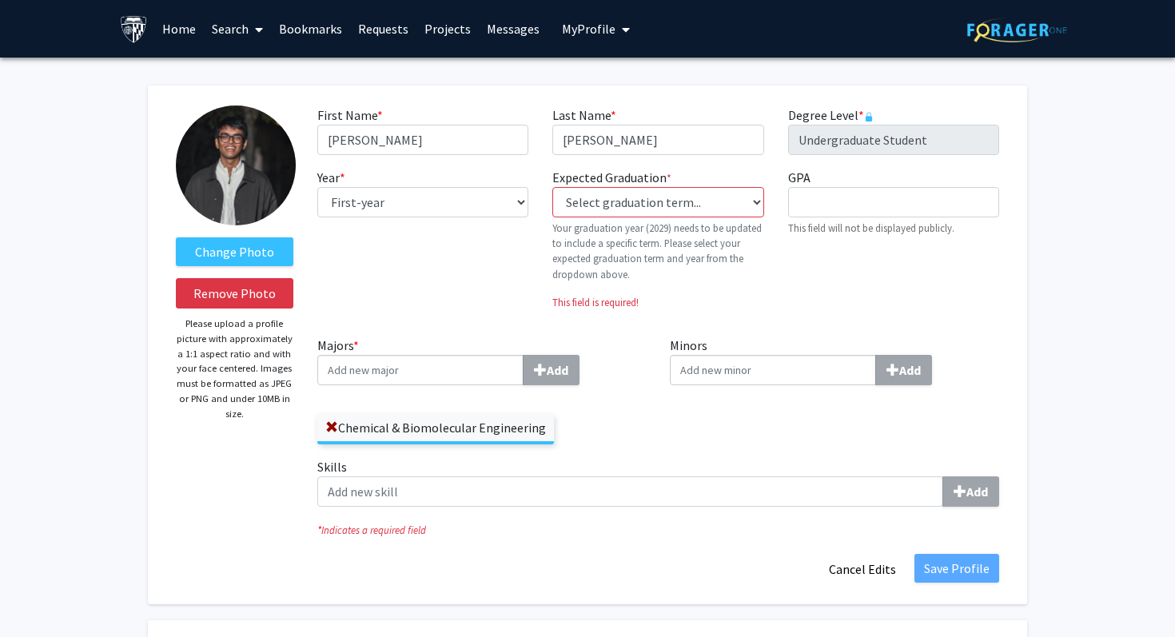
click at [437, 372] on input "Majors * Add" at bounding box center [420, 370] width 206 height 30
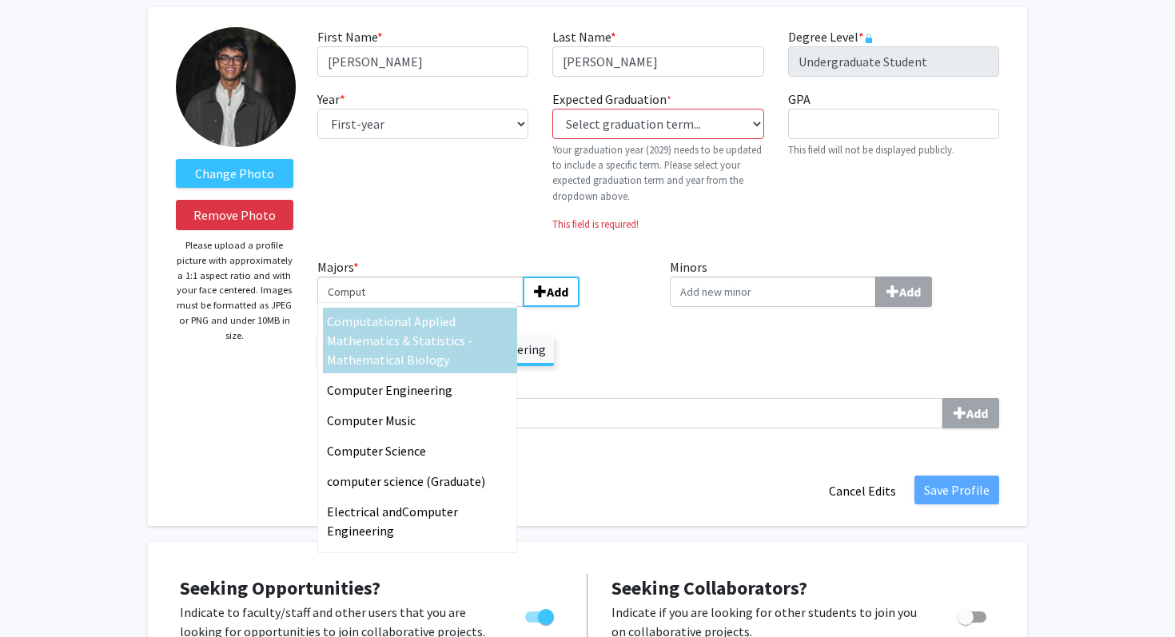
scroll to position [79, 0]
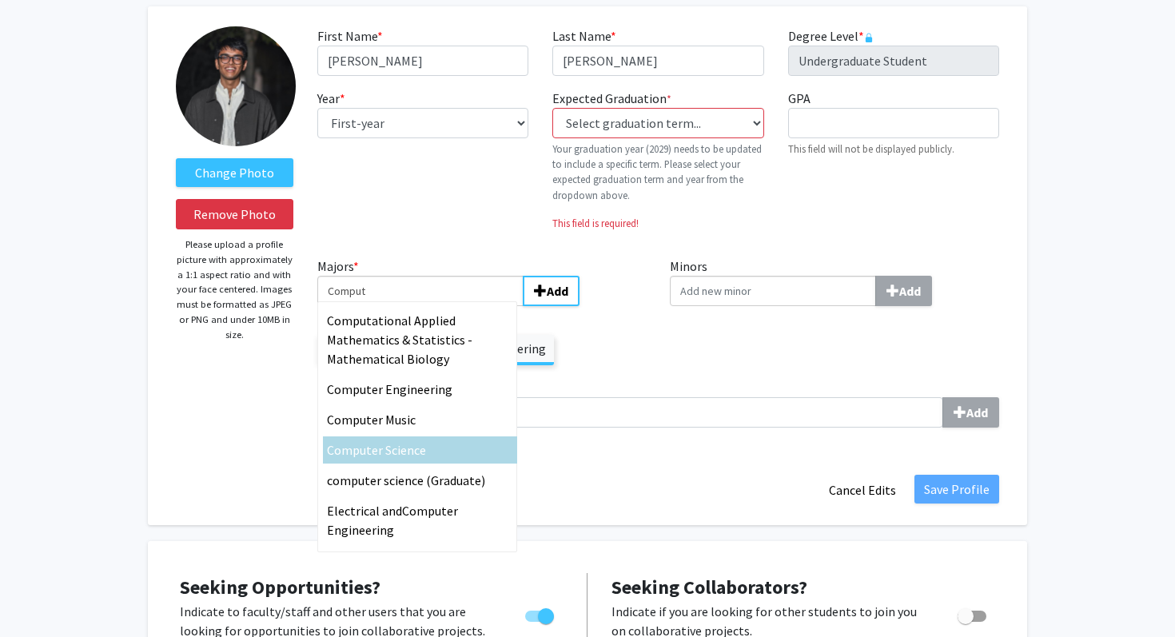
type input "Comput"
click at [449, 457] on div "Comput er Science" at bounding box center [420, 450] width 186 height 19
click at [449, 306] on input "Comput" at bounding box center [420, 291] width 206 height 30
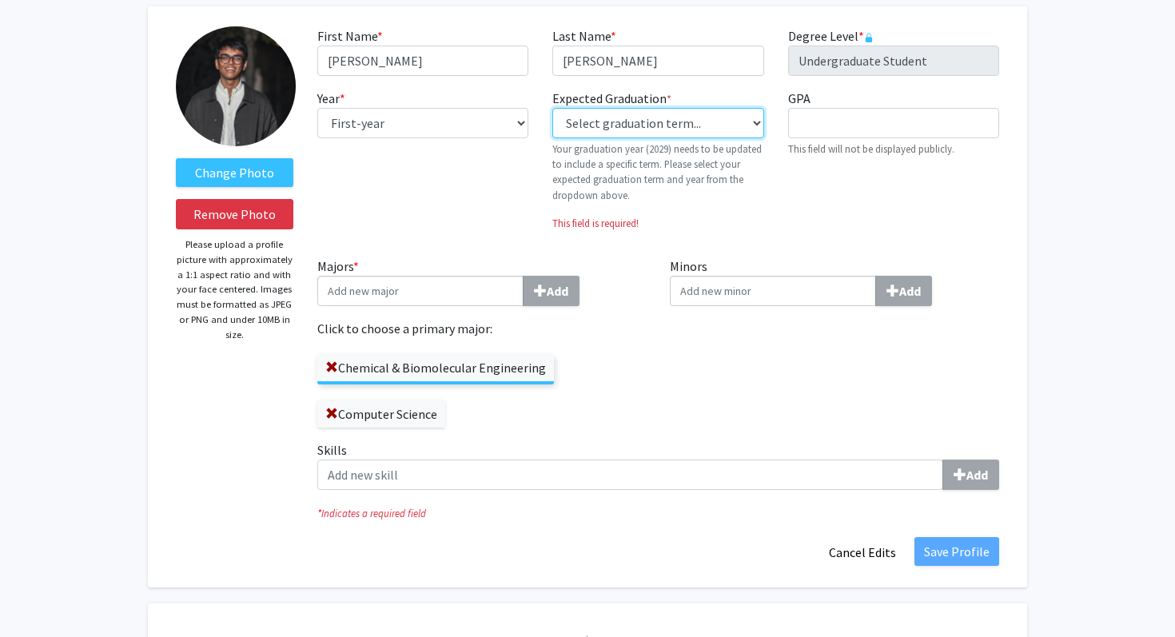
click at [580, 122] on select "Select graduation term... Previous: 2029 (Please select a specific term) Spring…" at bounding box center [657, 123] width 211 height 30
select select "47: summer_2029"
click at [552, 108] on select "Select graduation term... Previous: 2029 (Please select a specific term) Spring…" at bounding box center [657, 123] width 211 height 30
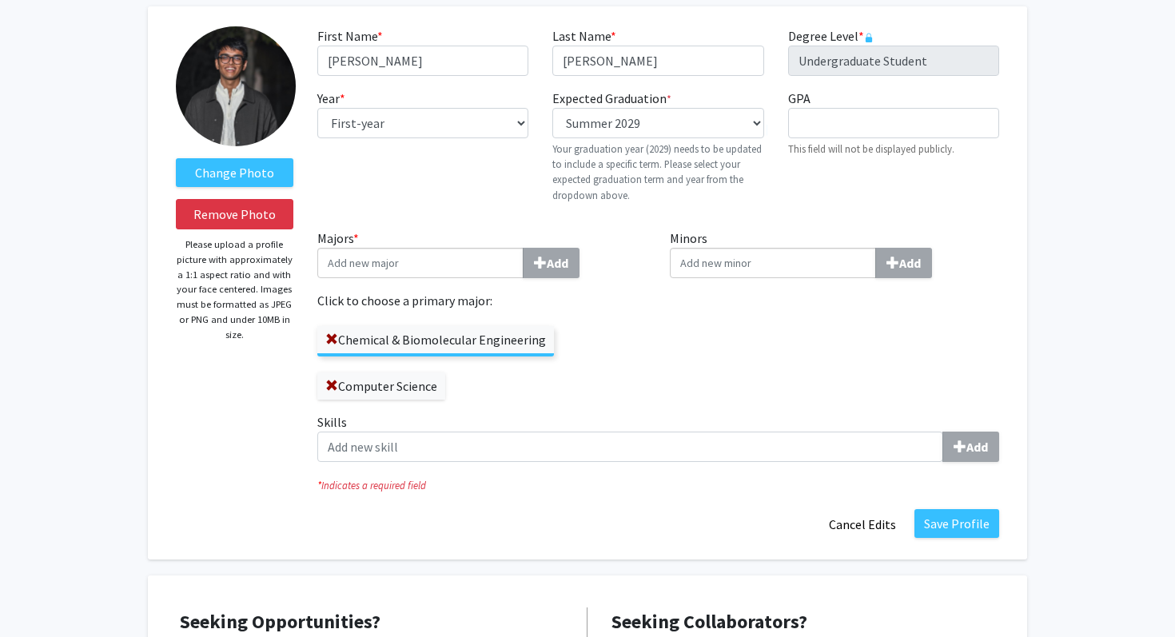
click at [681, 289] on div "Minors Add" at bounding box center [834, 321] width 353 height 184
drag, startPoint x: 675, startPoint y: 392, endPoint x: 939, endPoint y: 496, distance: 284.3
click at [959, 515] on fg-title-edit "First Name * required [PERSON_NAME] Last Name * required [PERSON_NAME] Degree L…" at bounding box center [658, 282] width 682 height 513
click at [911, 479] on icon "* Indicates a required field" at bounding box center [658, 485] width 682 height 15
click at [932, 510] on button "Save Profile" at bounding box center [957, 523] width 85 height 29
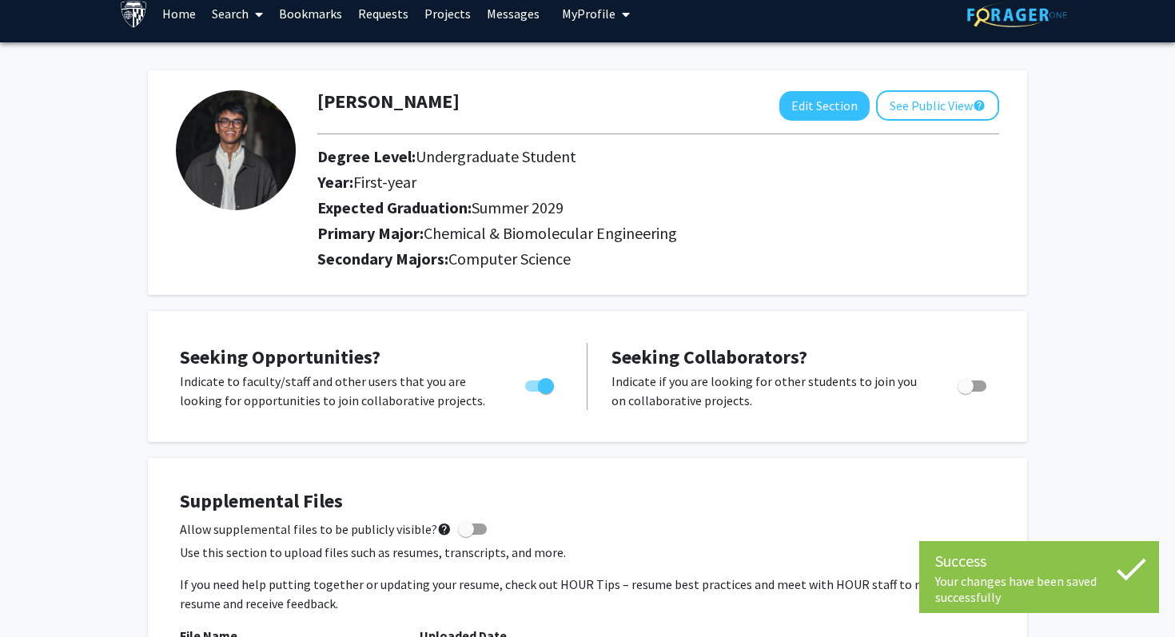
scroll to position [0, 0]
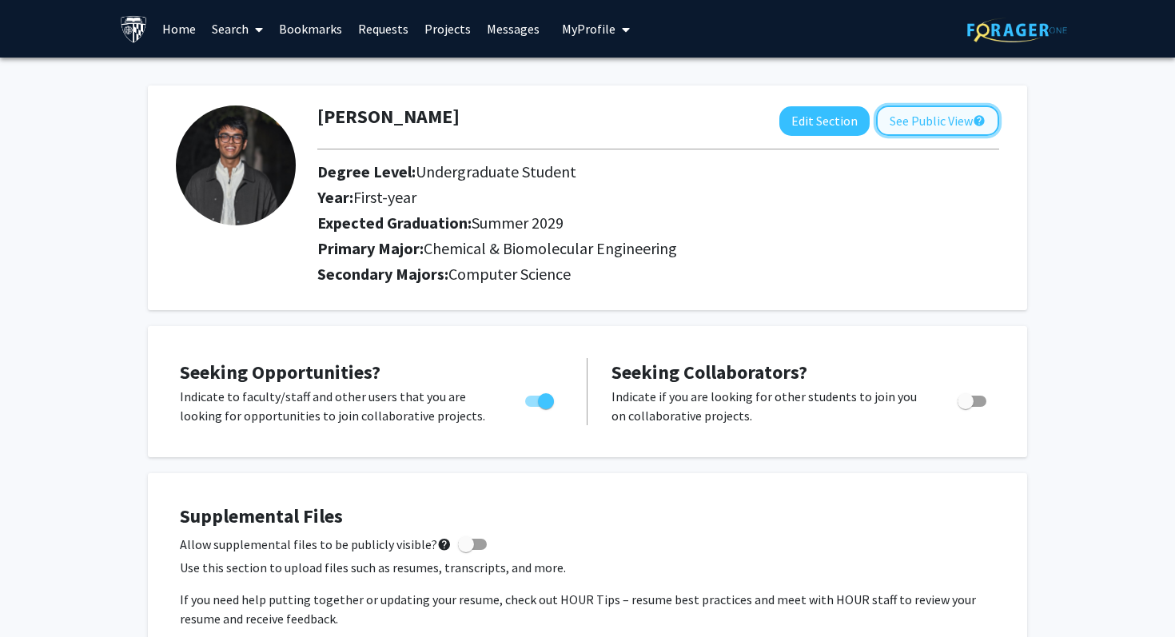
click at [916, 130] on button "See Public View help" at bounding box center [937, 121] width 123 height 30
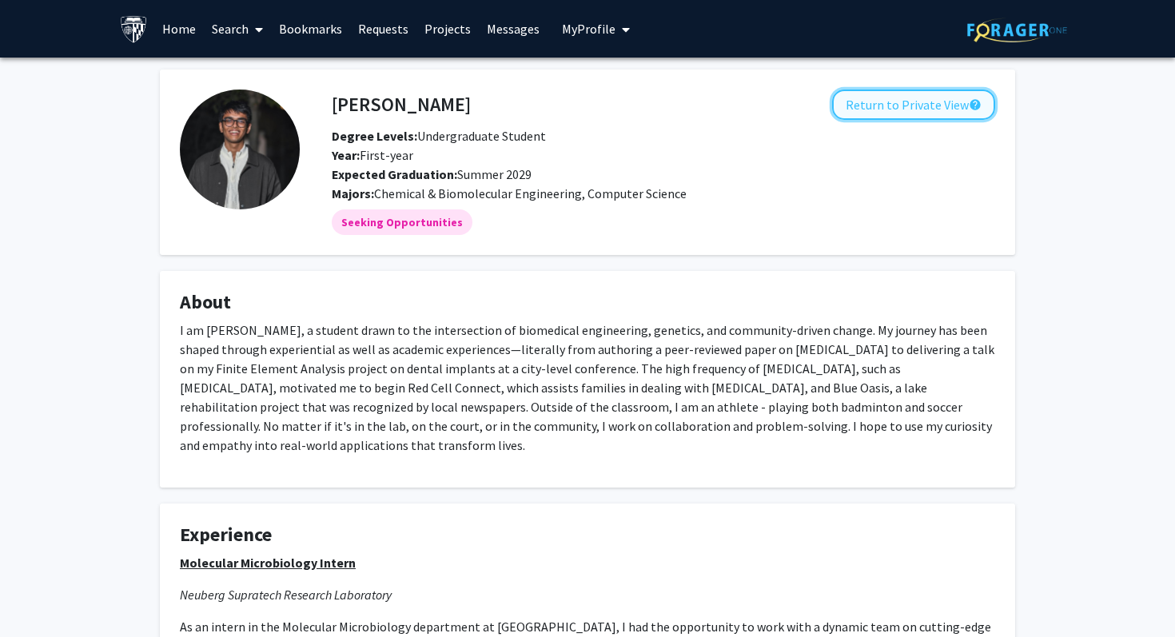
click at [911, 104] on button "Return to Private View help" at bounding box center [913, 105] width 163 height 30
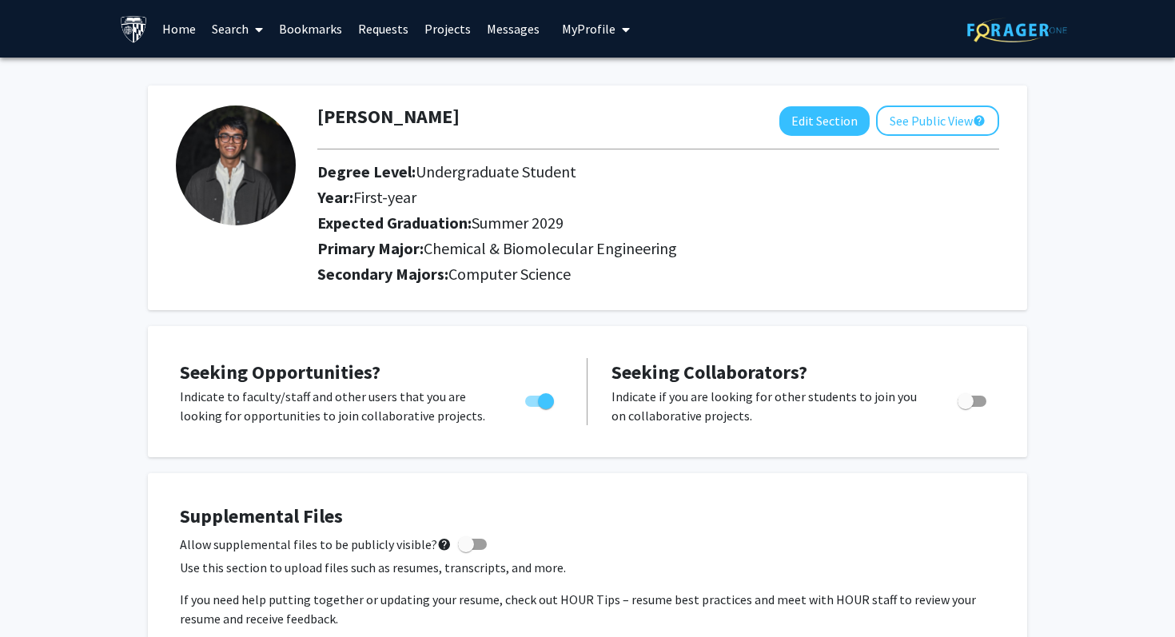
click at [385, 33] on link "Requests" at bounding box center [383, 29] width 66 height 56
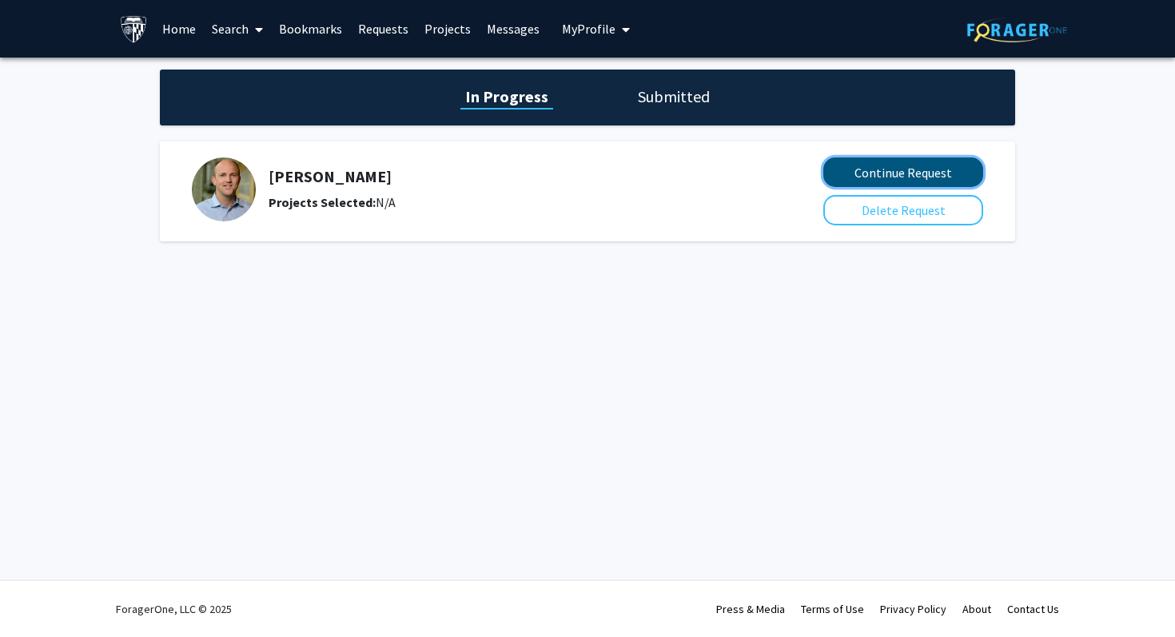
click at [866, 172] on button "Continue Request" at bounding box center [904, 173] width 160 height 30
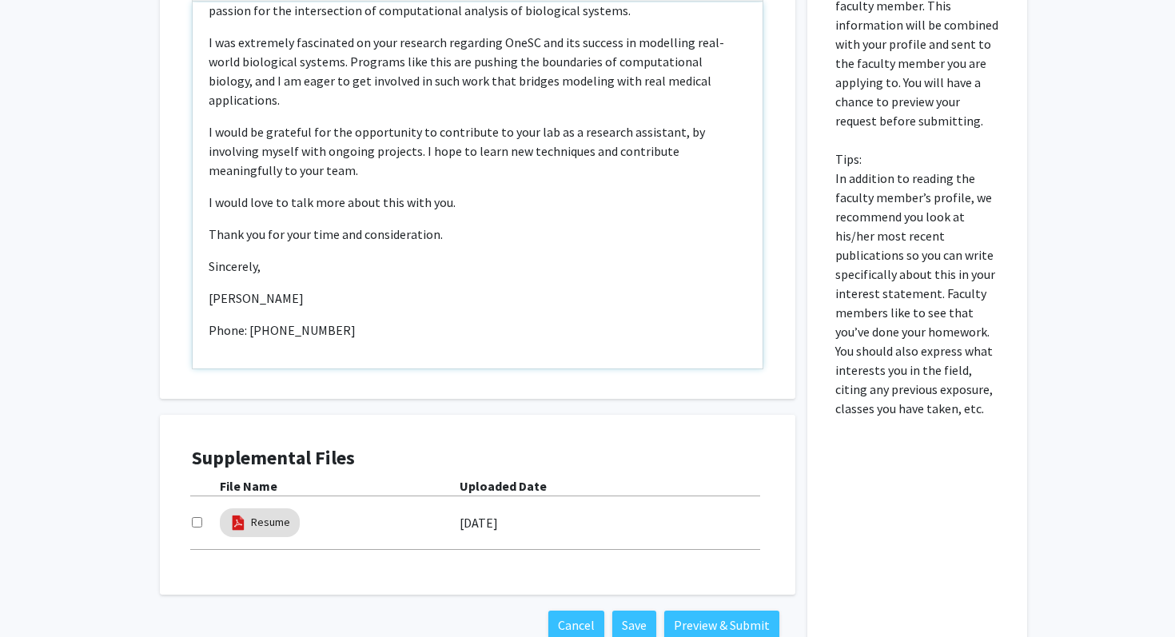
scroll to position [708, 0]
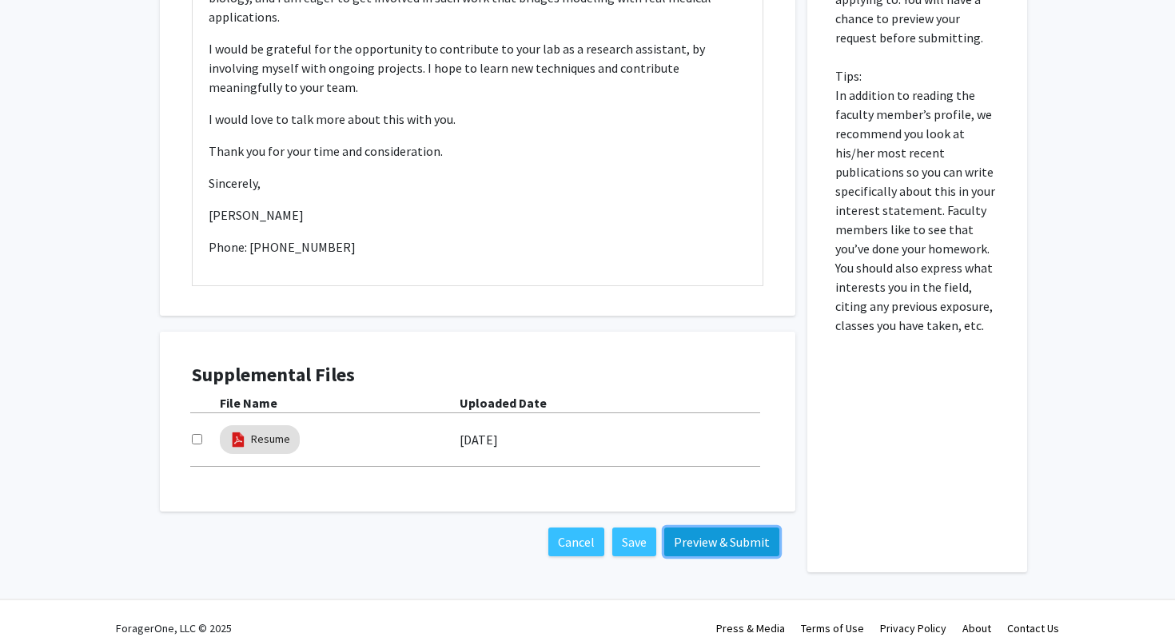
click at [692, 528] on button "Preview & Submit" at bounding box center [721, 542] width 115 height 29
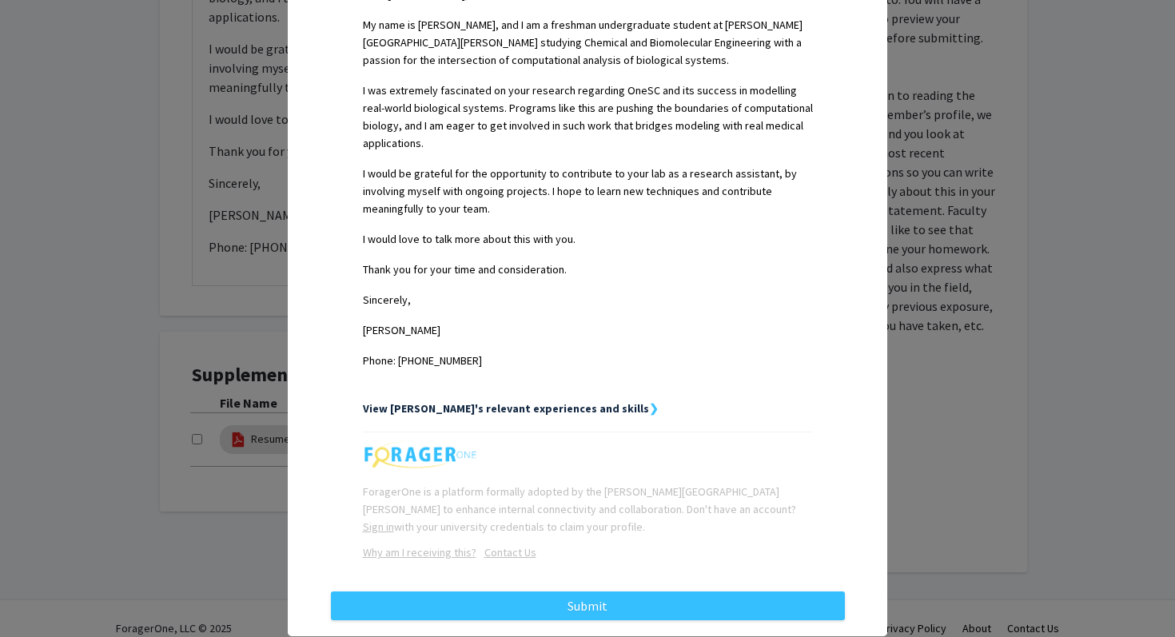
scroll to position [493, 0]
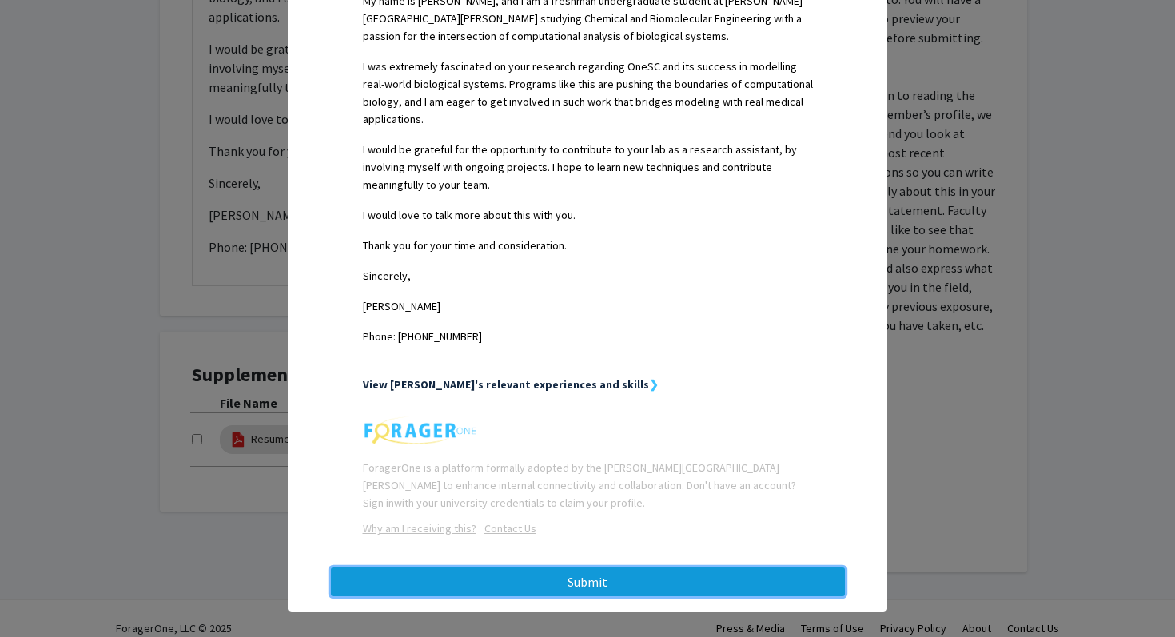
click at [627, 571] on button "Submit" at bounding box center [588, 582] width 514 height 29
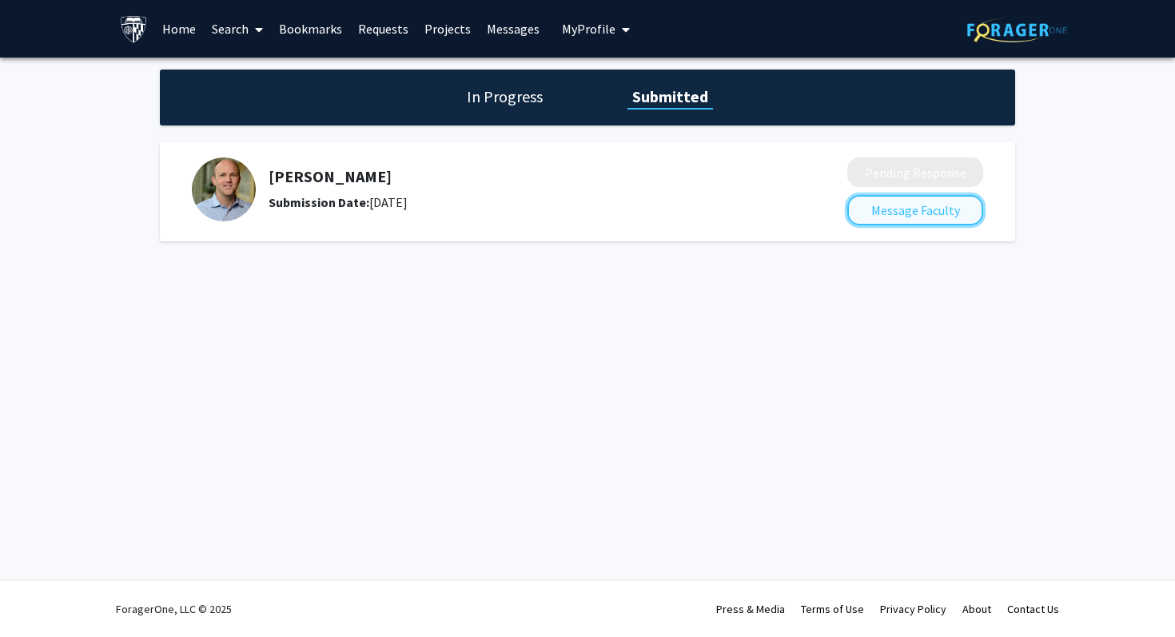
click at [918, 211] on button "Message Faculty" at bounding box center [916, 210] width 136 height 30
